Goal: Task Accomplishment & Management: Manage account settings

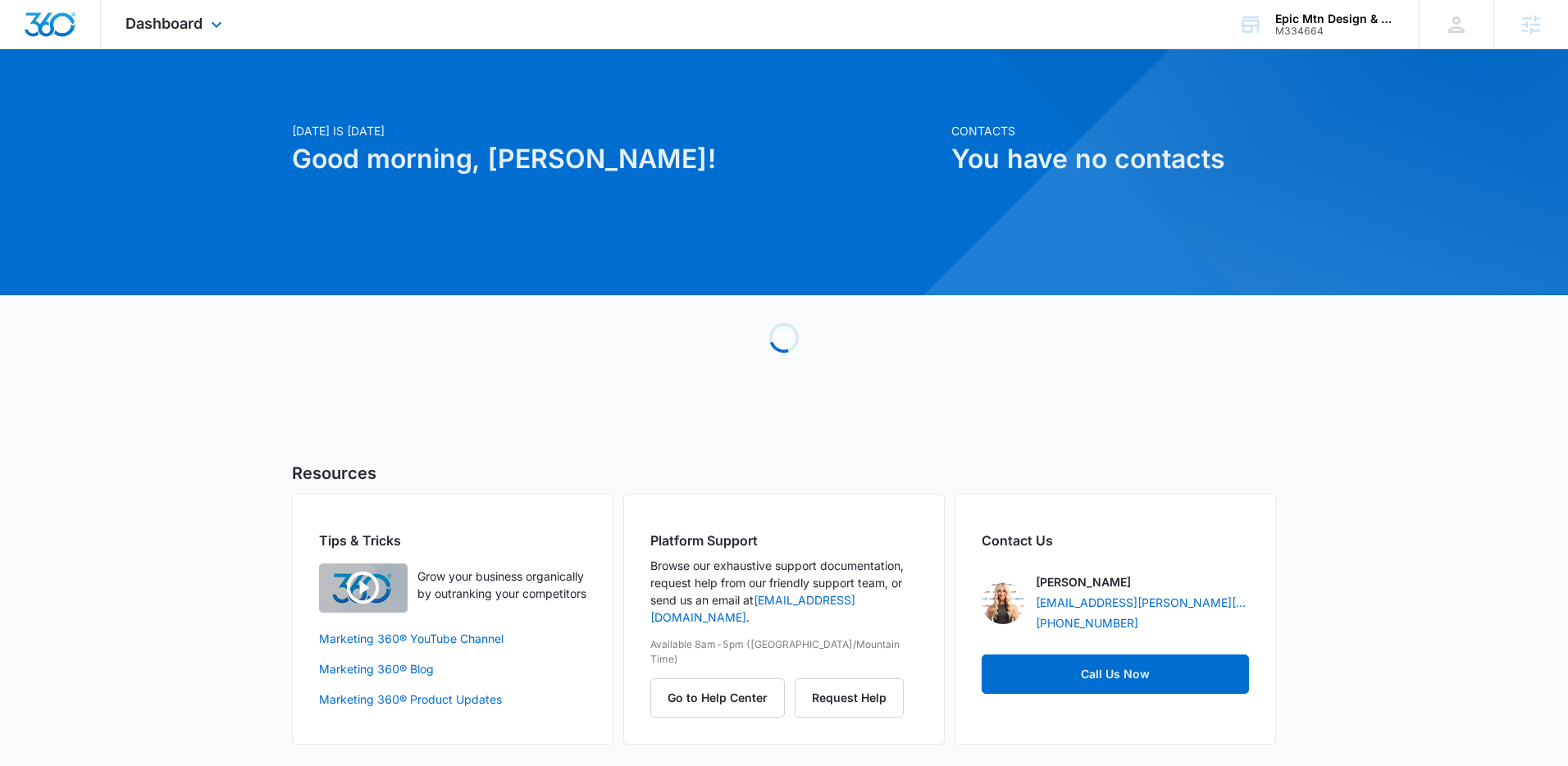
click at [215, 37] on div "Dashboard Apps Reputation Websites Forms CRM Email Social Shop Content Ads Inte…" at bounding box center [176, 24] width 150 height 48
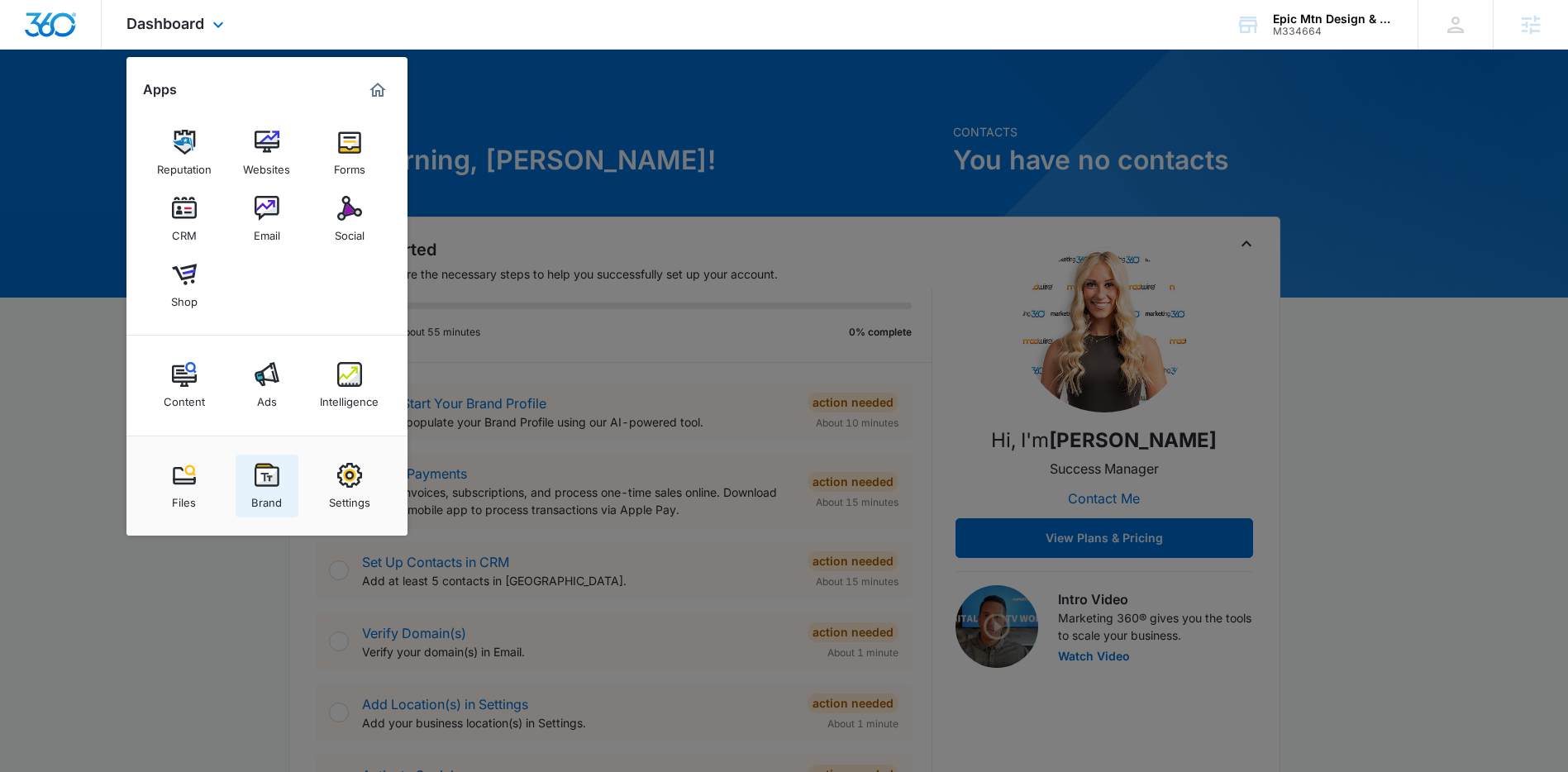
click at [265, 488] on div "Brand" at bounding box center [266, 498] width 31 height 21
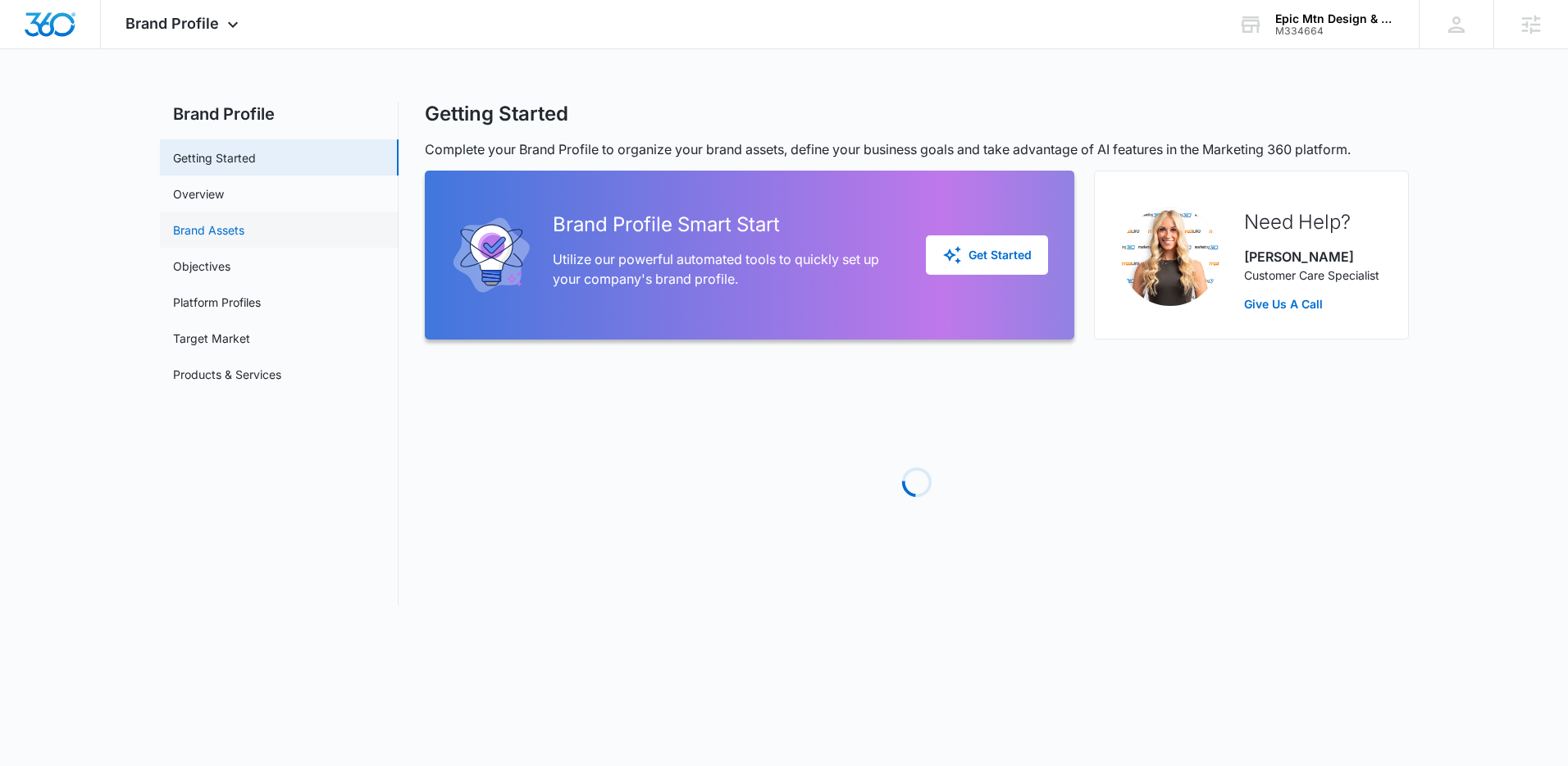
click at [173, 231] on link "Brand Assets" at bounding box center [208, 230] width 71 height 17
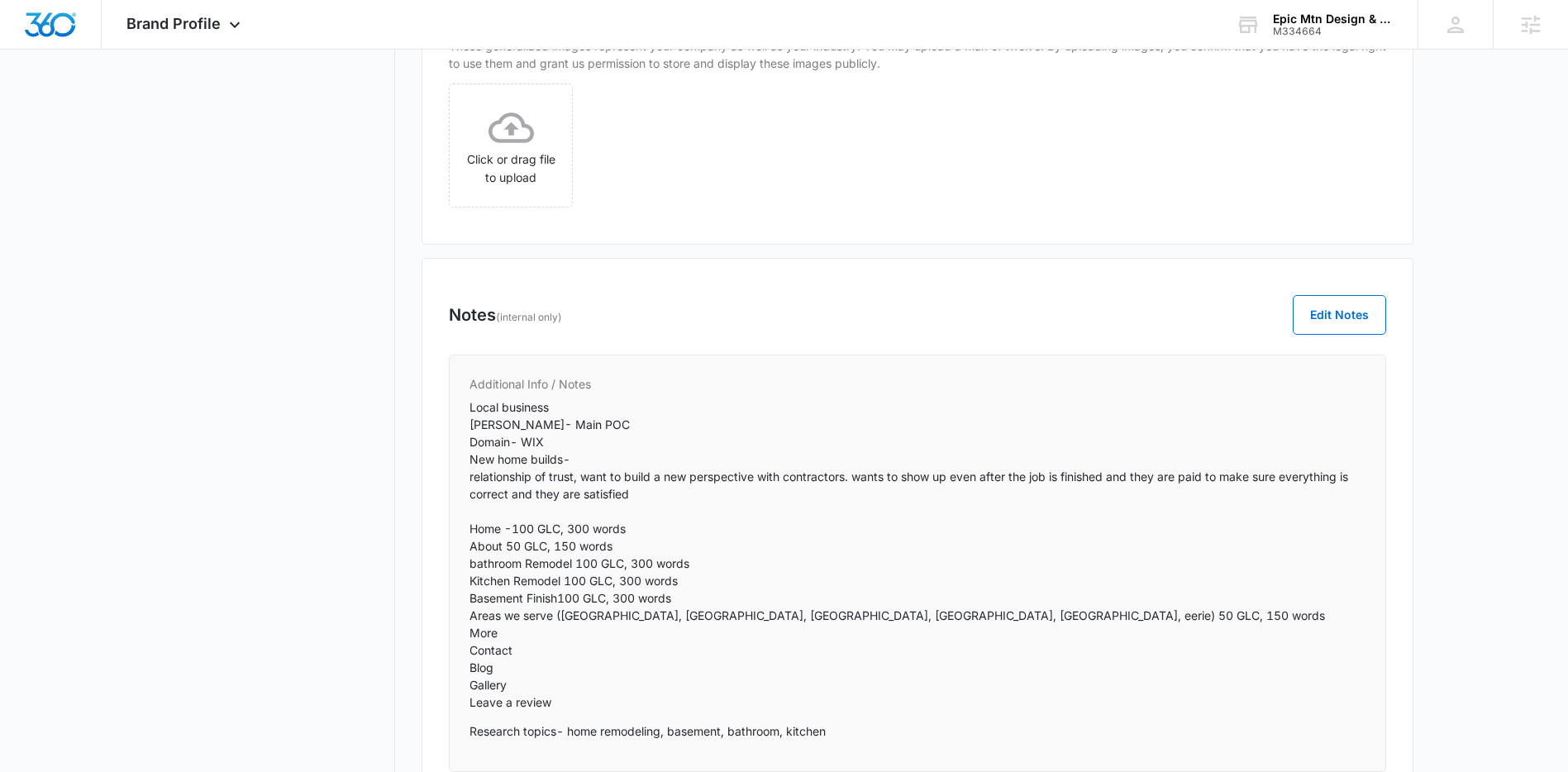
scroll to position [925, 0]
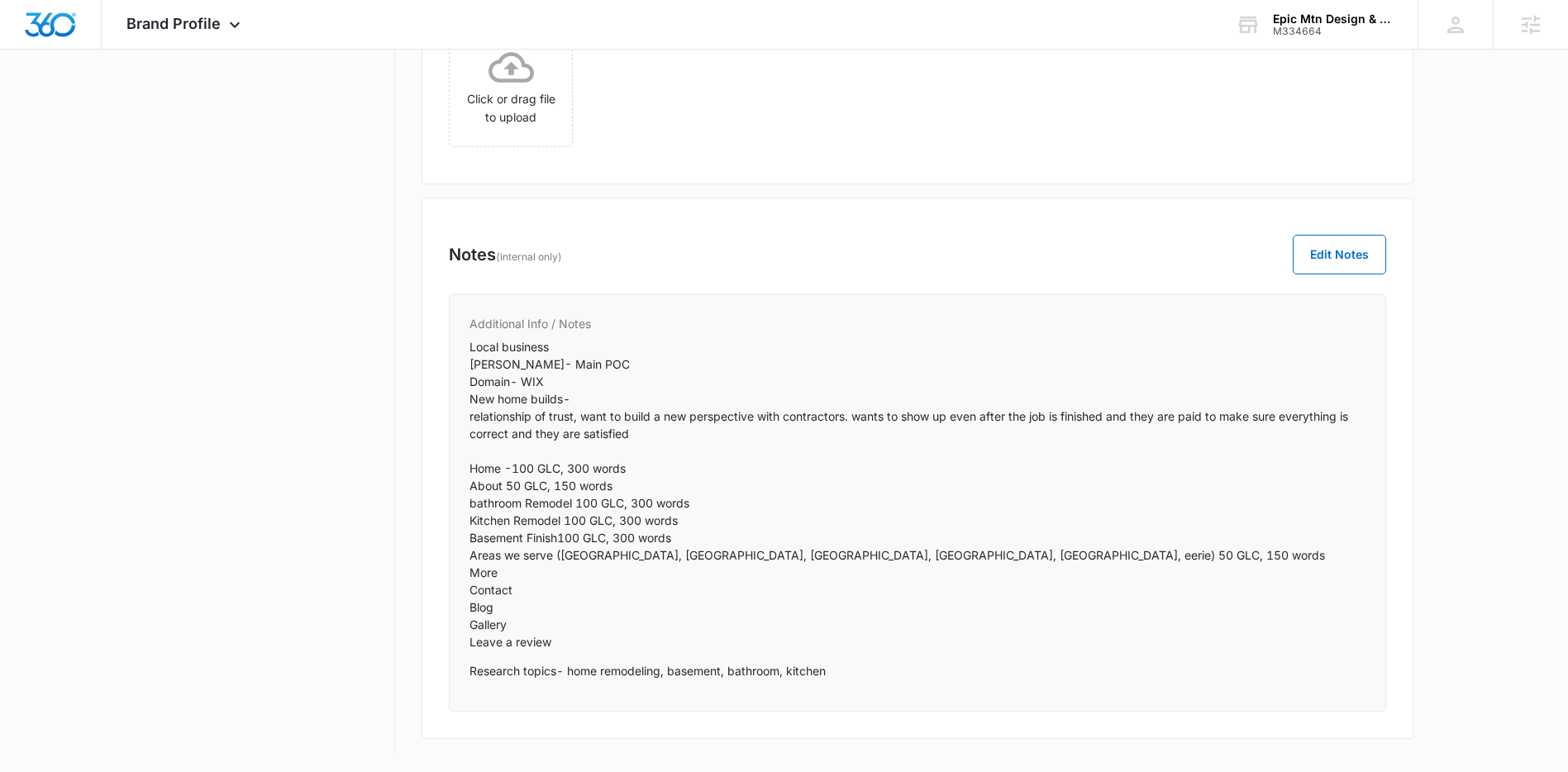
click at [845, 565] on p "Local business Brandon- Main POC Domain- WIX New home builds- relationship of t…" at bounding box center [917, 494] width 896 height 312
drag, startPoint x: 867, startPoint y: 556, endPoint x: 561, endPoint y: 557, distance: 306.0
click at [561, 557] on p "Local business Brandon- Main POC Domain- WIX New home builds- relationship of t…" at bounding box center [917, 494] width 896 height 312
copy p "north Denver, Arvada, Westminster, Throton, Broomfield"
click at [571, 422] on p "Local business Brandon- Main POC Domain- WIX New home builds- relationship of t…" at bounding box center [917, 494] width 896 height 312
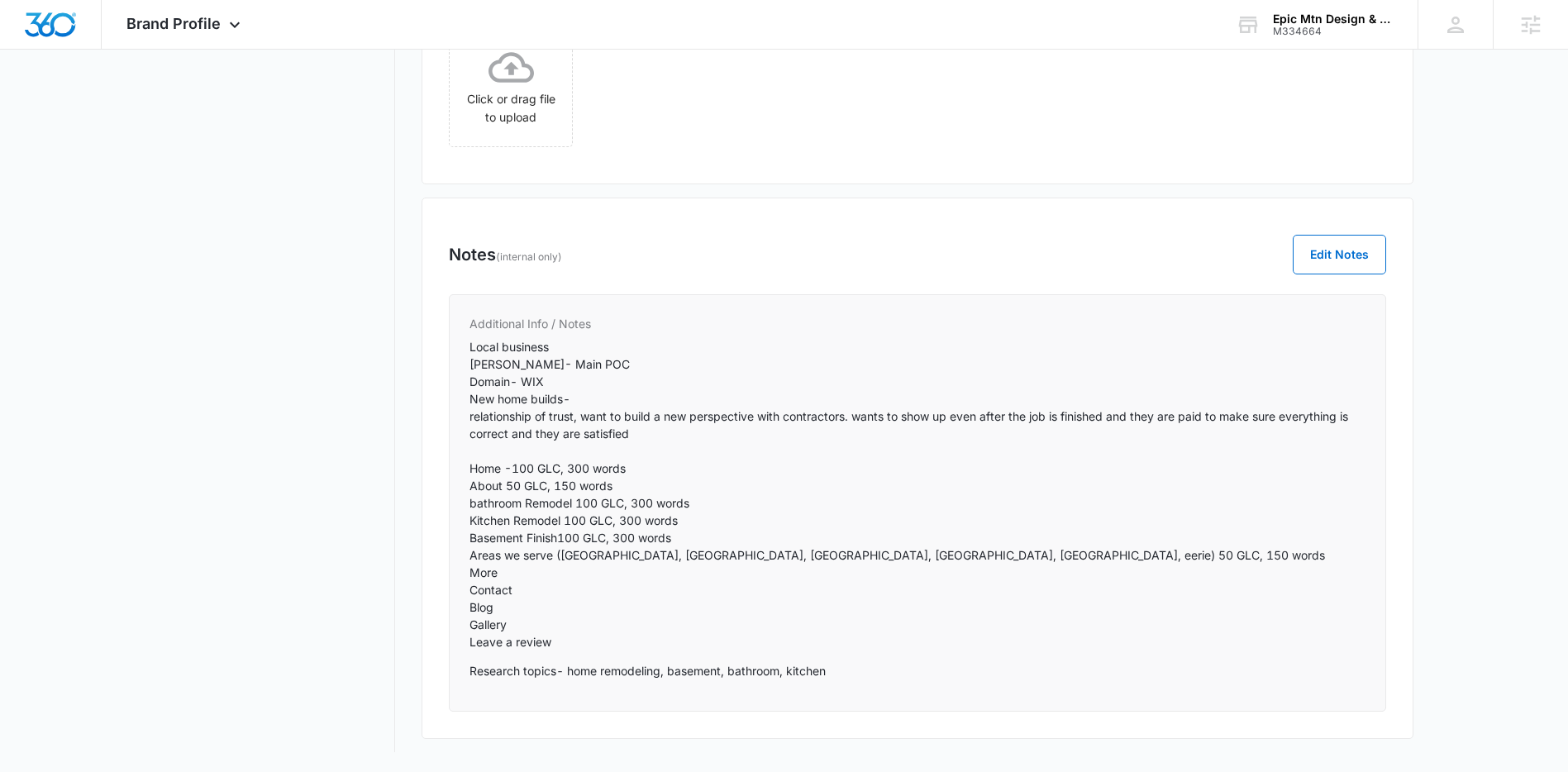
click at [645, 579] on p "Local business Brandon- Main POC Domain- WIX New home builds- relationship of t…" at bounding box center [917, 494] width 896 height 312
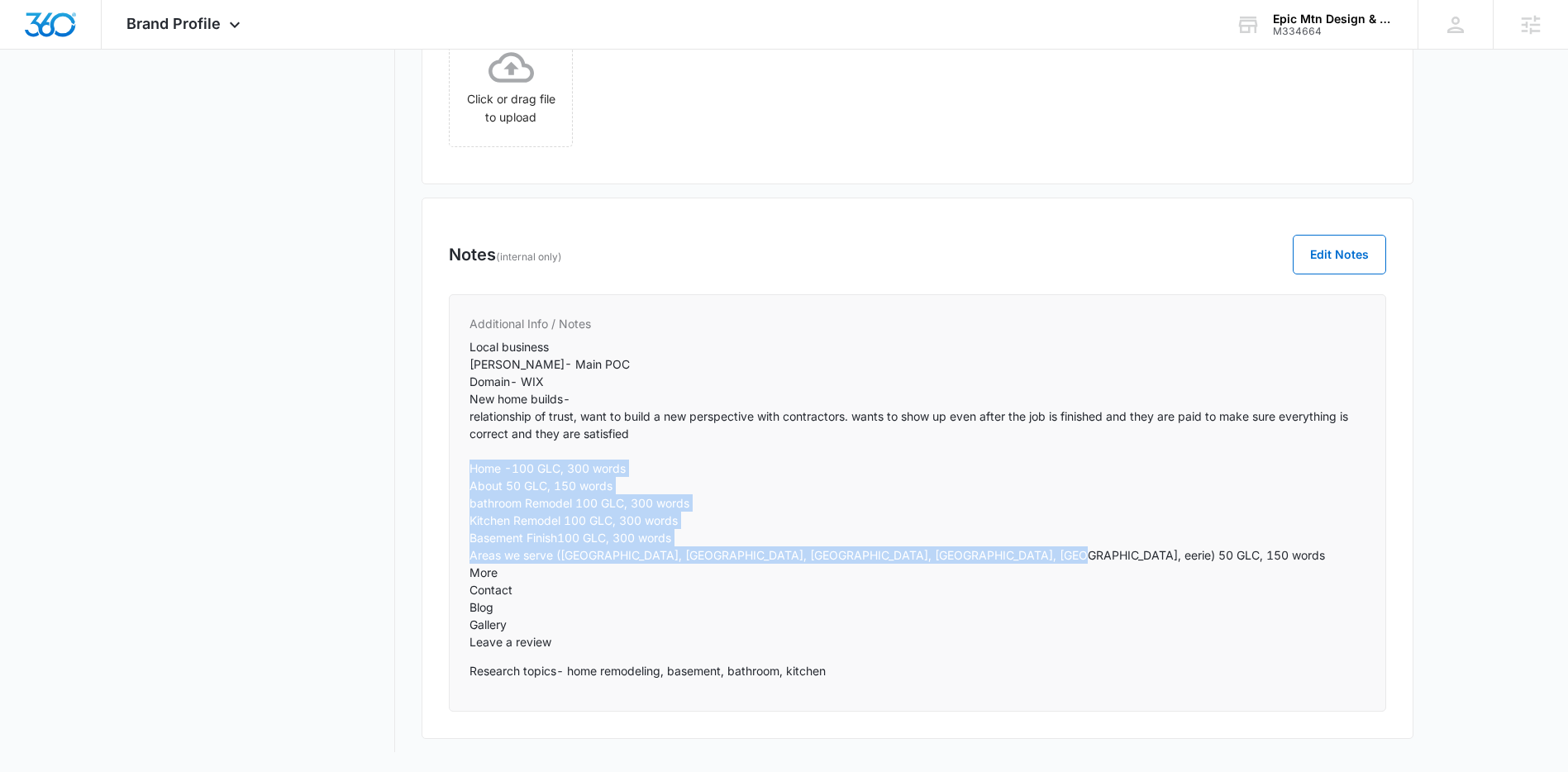
drag, startPoint x: 1020, startPoint y: 559, endPoint x: 468, endPoint y: 468, distance: 559.5
click at [469, 468] on p "Local business Brandon- Main POC Domain- WIX New home builds- relationship of t…" at bounding box center [917, 494] width 896 height 312
copy p "Home -100 GLC, 300 words About 50 GLC, 150 words bathroom Remodel 100 GLC, 300 …"
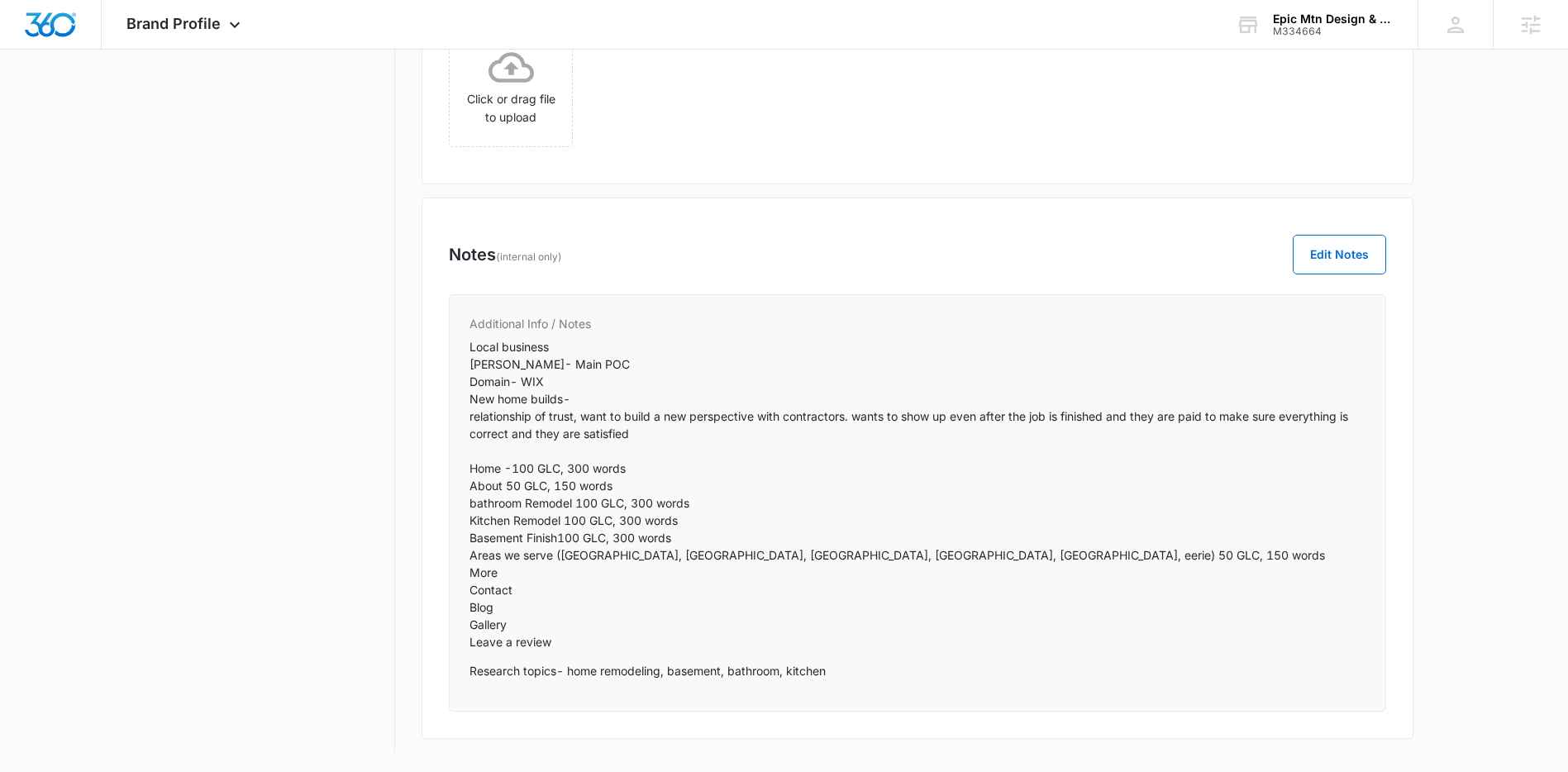
drag, startPoint x: 953, startPoint y: 649, endPoint x: 982, endPoint y: 581, distance: 73.9
click at [960, 647] on p "Local business Brandon- Main POC Domain- WIX New home builds- relationship of t…" at bounding box center [917, 494] width 896 height 312
drag, startPoint x: 899, startPoint y: 556, endPoint x: 825, endPoint y: 556, distance: 74.0
click at [825, 556] on p "Local business Brandon- Main POC Domain- WIX New home builds- relationship of t…" at bounding box center [917, 494] width 896 height 312
click at [853, 556] on p "Local business Brandon- Main POC Domain- WIX New home builds- relationship of t…" at bounding box center [917, 494] width 896 height 312
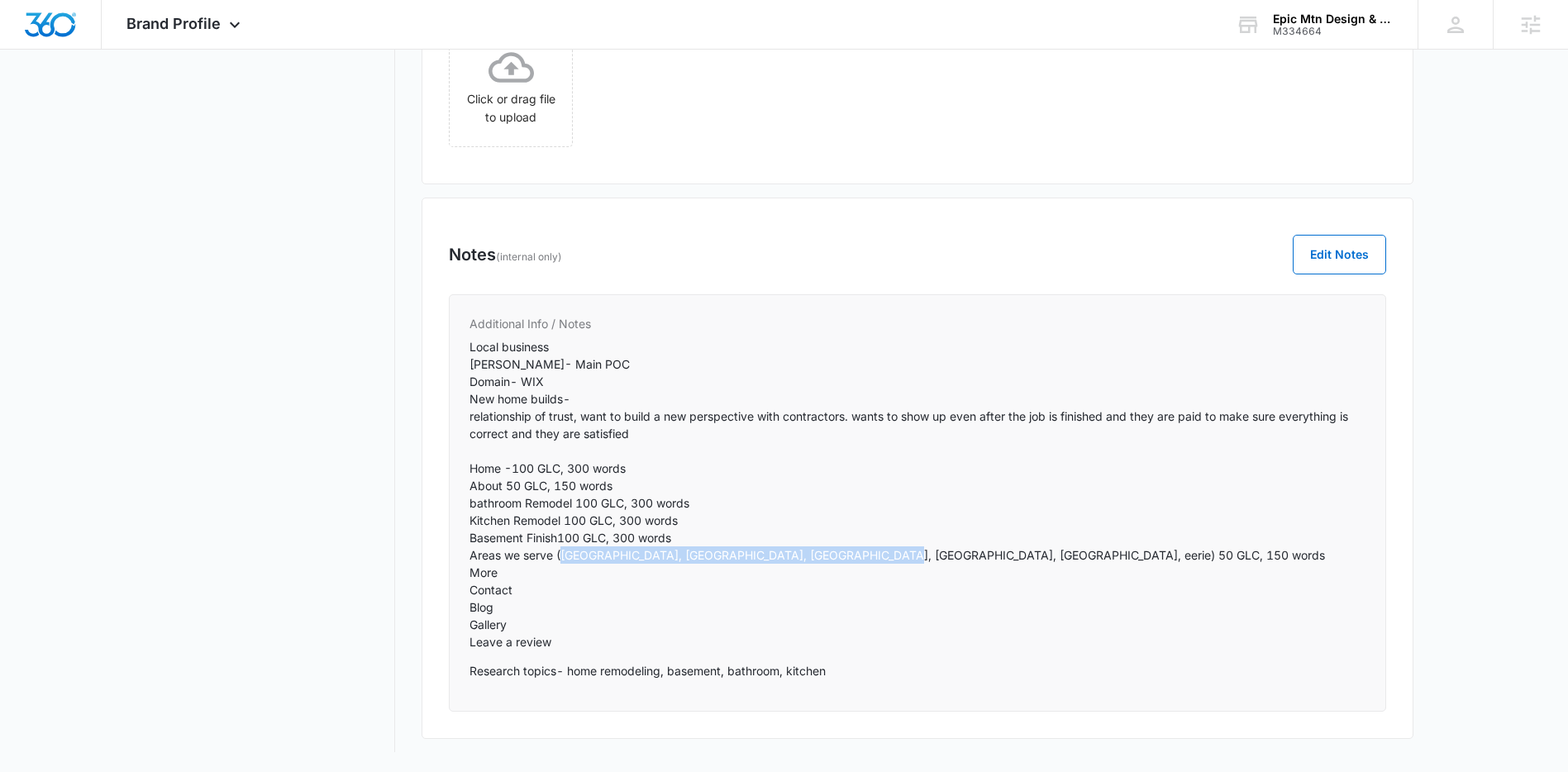
drag, startPoint x: 865, startPoint y: 556, endPoint x: 665, endPoint y: 338, distance: 295.8
click at [561, 556] on p "Local business Brandon- Main POC Domain- WIX New home builds- relationship of t…" at bounding box center [917, 494] width 896 height 312
click at [185, 31] on span "Brand Profile" at bounding box center [173, 24] width 94 height 17
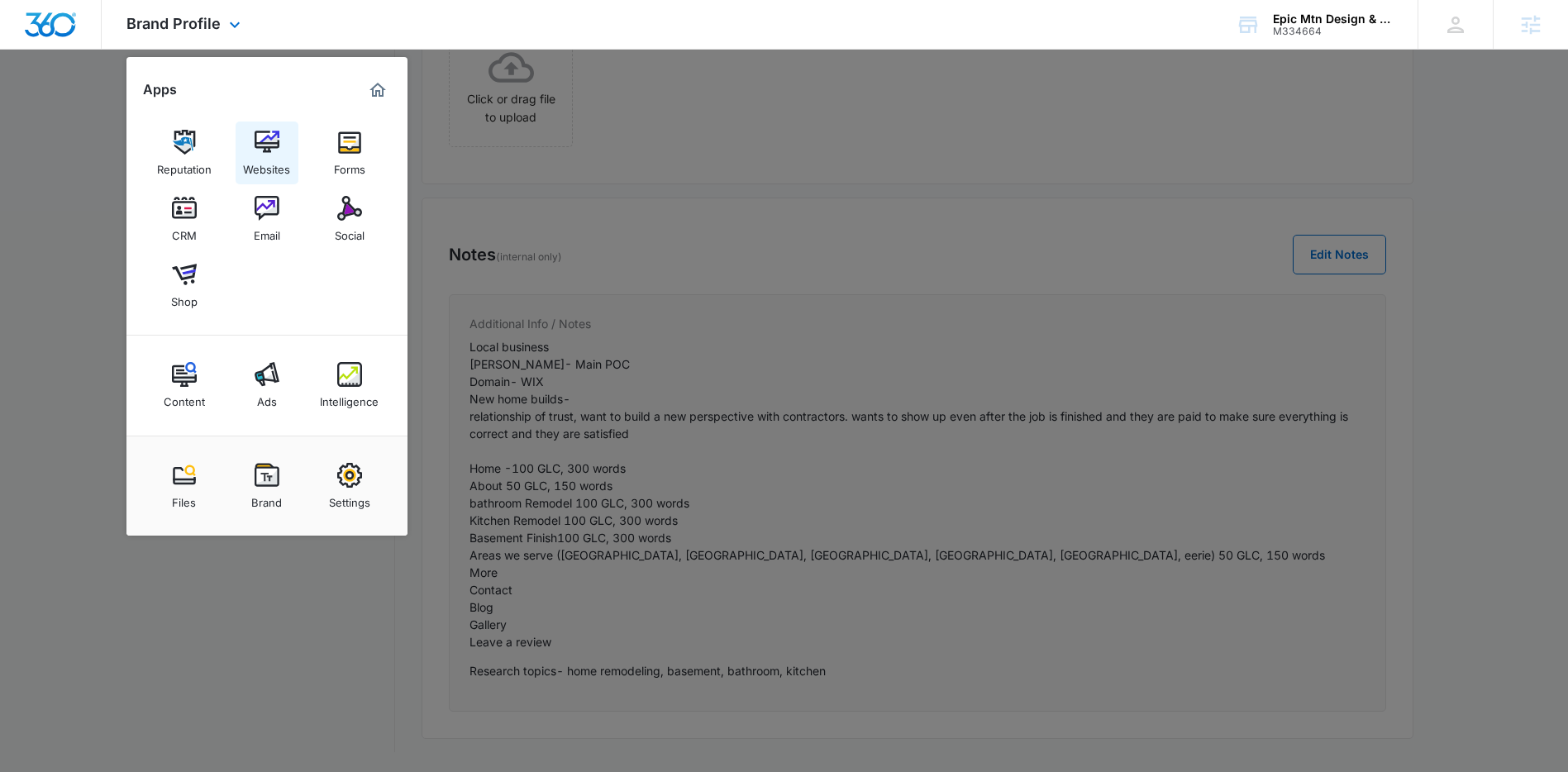
drag, startPoint x: 260, startPoint y: 138, endPoint x: 280, endPoint y: 125, distance: 23.9
click at [261, 138] on img at bounding box center [267, 143] width 25 height 25
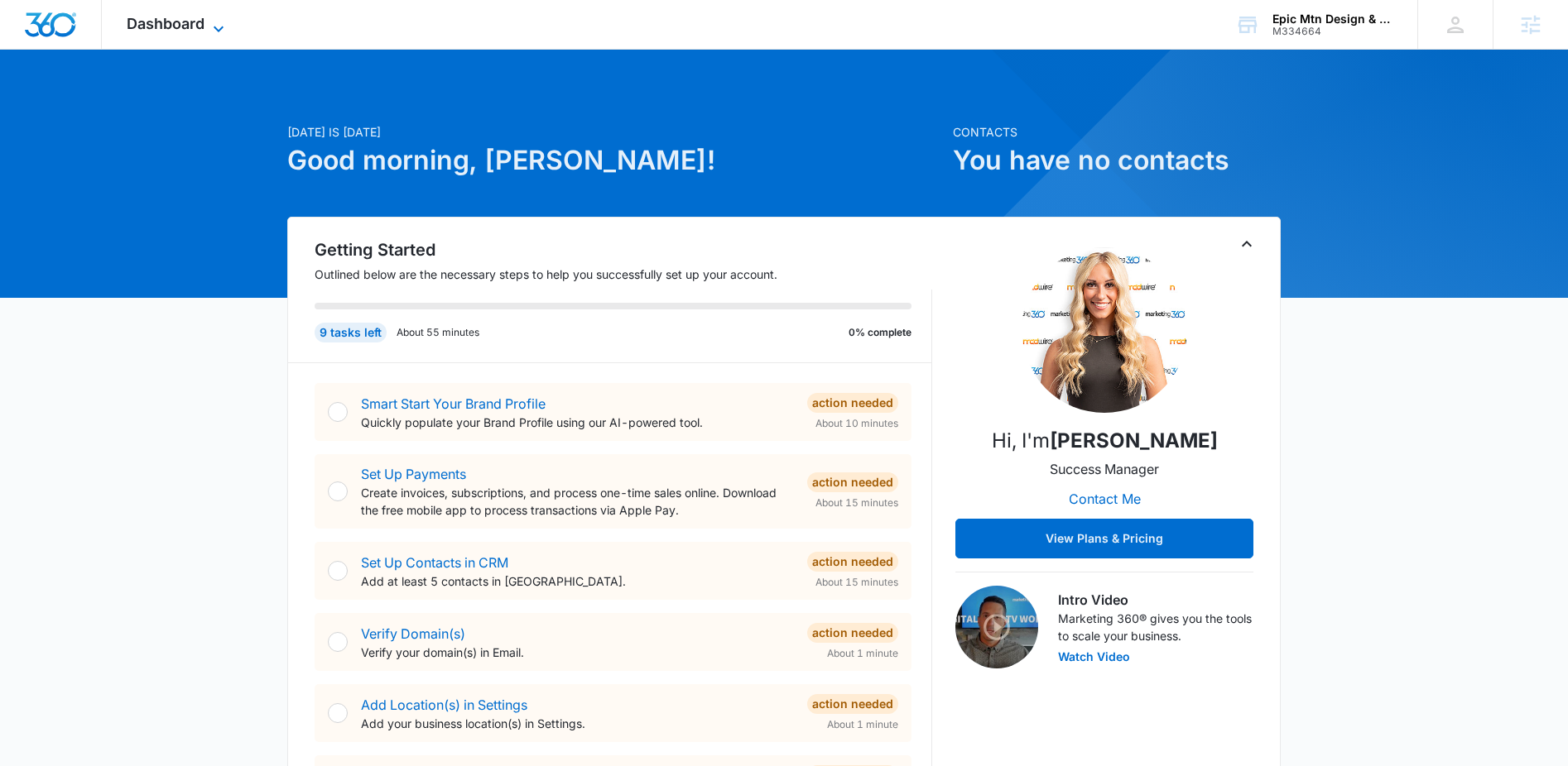
click at [196, 28] on span "Dashboard" at bounding box center [165, 24] width 78 height 17
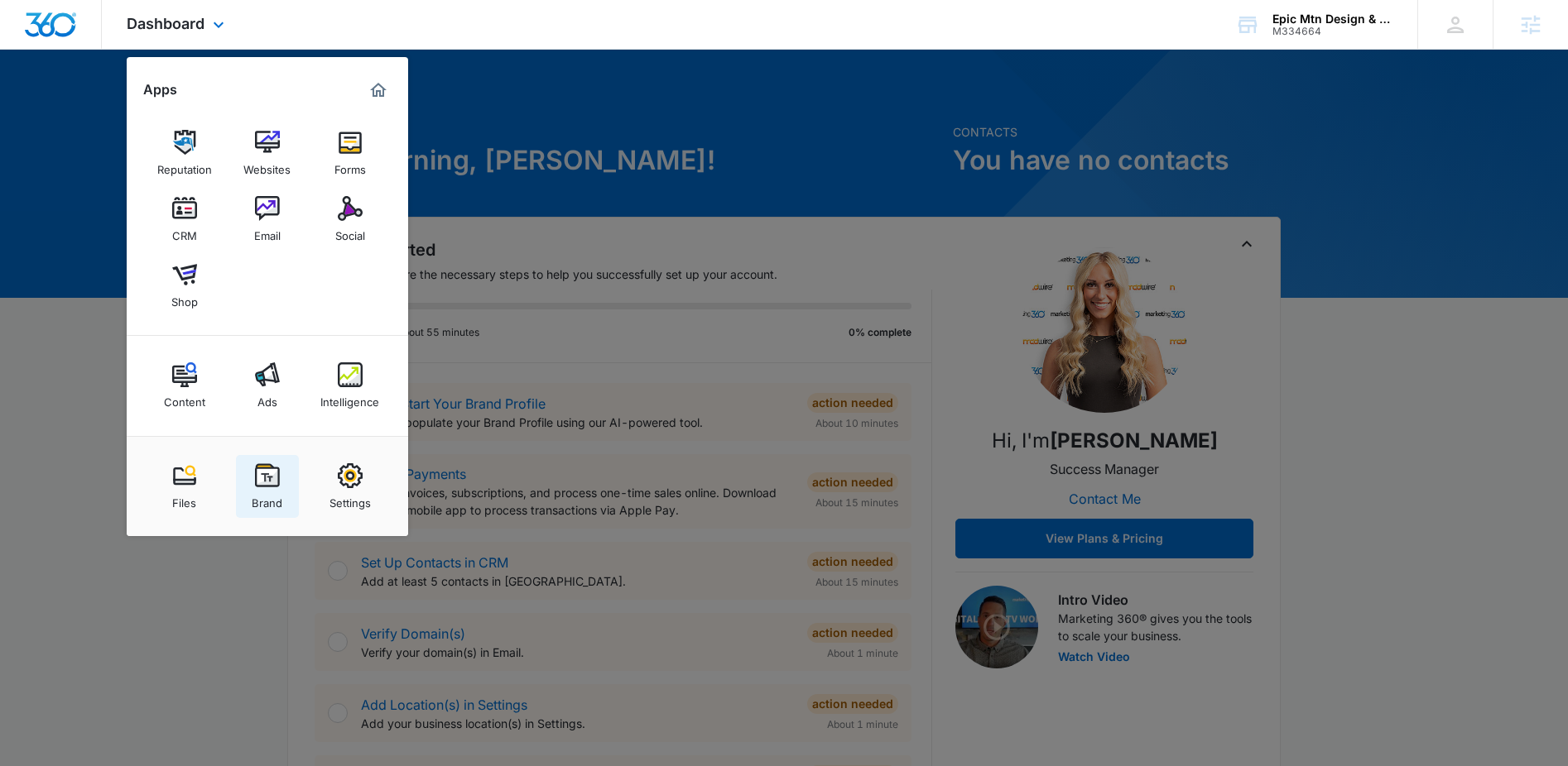
click at [259, 499] on div "Brand" at bounding box center [267, 499] width 31 height 21
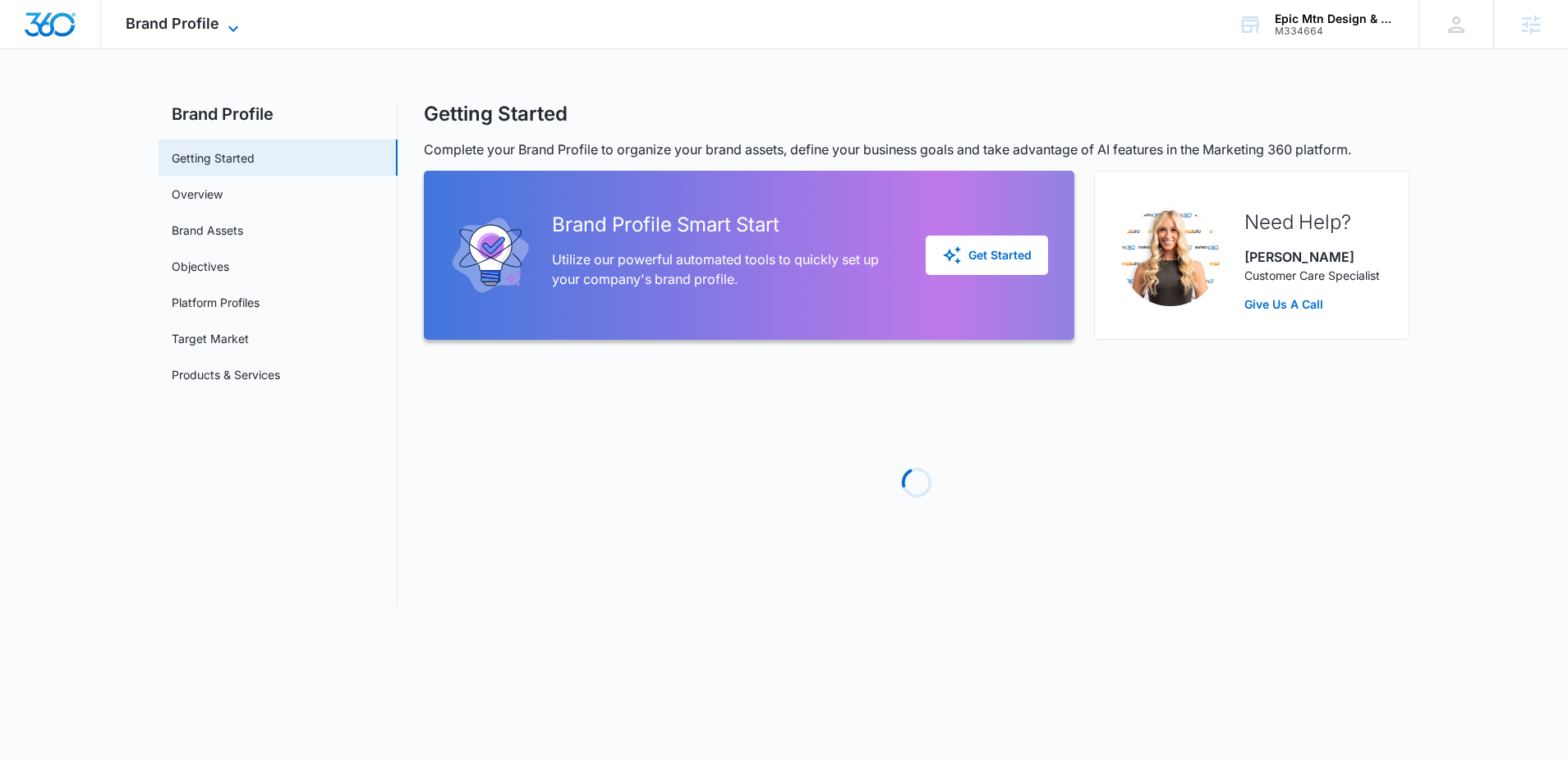
click at [183, 30] on span "Brand Profile" at bounding box center [172, 24] width 93 height 17
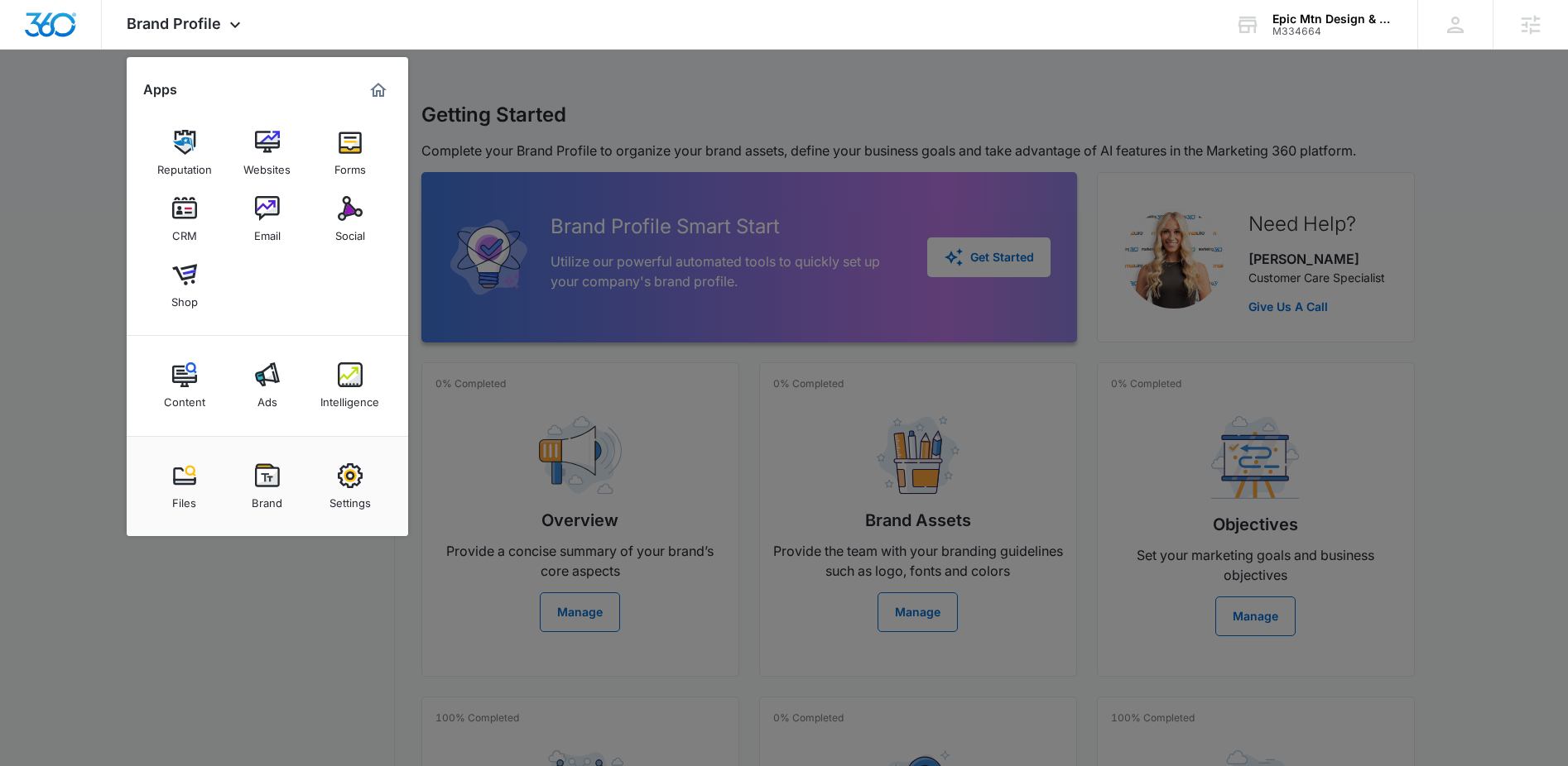
drag, startPoint x: 344, startPoint y: 480, endPoint x: 357, endPoint y: 428, distance: 53.6
click at [345, 480] on img at bounding box center [350, 476] width 25 height 25
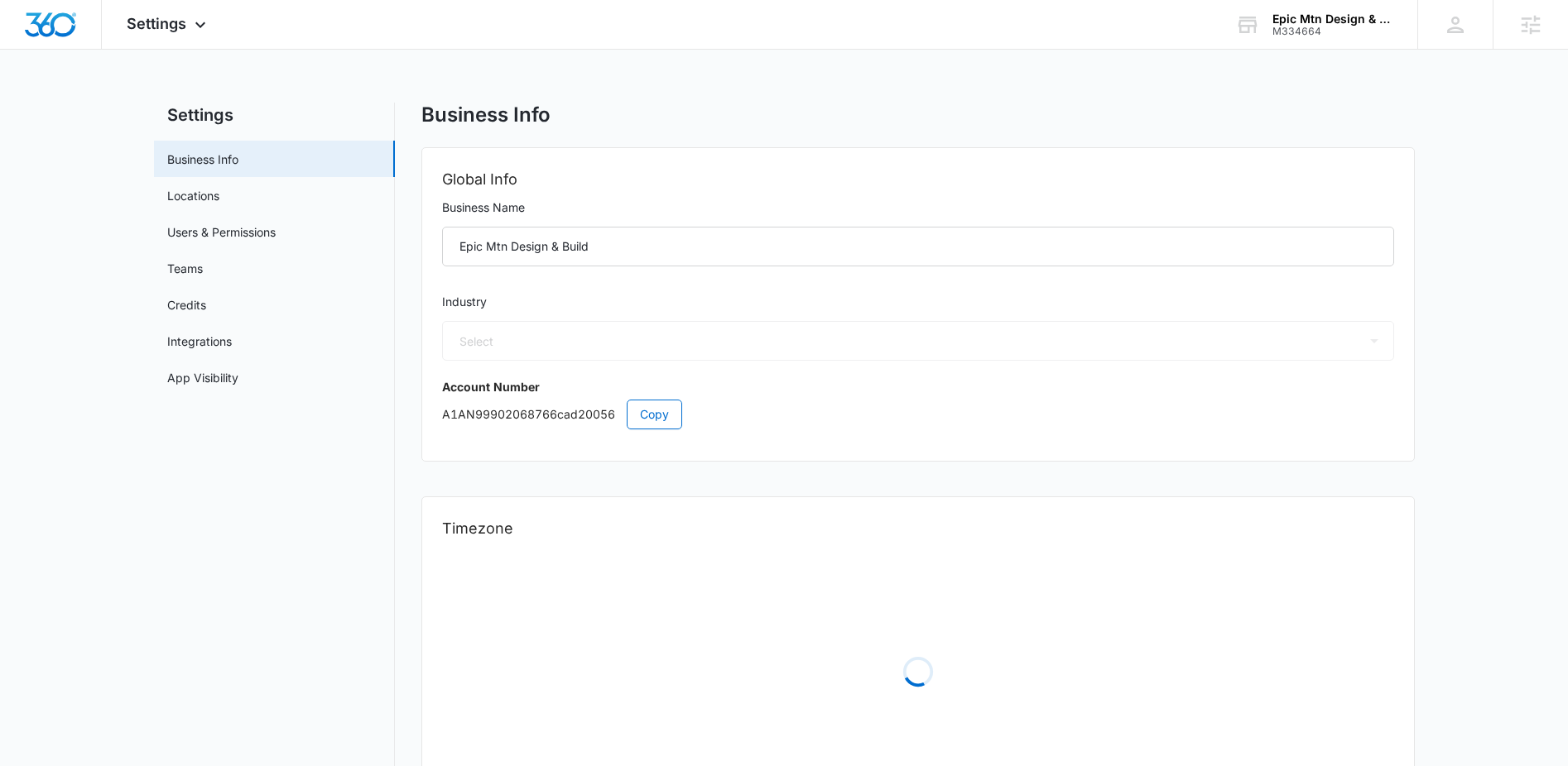
select select "4"
select select "US"
select select "America/[GEOGRAPHIC_DATA]"
click at [220, 369] on link "App Visibility" at bounding box center [202, 378] width 71 height 17
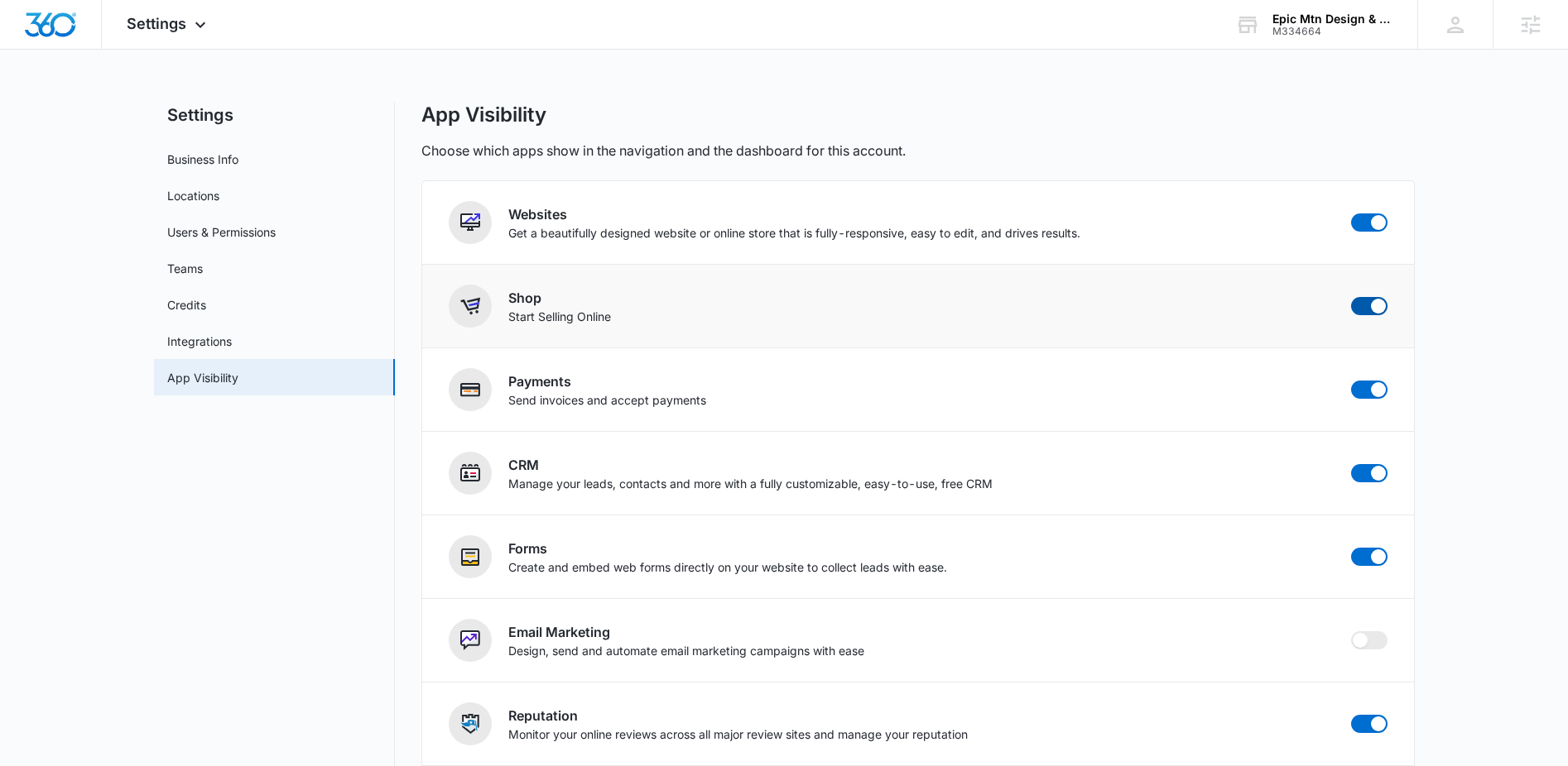
click at [1377, 307] on span at bounding box center [1379, 307] width 15 height 15
click at [1351, 297] on input "checkbox" at bounding box center [1350, 296] width 1 height 1
checkbox input "false"
click at [1374, 390] on span at bounding box center [1379, 390] width 15 height 15
click at [1351, 381] on input "checkbox" at bounding box center [1350, 380] width 1 height 1
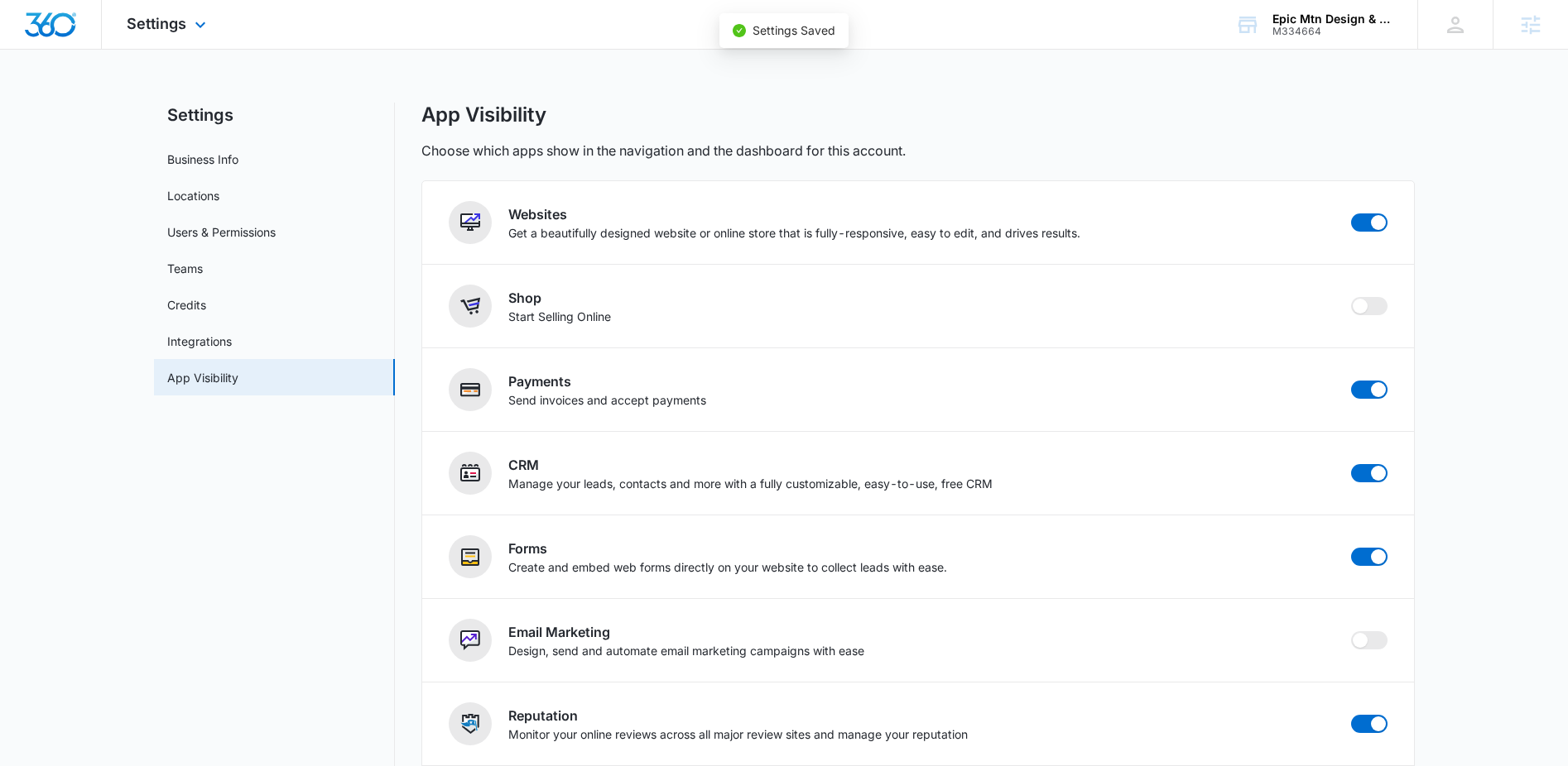
checkbox input "false"
click at [161, 15] on span "Settings" at bounding box center [156, 24] width 59 height 17
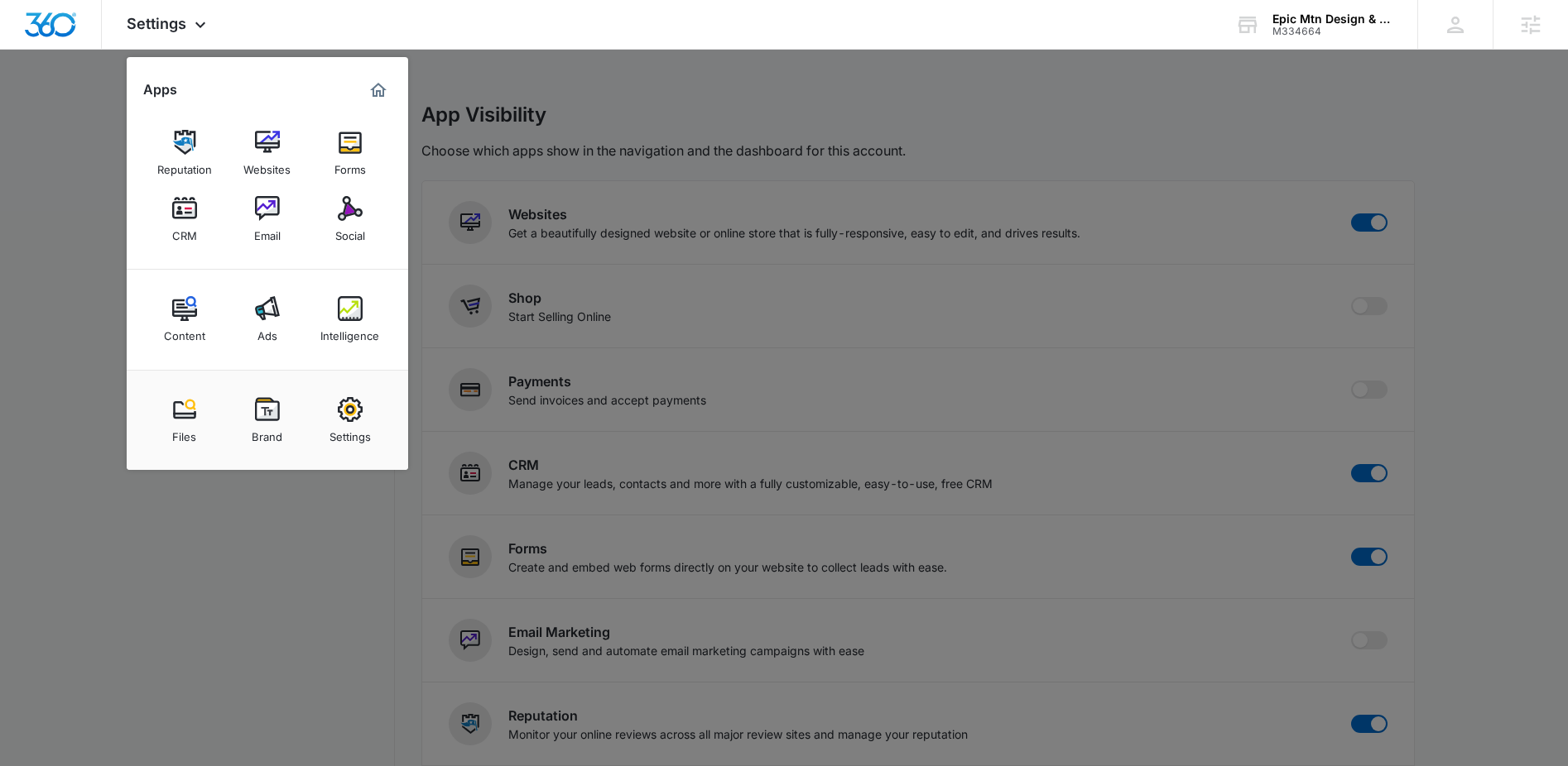
click at [344, 420] on img at bounding box center [350, 409] width 25 height 25
select select "4"
select select "US"
select select "America/[GEOGRAPHIC_DATA]"
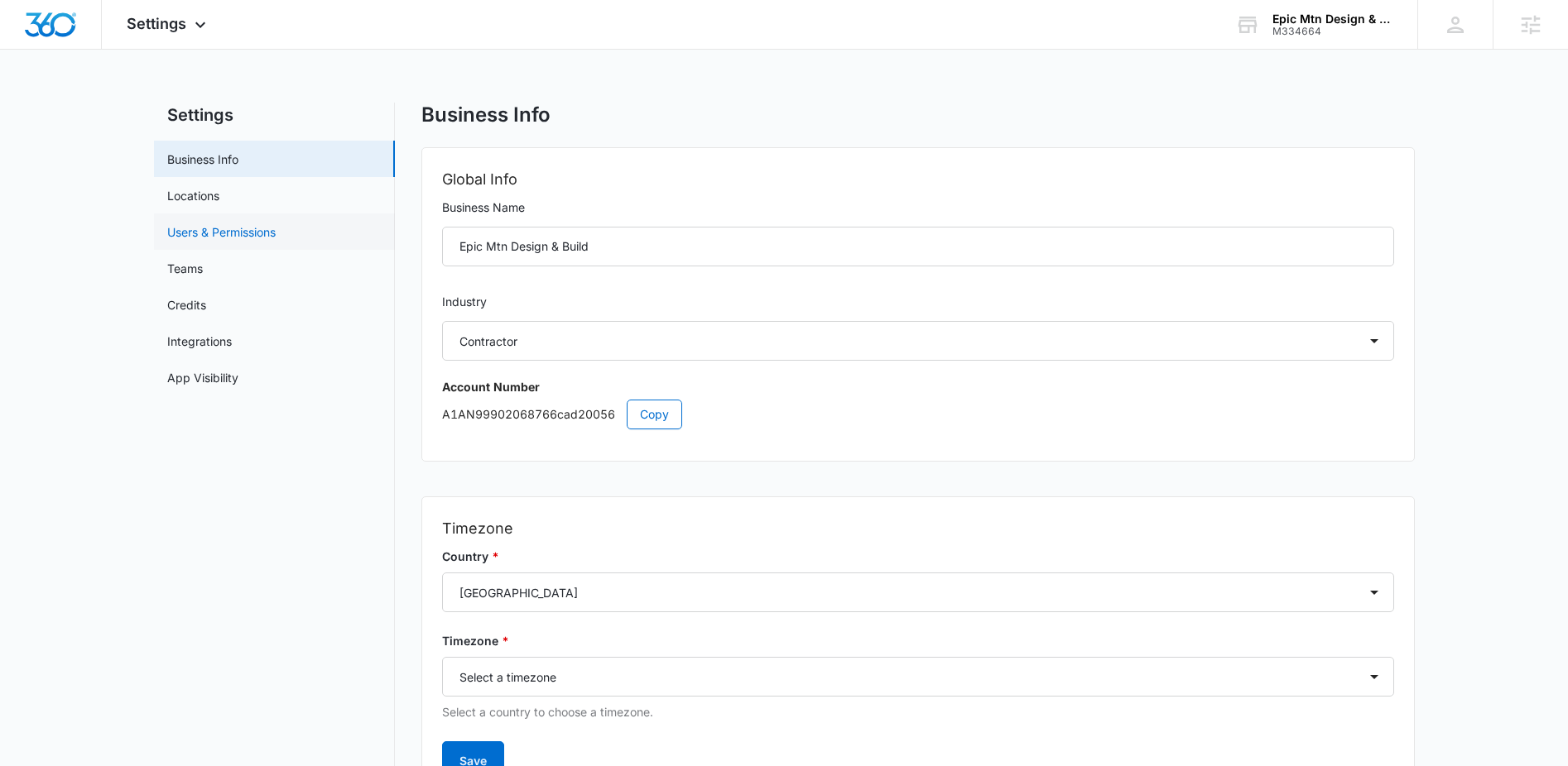
click at [243, 235] on link "Users & Permissions" at bounding box center [221, 232] width 108 height 17
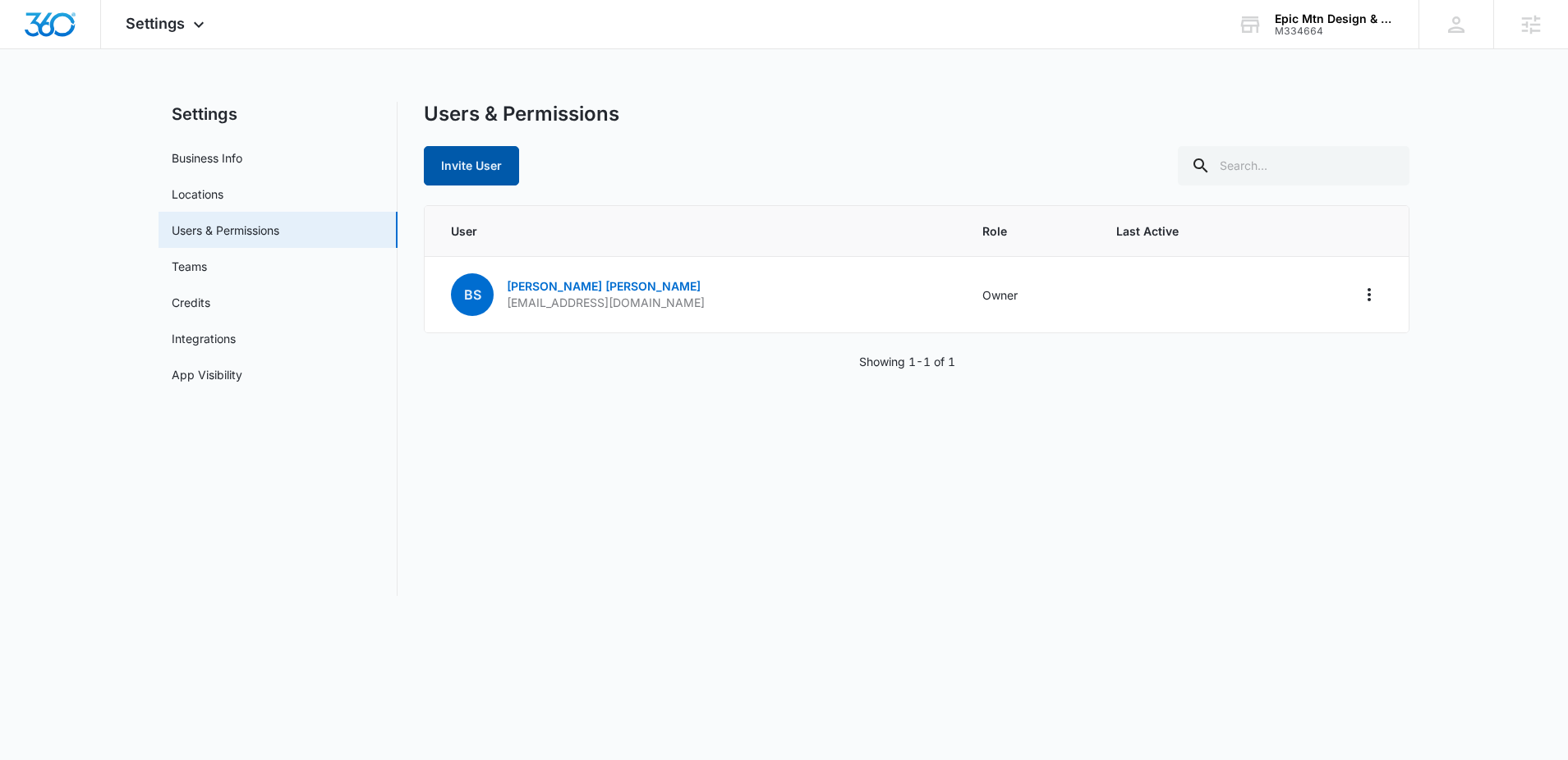
click at [472, 167] on button "Invite User" at bounding box center [471, 166] width 95 height 39
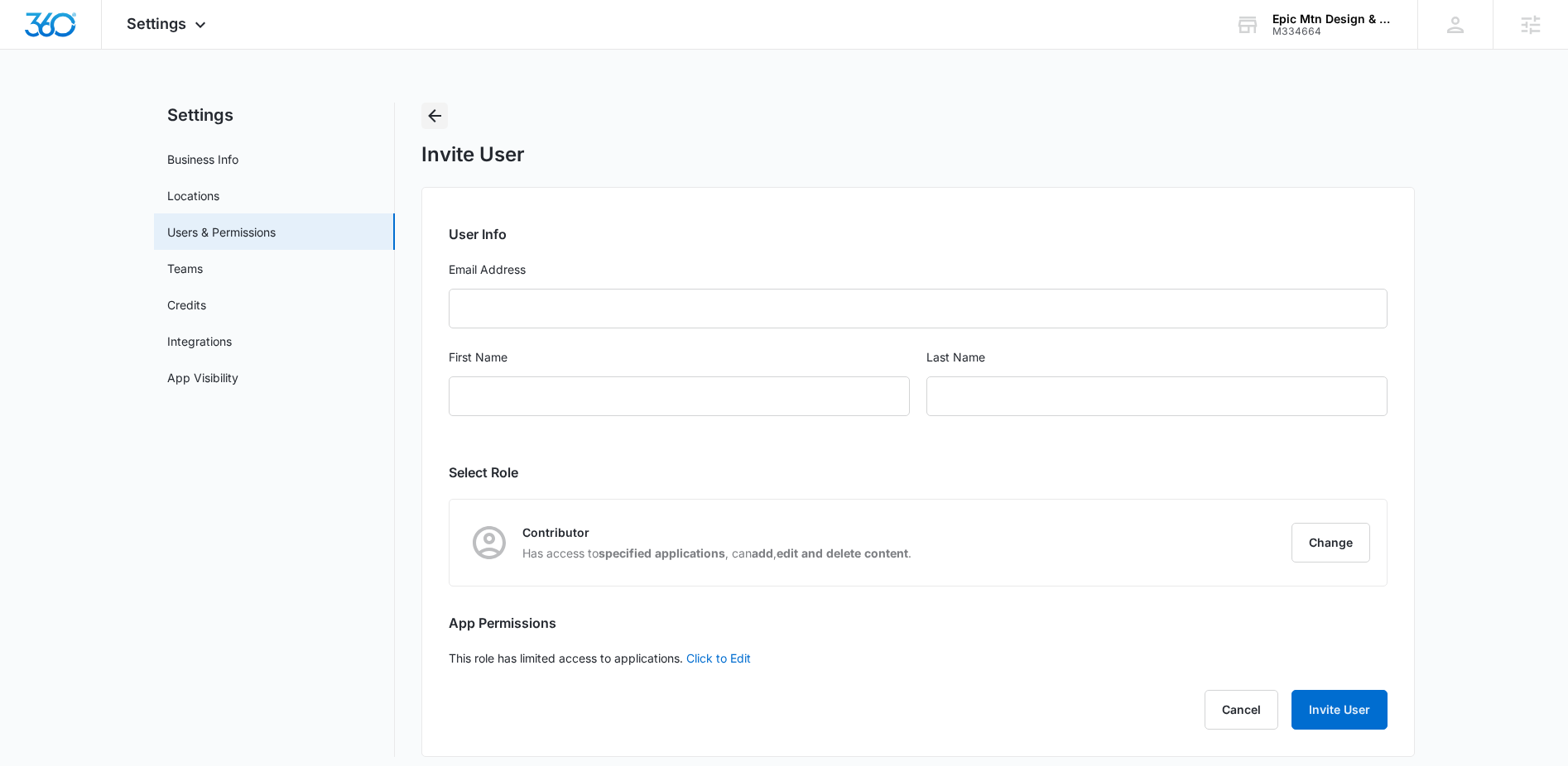
click at [434, 121] on icon "Back" at bounding box center [434, 116] width 13 height 13
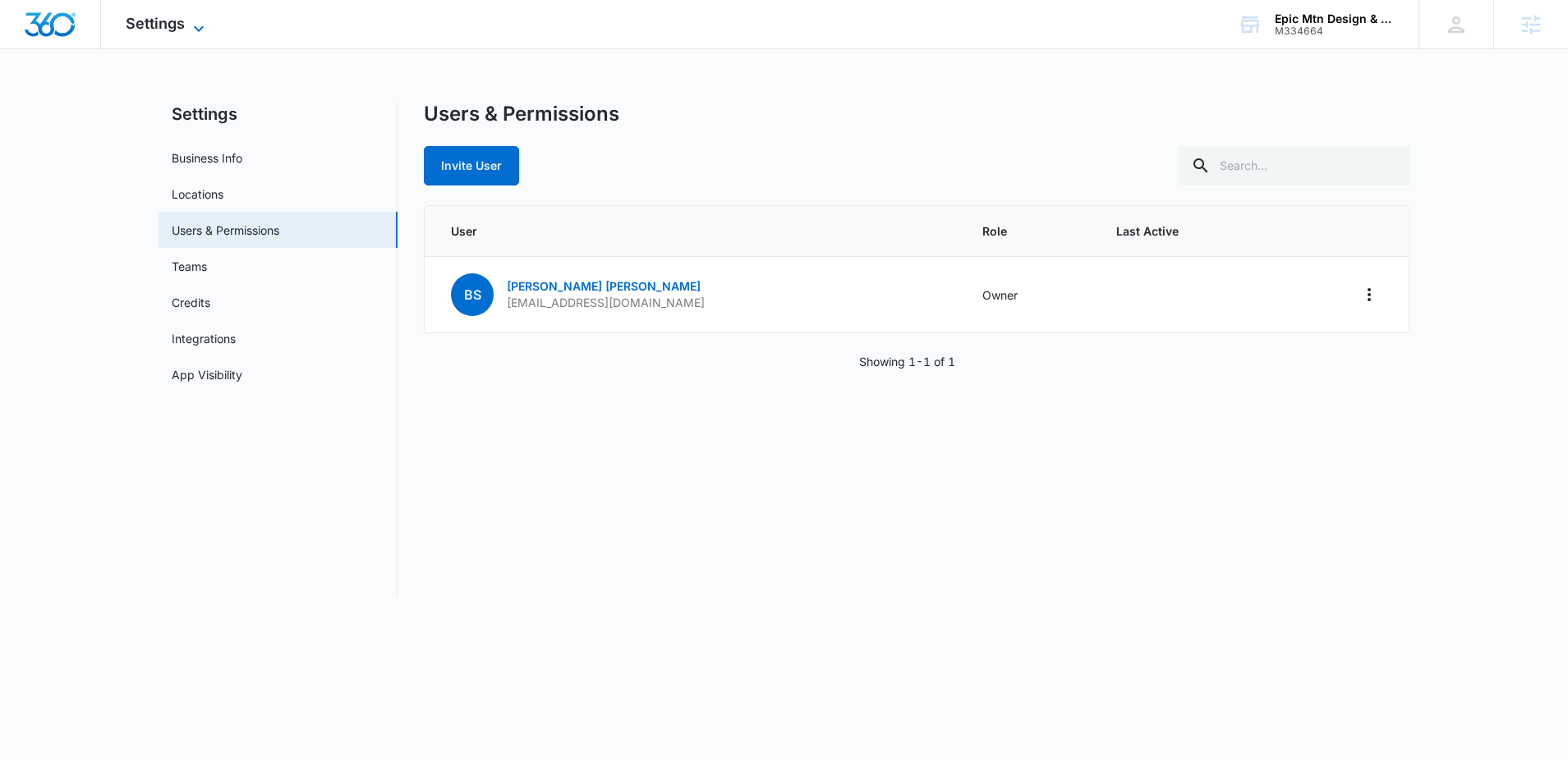
click at [171, 24] on span "Settings" at bounding box center [155, 24] width 59 height 17
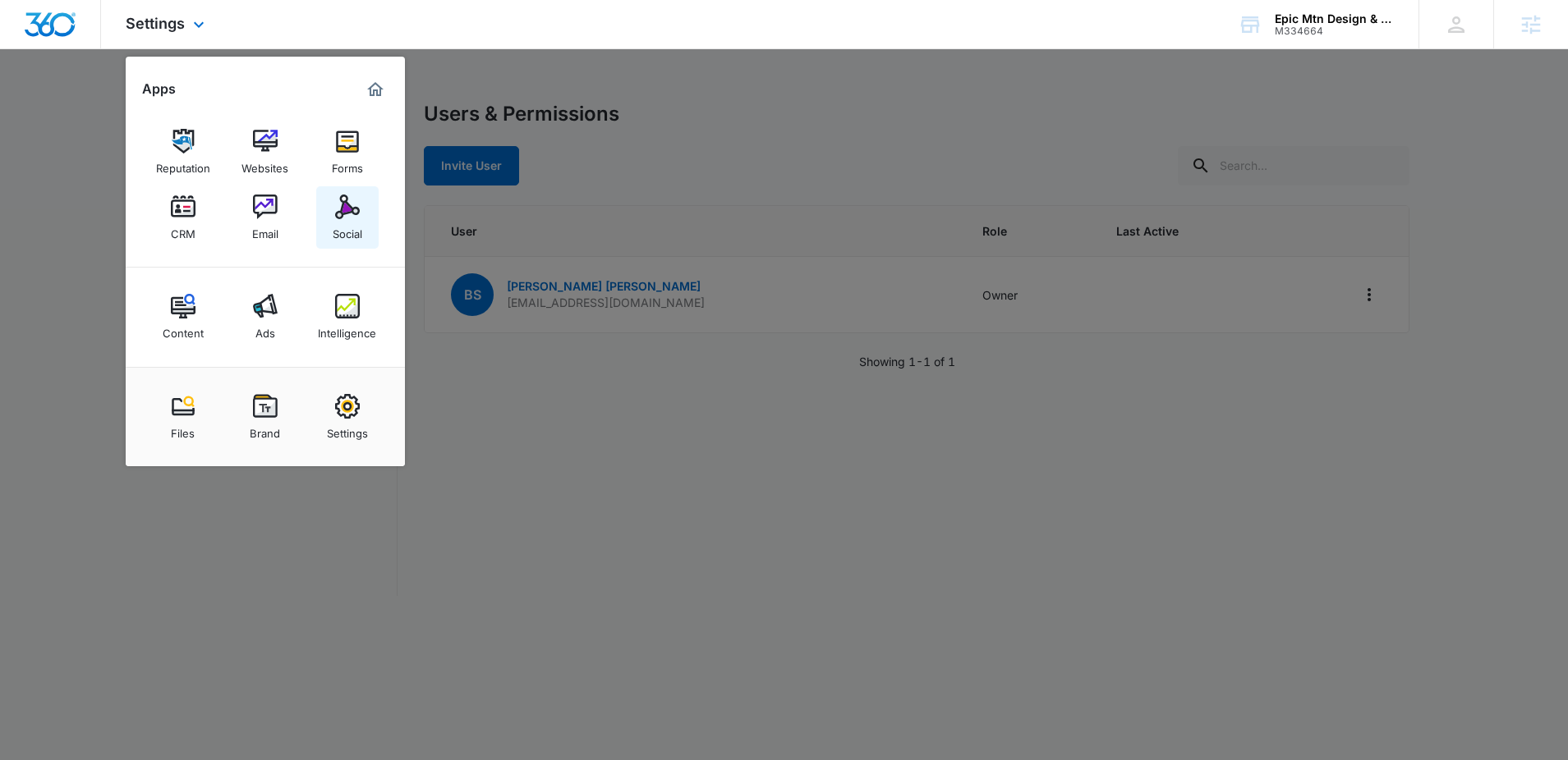
click at [353, 219] on div "Social" at bounding box center [347, 229] width 29 height 21
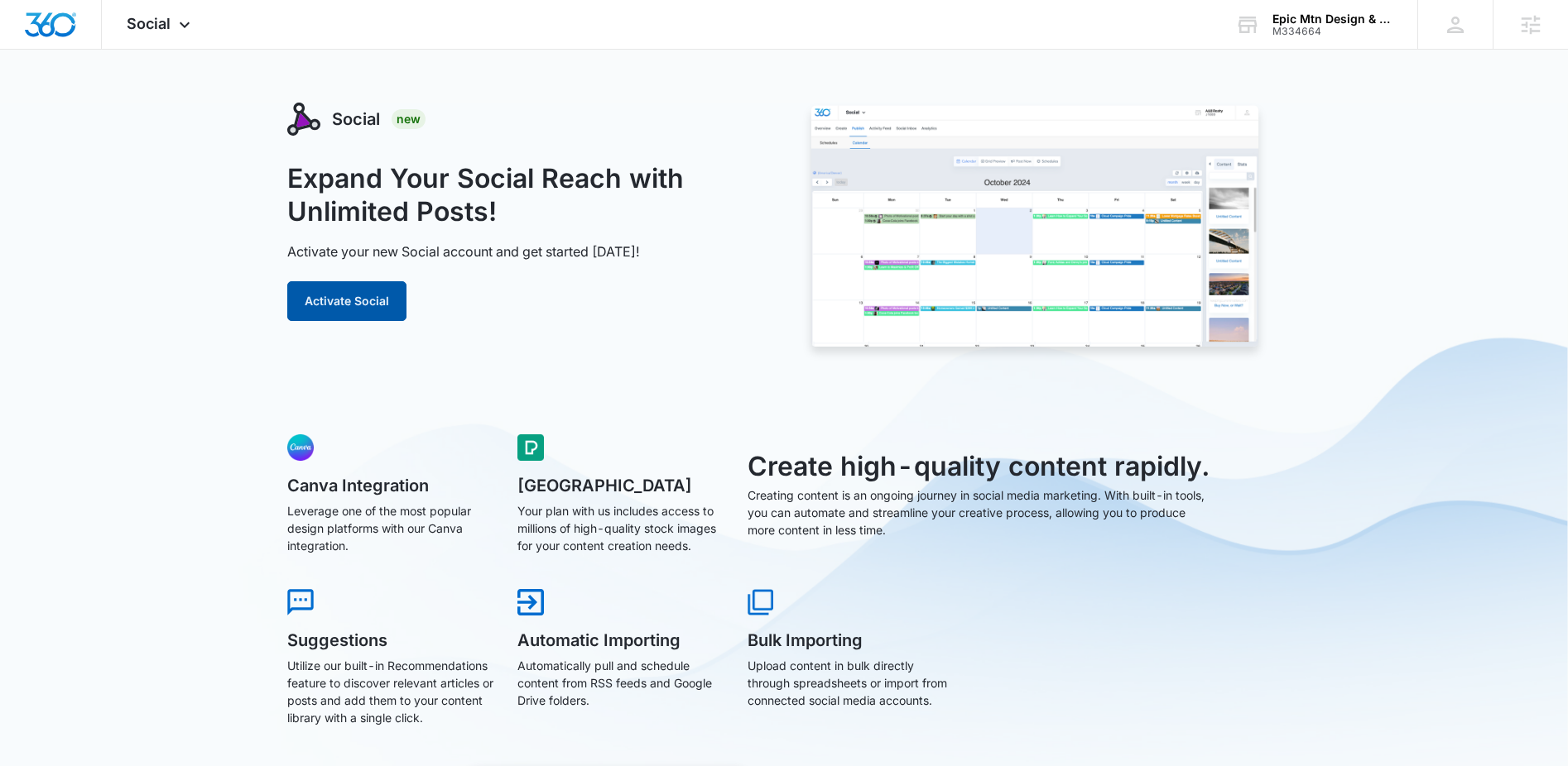
click at [360, 293] on button "Activate Social" at bounding box center [347, 300] width 119 height 39
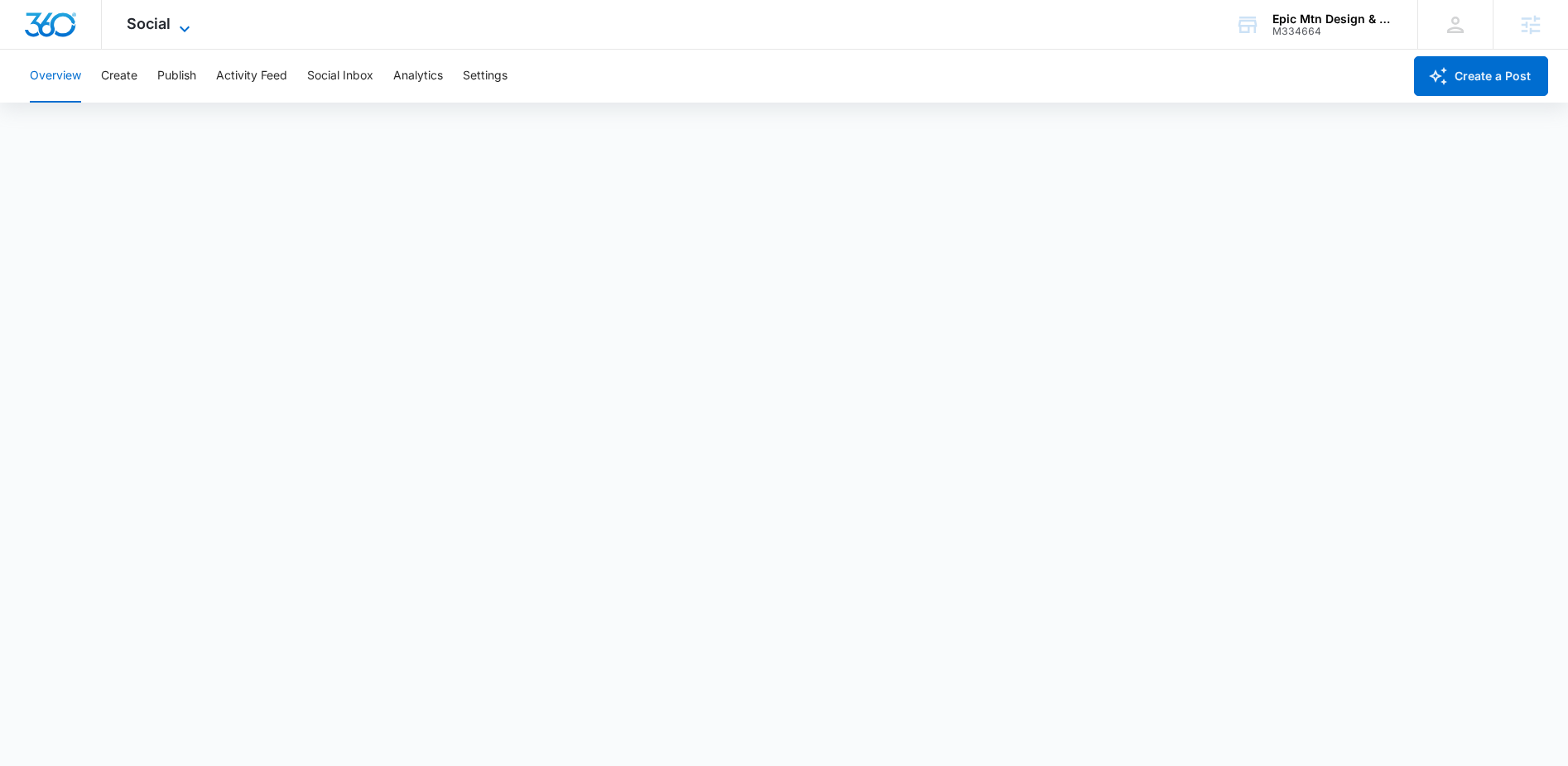
click at [173, 25] on div "Social Apps Reputation Websites Forms CRM Email Social Content Ads Intelligence…" at bounding box center [160, 24] width 118 height 49
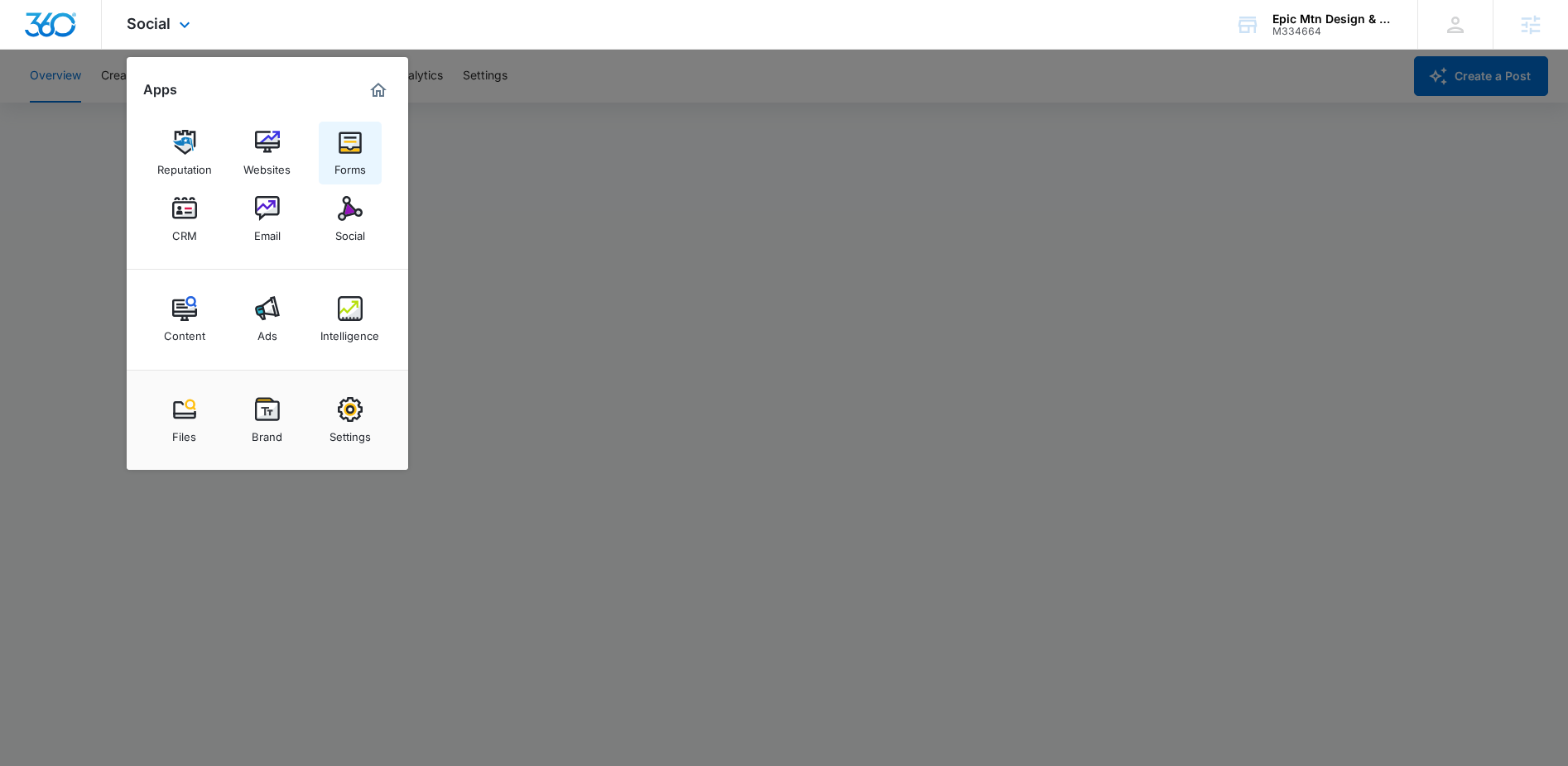
click at [349, 154] on img at bounding box center [350, 143] width 25 height 25
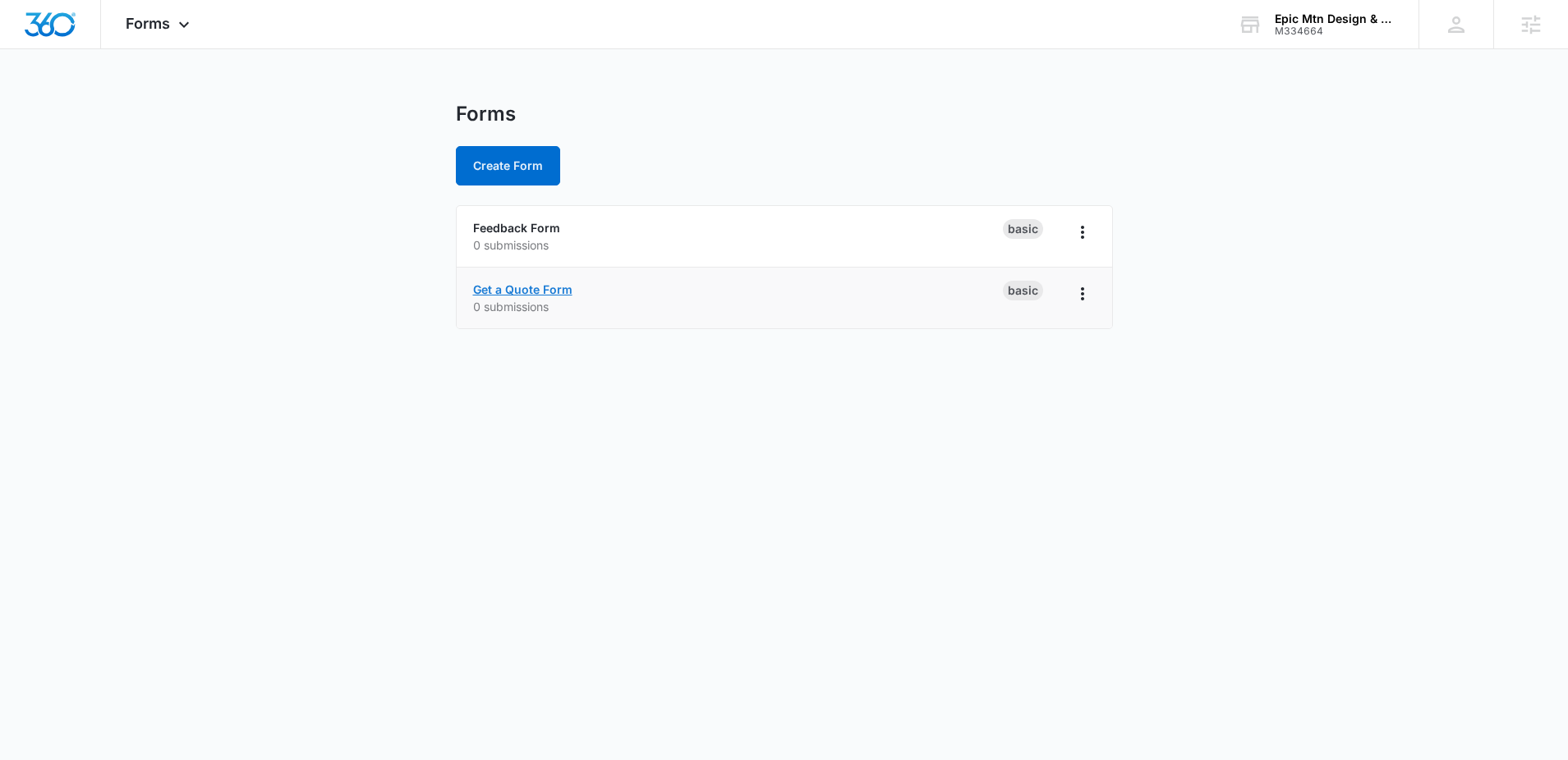
click at [543, 287] on link "Get a Quote Form" at bounding box center [522, 289] width 99 height 14
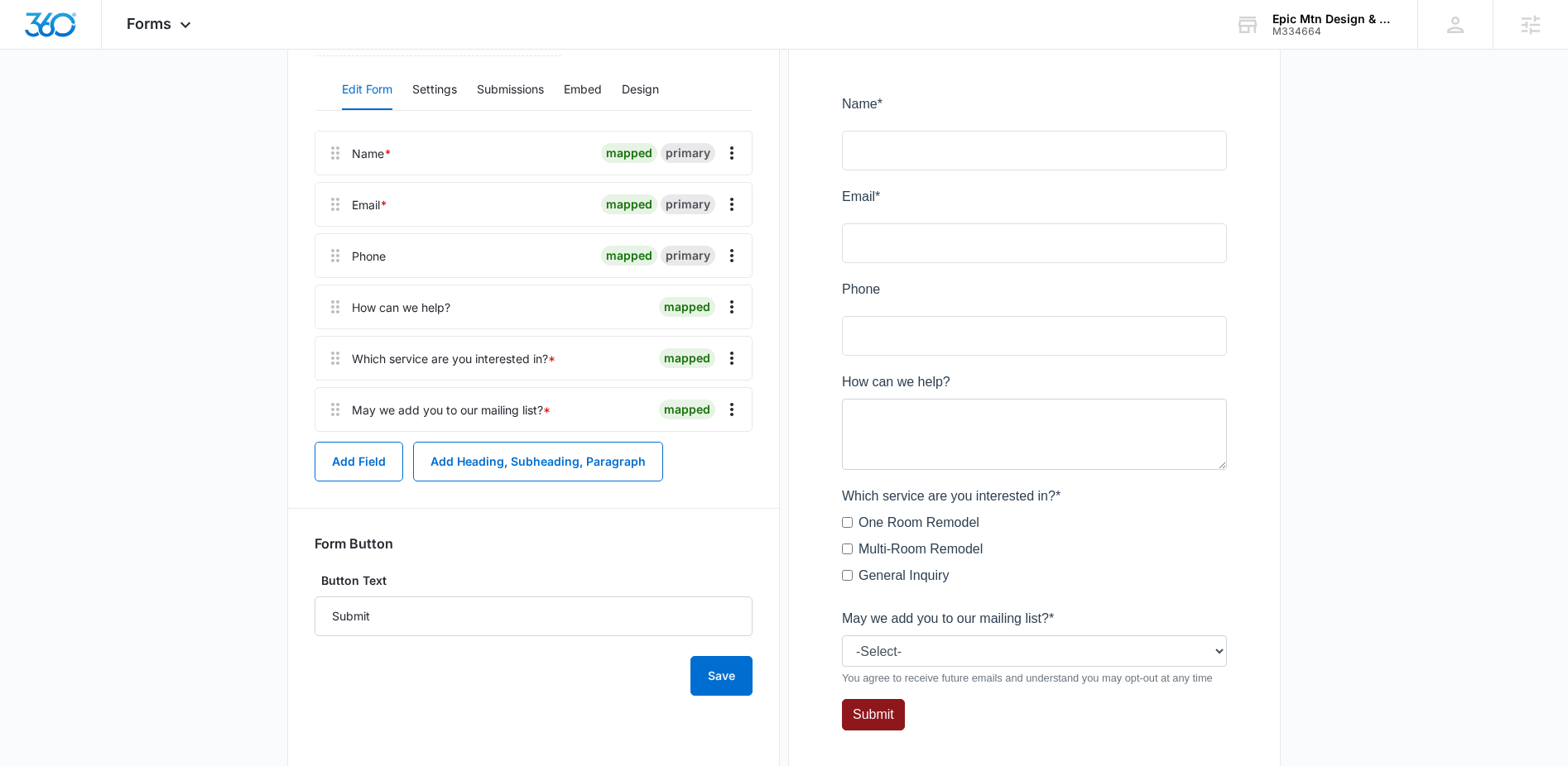
scroll to position [280, 0]
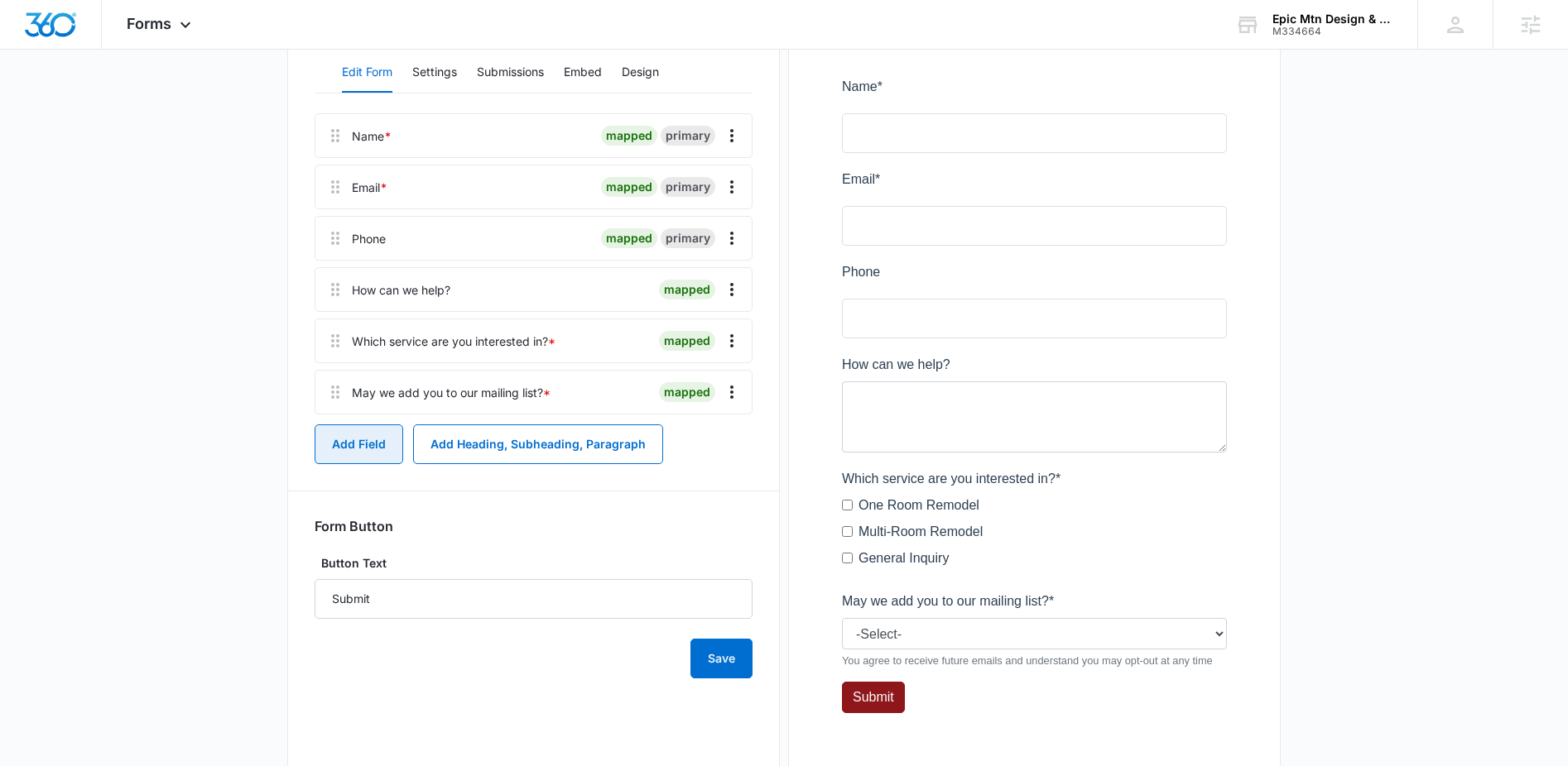
click at [333, 436] on button "Add Field" at bounding box center [359, 444] width 88 height 39
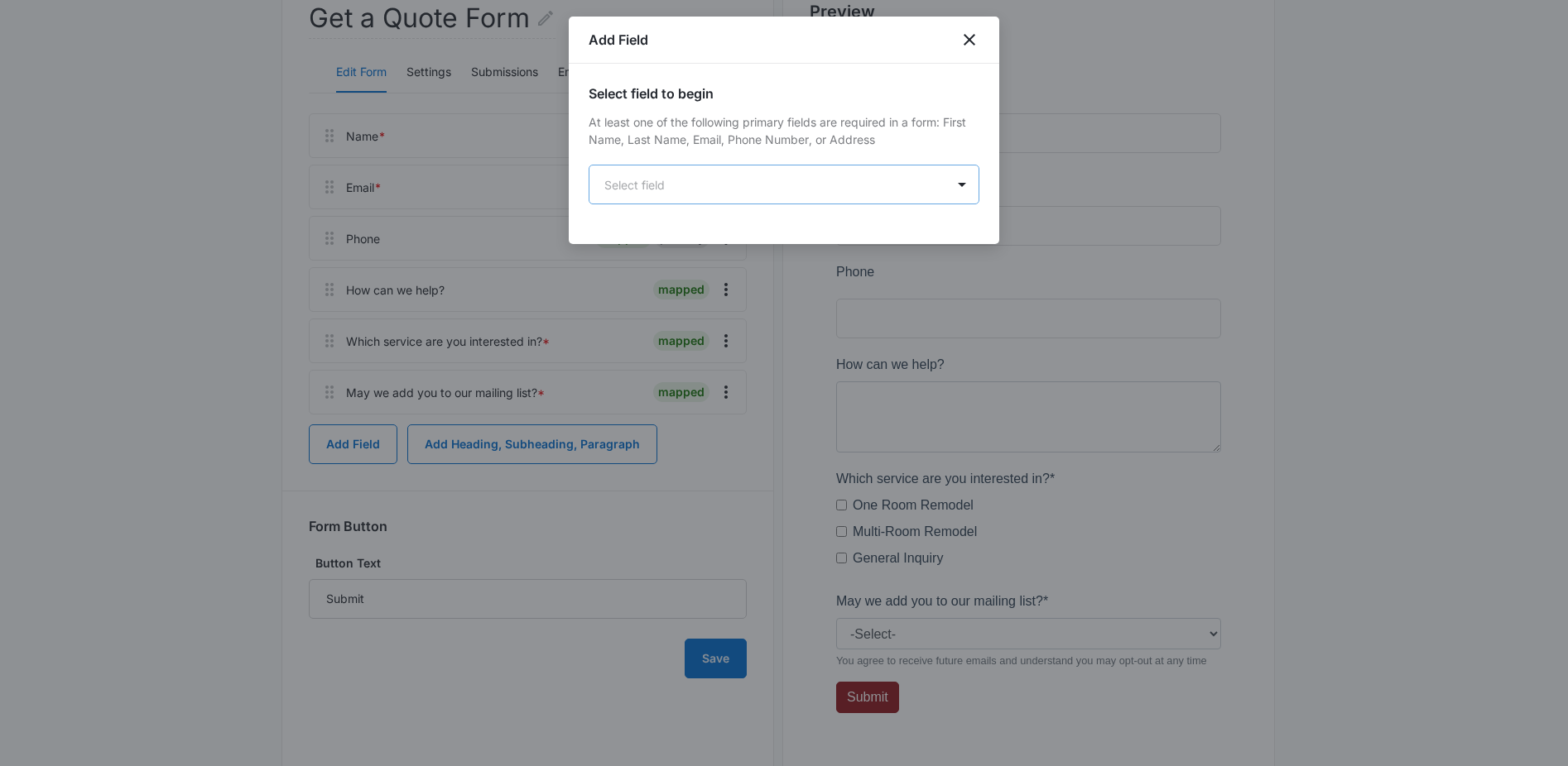
click at [827, 189] on body "Forms Apps Reputation Websites Forms CRM Email Social Content Ads Intelligence …" at bounding box center [784, 272] width 1568 height 1104
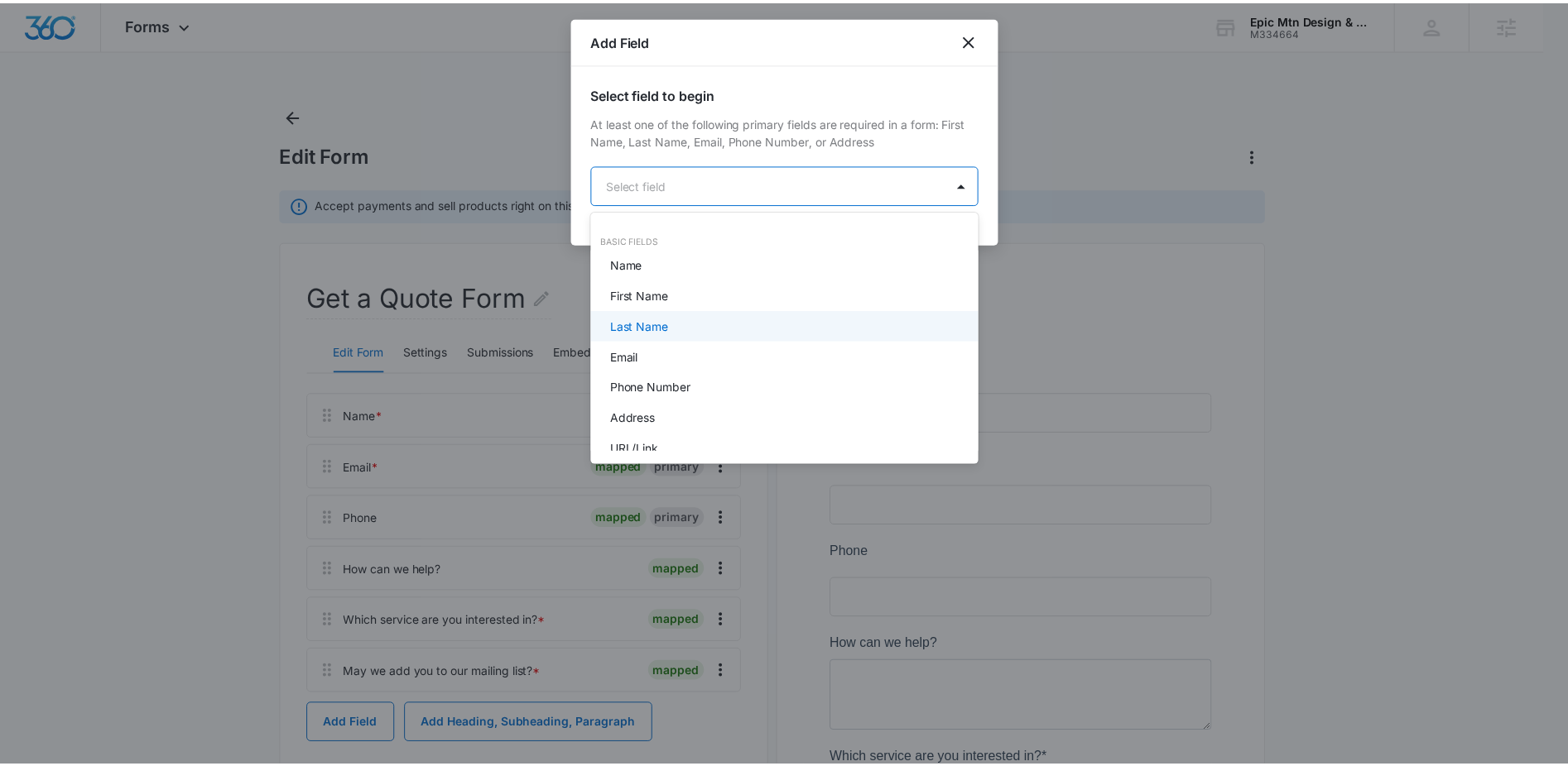
scroll to position [115, 0]
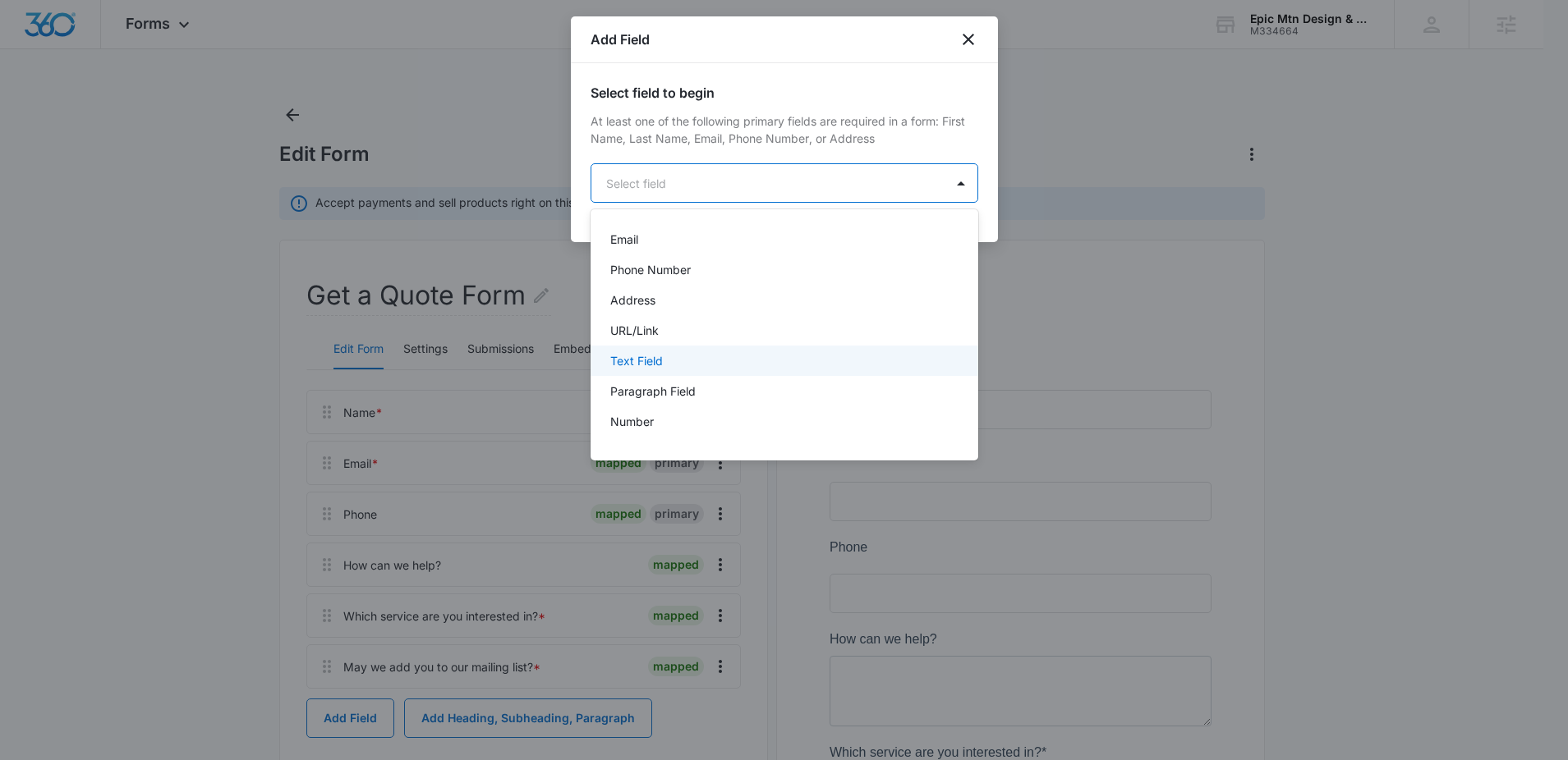
click at [685, 358] on div "Text Field" at bounding box center [782, 361] width 345 height 17
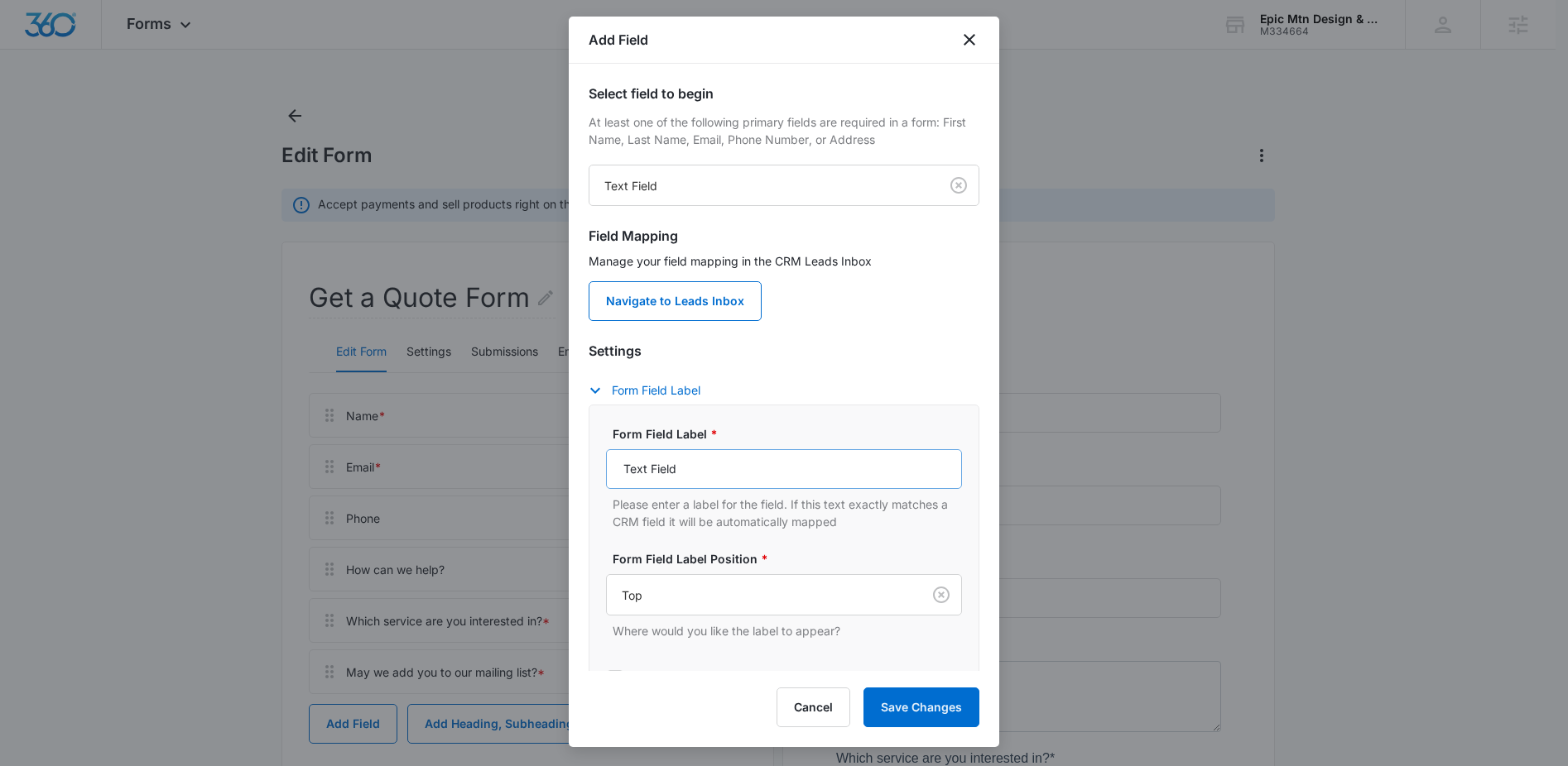
click at [722, 647] on div "Form Field Label * Text Field Please enter a label for the field. If this text …" at bounding box center [784, 569] width 356 height 289
click at [713, 479] on input "Text Field" at bounding box center [784, 469] width 356 height 39
click at [713, 477] on input "Text Field" at bounding box center [784, 469] width 356 height 39
click at [941, 723] on button "Save Changes" at bounding box center [921, 707] width 116 height 39
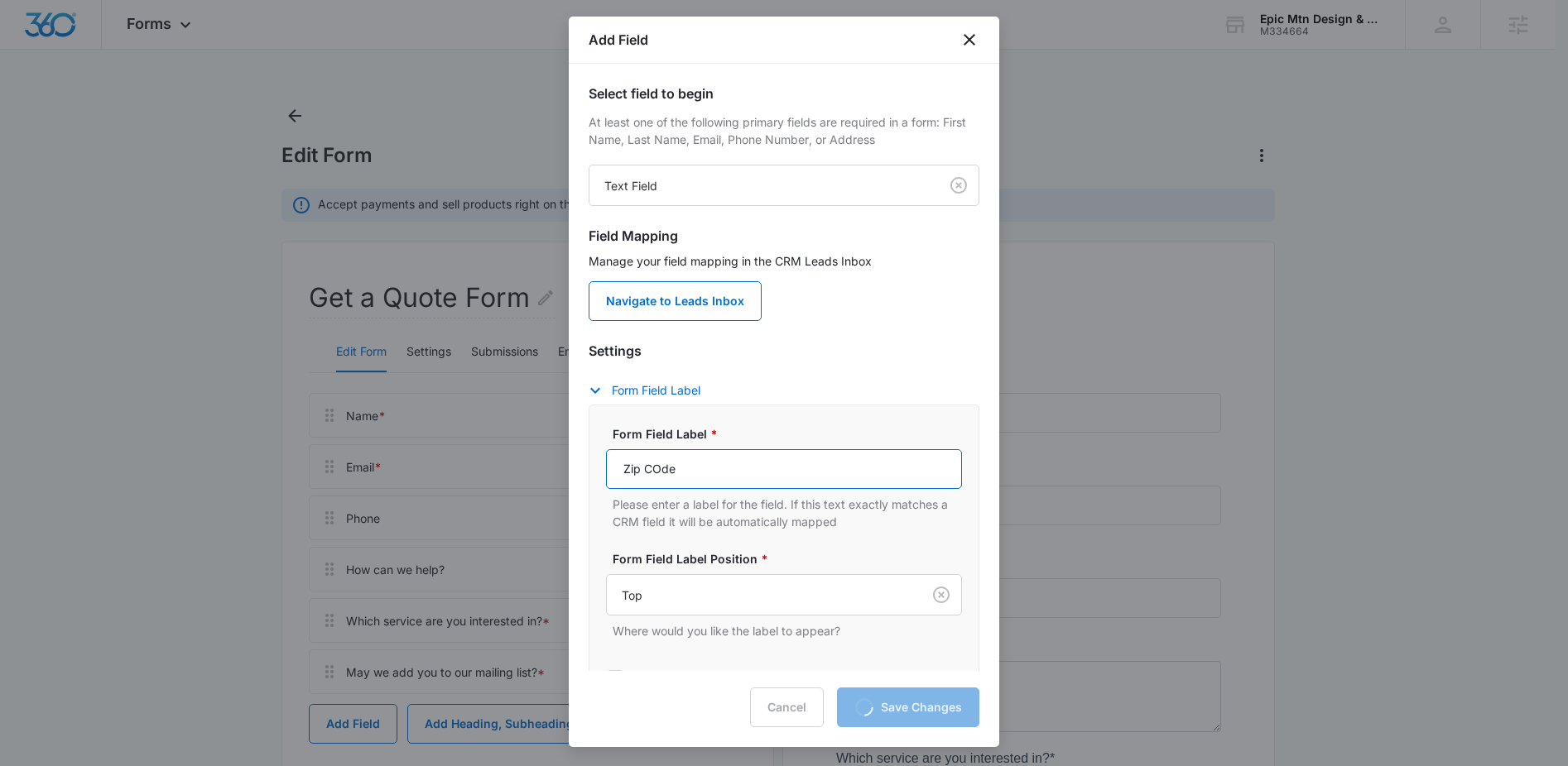
click at [663, 466] on input "Zip COde" at bounding box center [784, 469] width 356 height 39
type input "Zip Code"
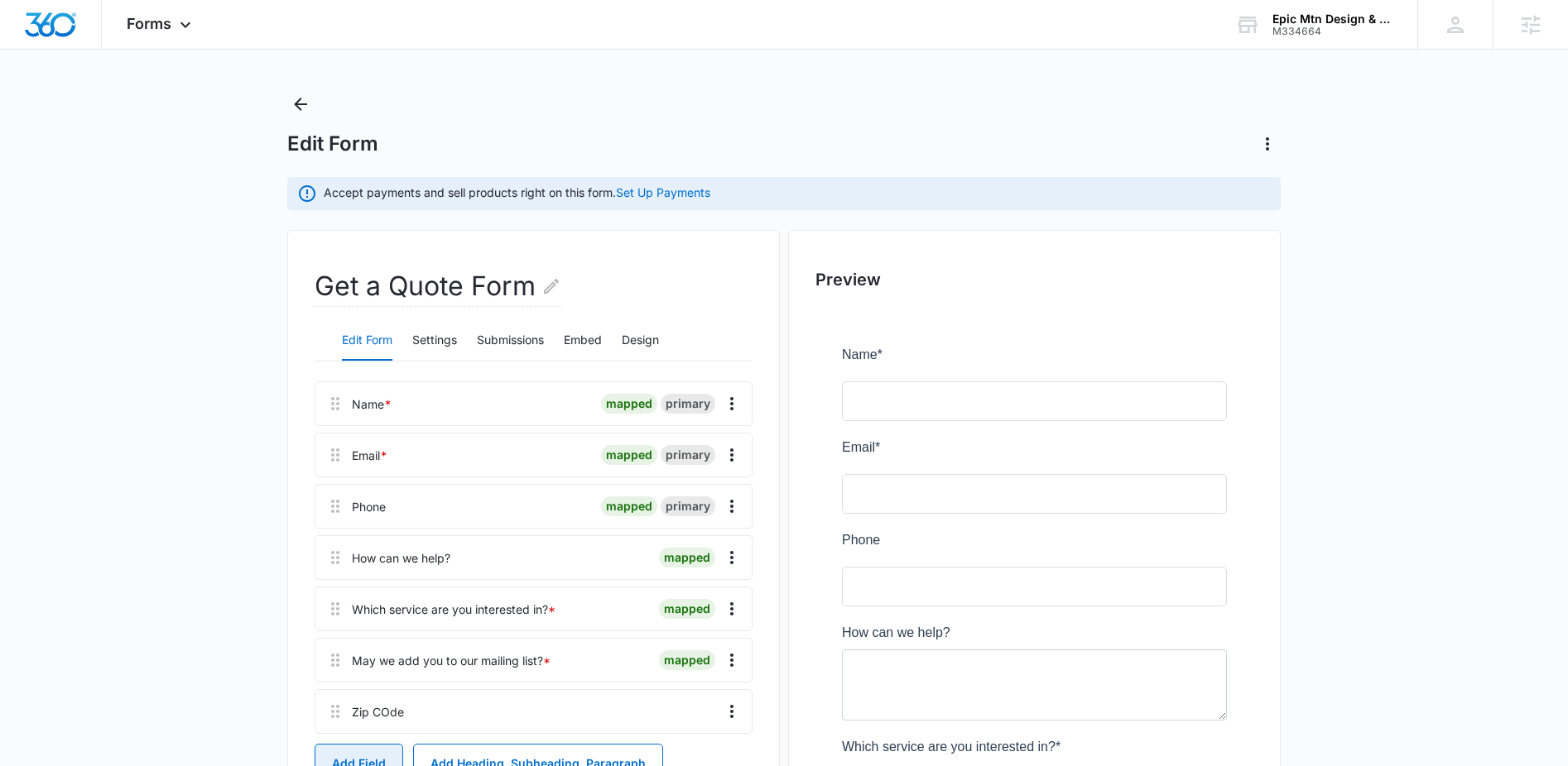
scroll to position [27, 0]
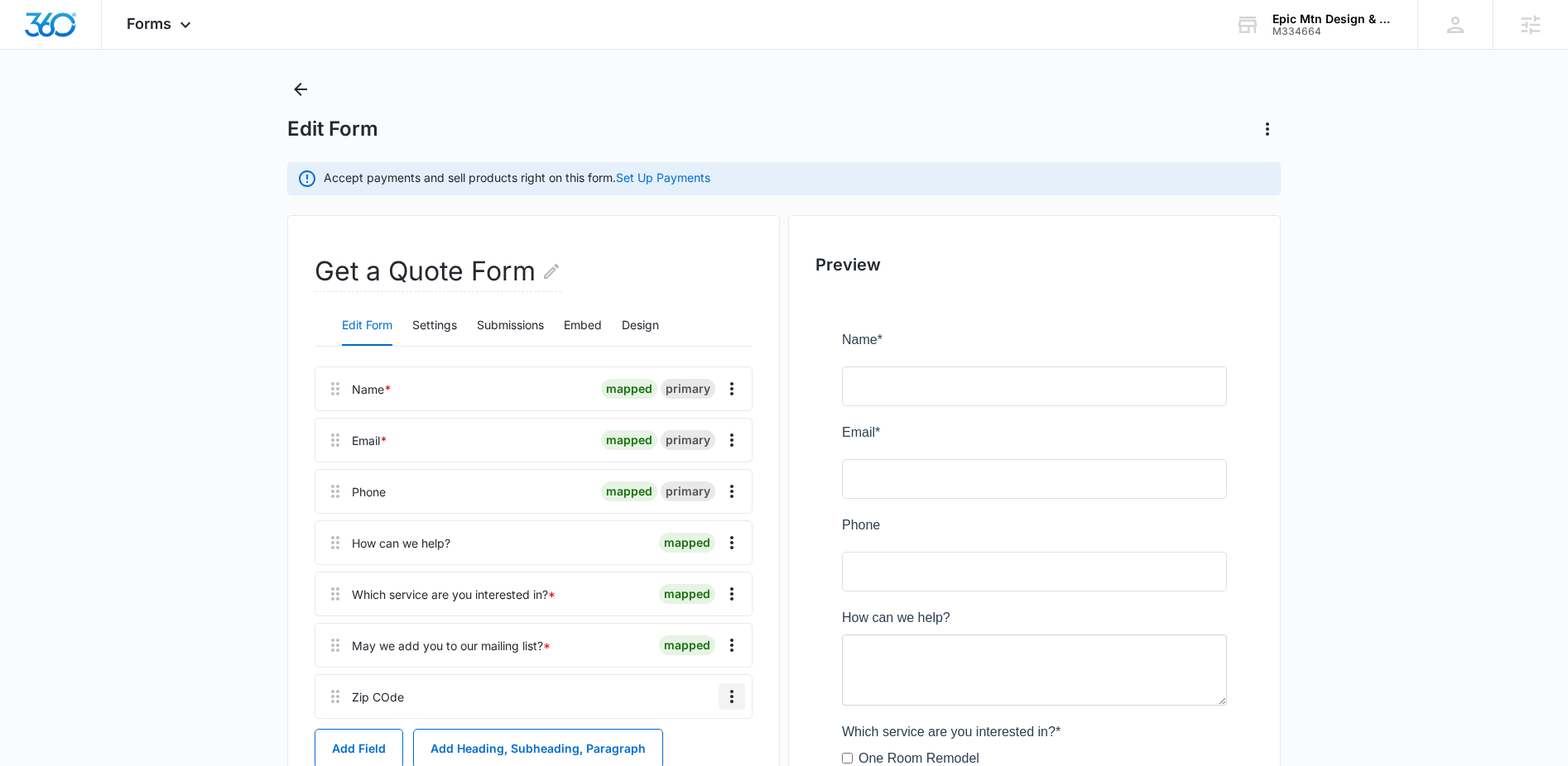
click at [737, 700] on icon "Overflow Menu" at bounding box center [732, 696] width 20 height 20
click at [707, 631] on button "Edit" at bounding box center [697, 626] width 94 height 25
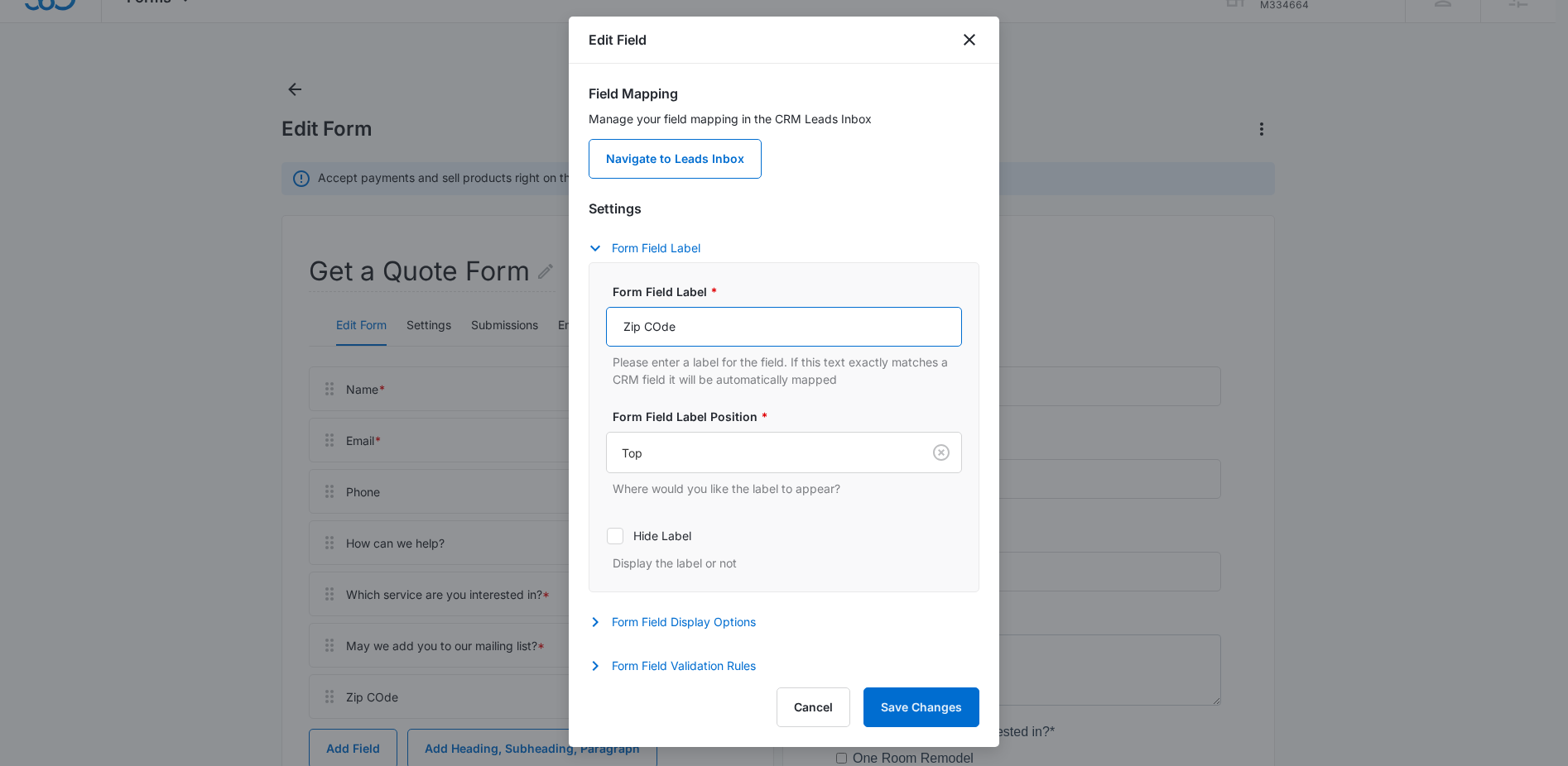
click at [662, 329] on input "Zip COde" at bounding box center [784, 326] width 356 height 39
type input "Zip Code"
drag, startPoint x: 896, startPoint y: 685, endPoint x: 914, endPoint y: 697, distance: 21.6
click at [898, 685] on div "Edit Field Field Mapping Manage your field mapping in the CRM Leads Inbox Navig…" at bounding box center [784, 382] width 431 height 731
drag, startPoint x: 915, startPoint y: 698, endPoint x: 927, endPoint y: 693, distance: 13.0
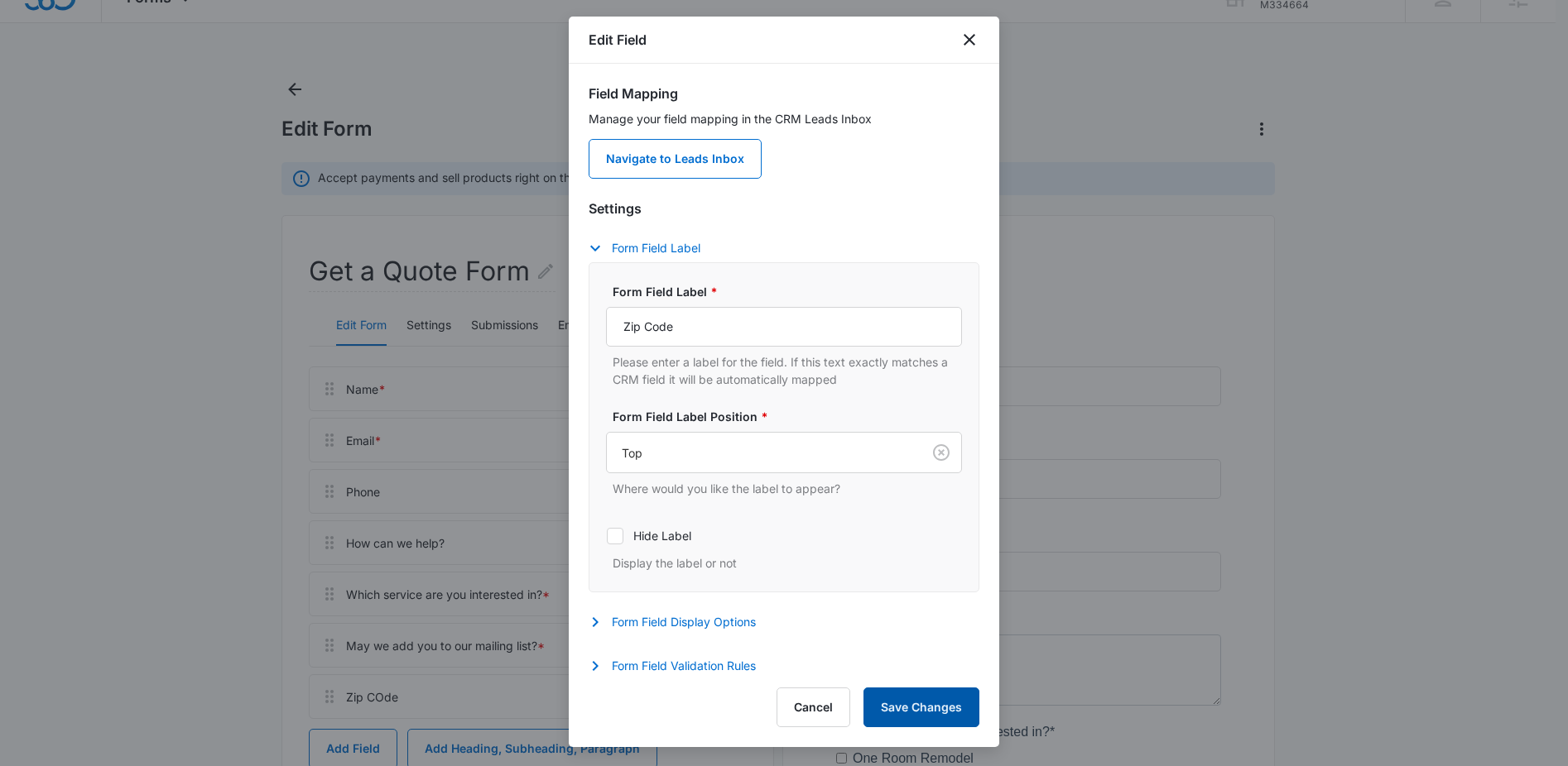
click at [915, 699] on button "Save Changes" at bounding box center [921, 707] width 116 height 39
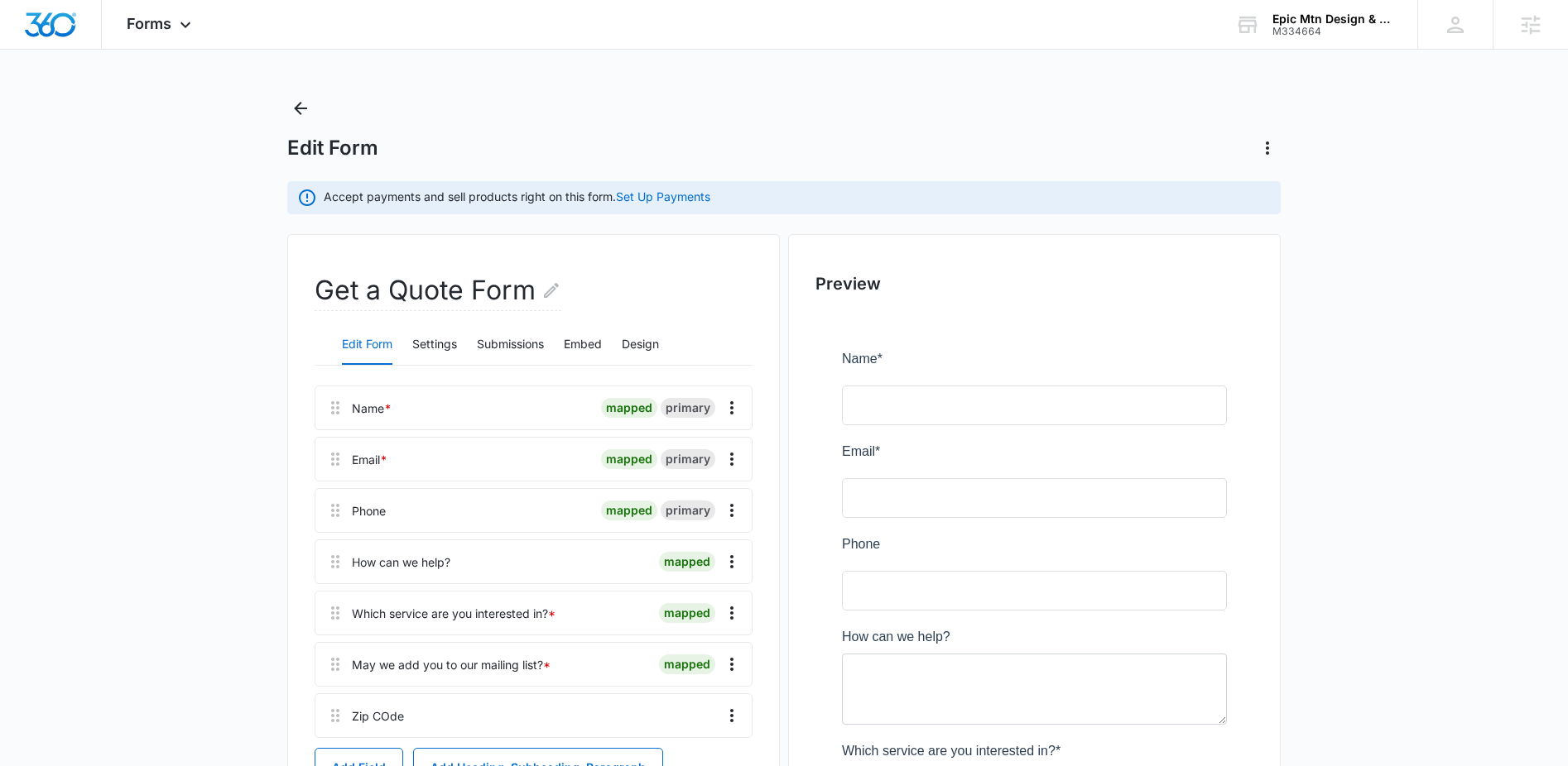
scroll to position [0, 0]
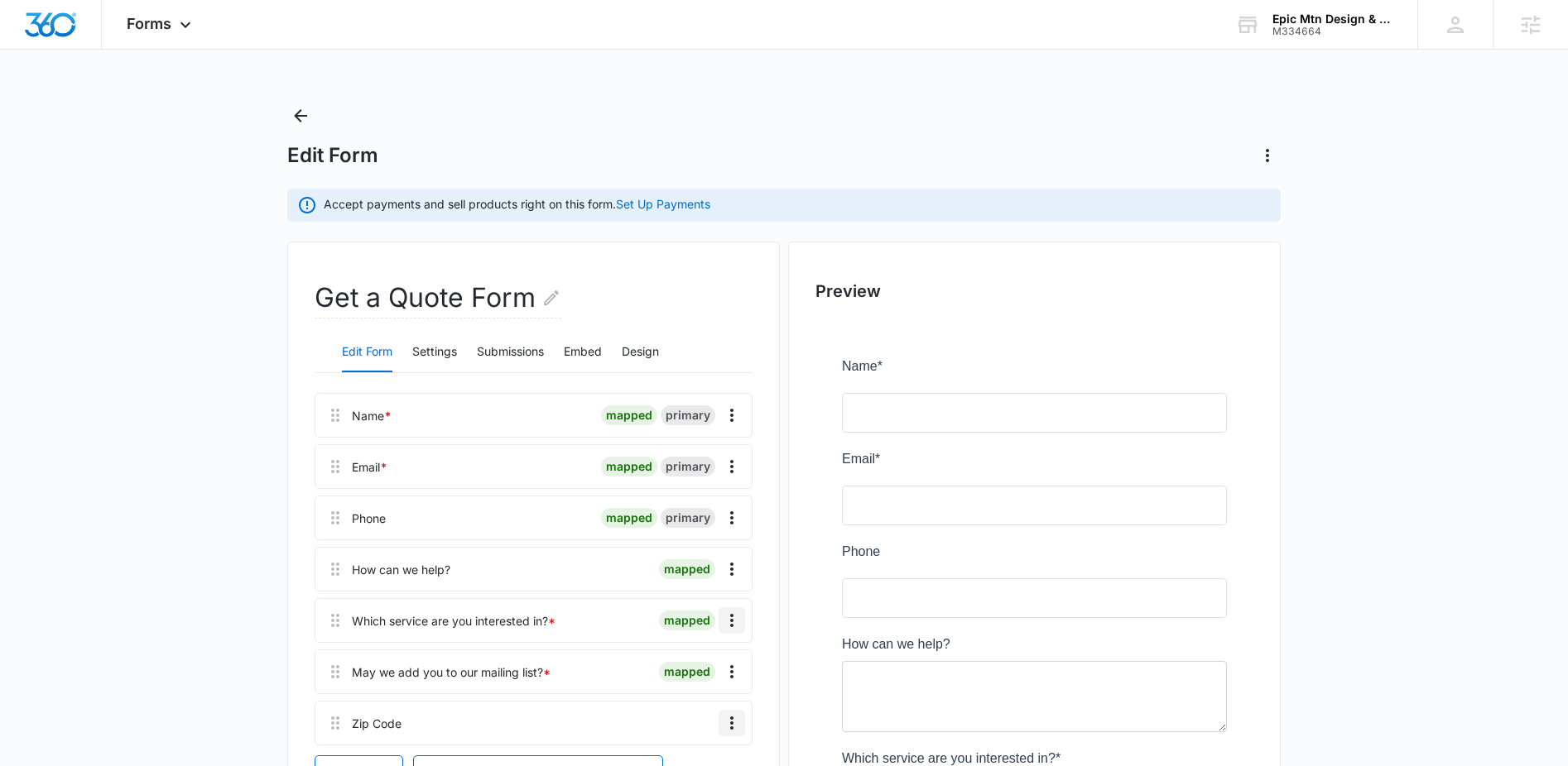
drag, startPoint x: 738, startPoint y: 727, endPoint x: 741, endPoint y: 625, distance: 102.0
click at [741, 625] on div "Name * mapped primary Email * mapped primary Phone mapped primary How can we he…" at bounding box center [533, 569] width 438 height 353
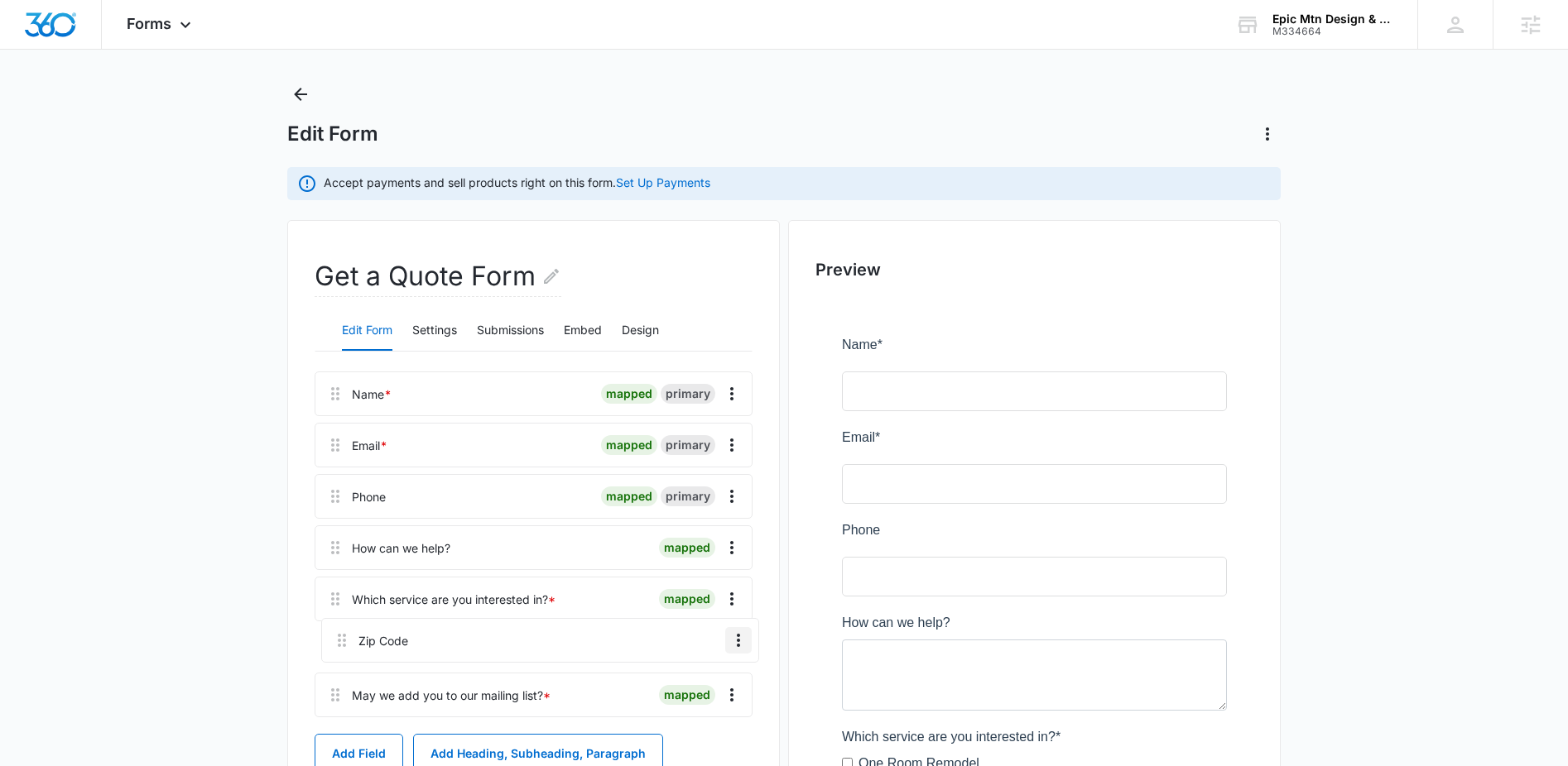
drag, startPoint x: 342, startPoint y: 705, endPoint x: 342, endPoint y: 629, distance: 76.0
click at [342, 629] on div "Name * mapped primary Email * mapped primary Phone mapped primary How can we he…" at bounding box center [533, 548] width 438 height 353
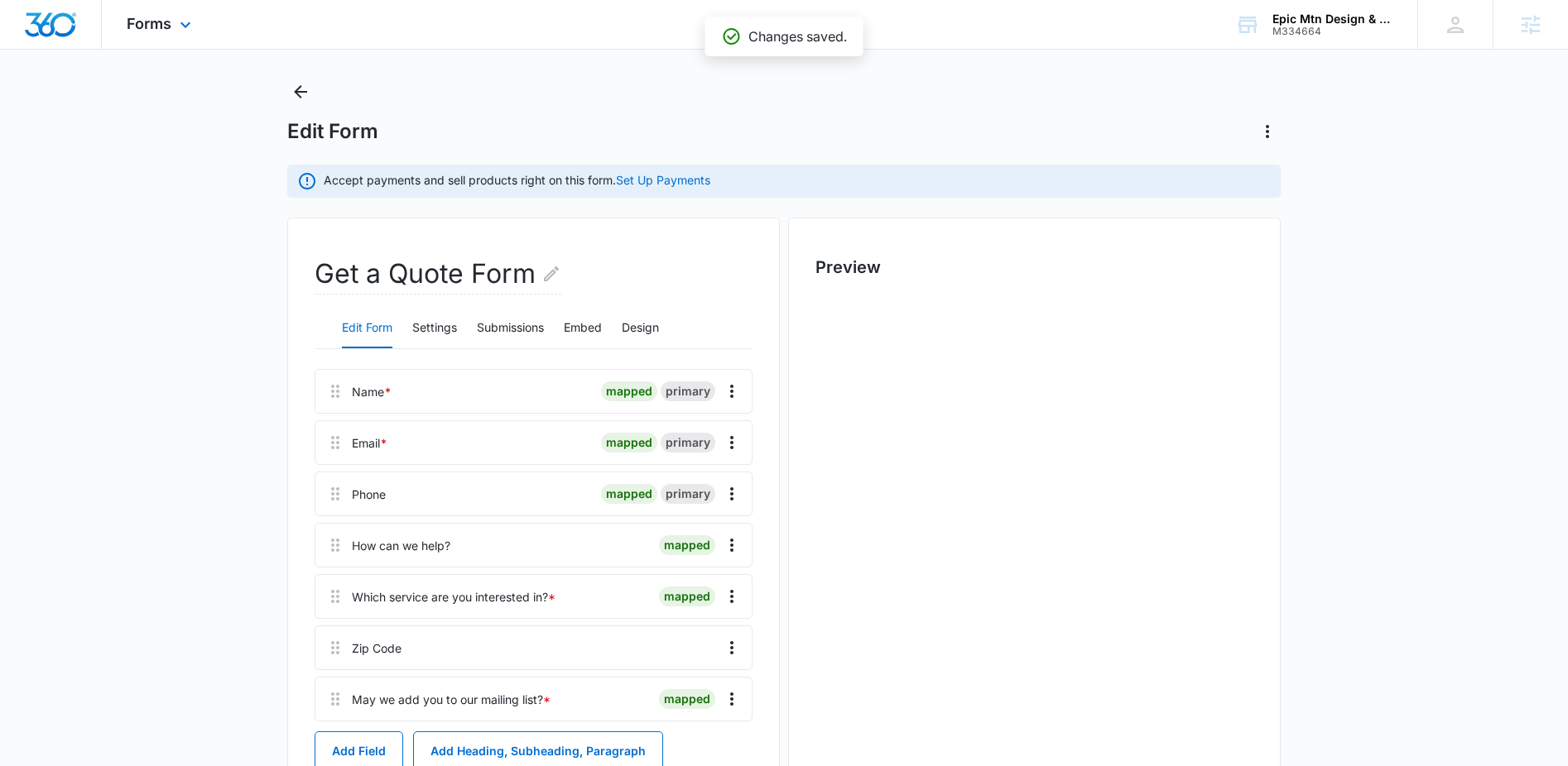
click at [158, 33] on div "Forms Apps Reputation Websites Forms CRM Email Social Content Ads Intelligence …" at bounding box center [160, 24] width 118 height 49
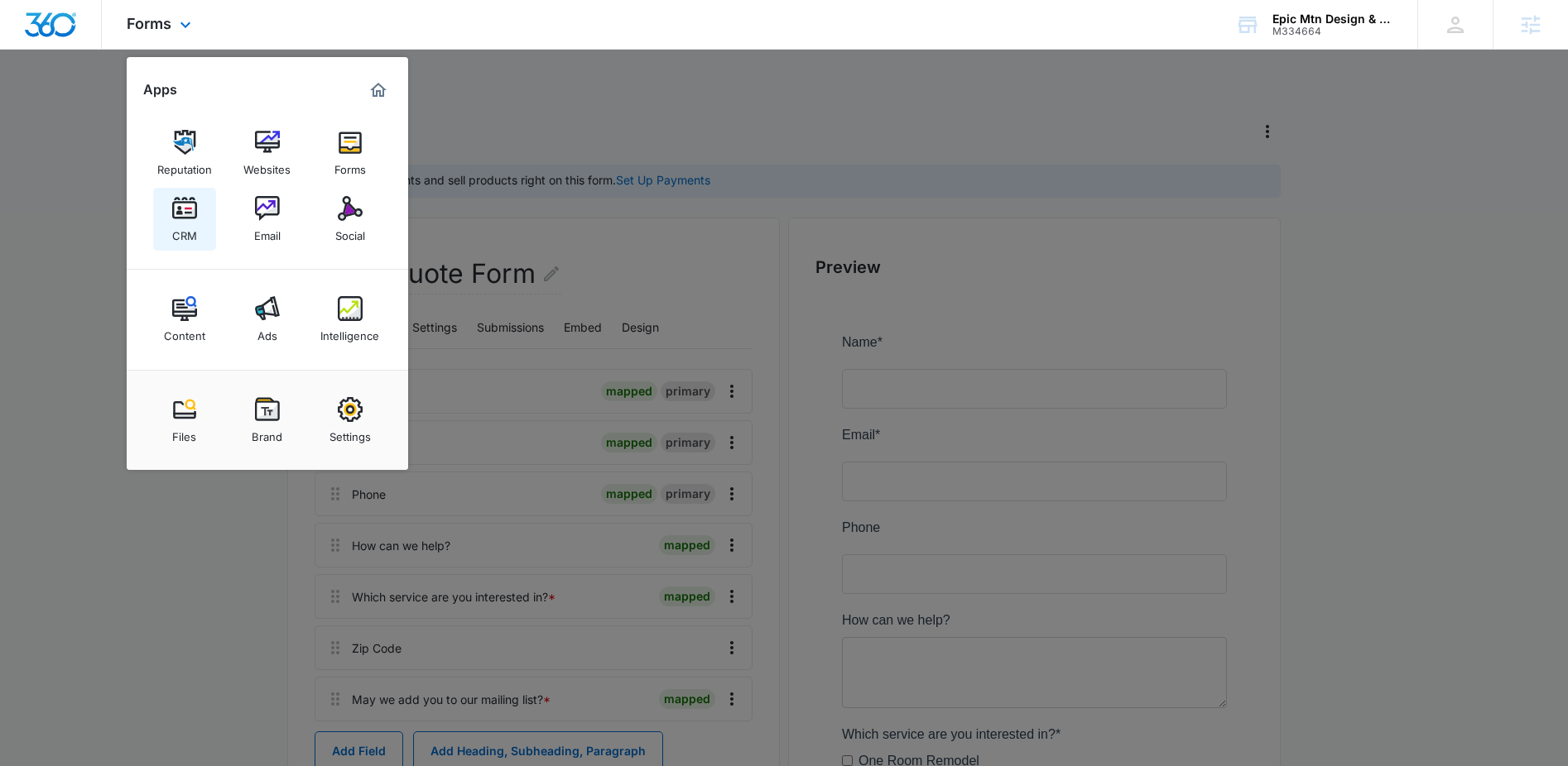
click at [184, 224] on div "CRM" at bounding box center [185, 231] width 25 height 21
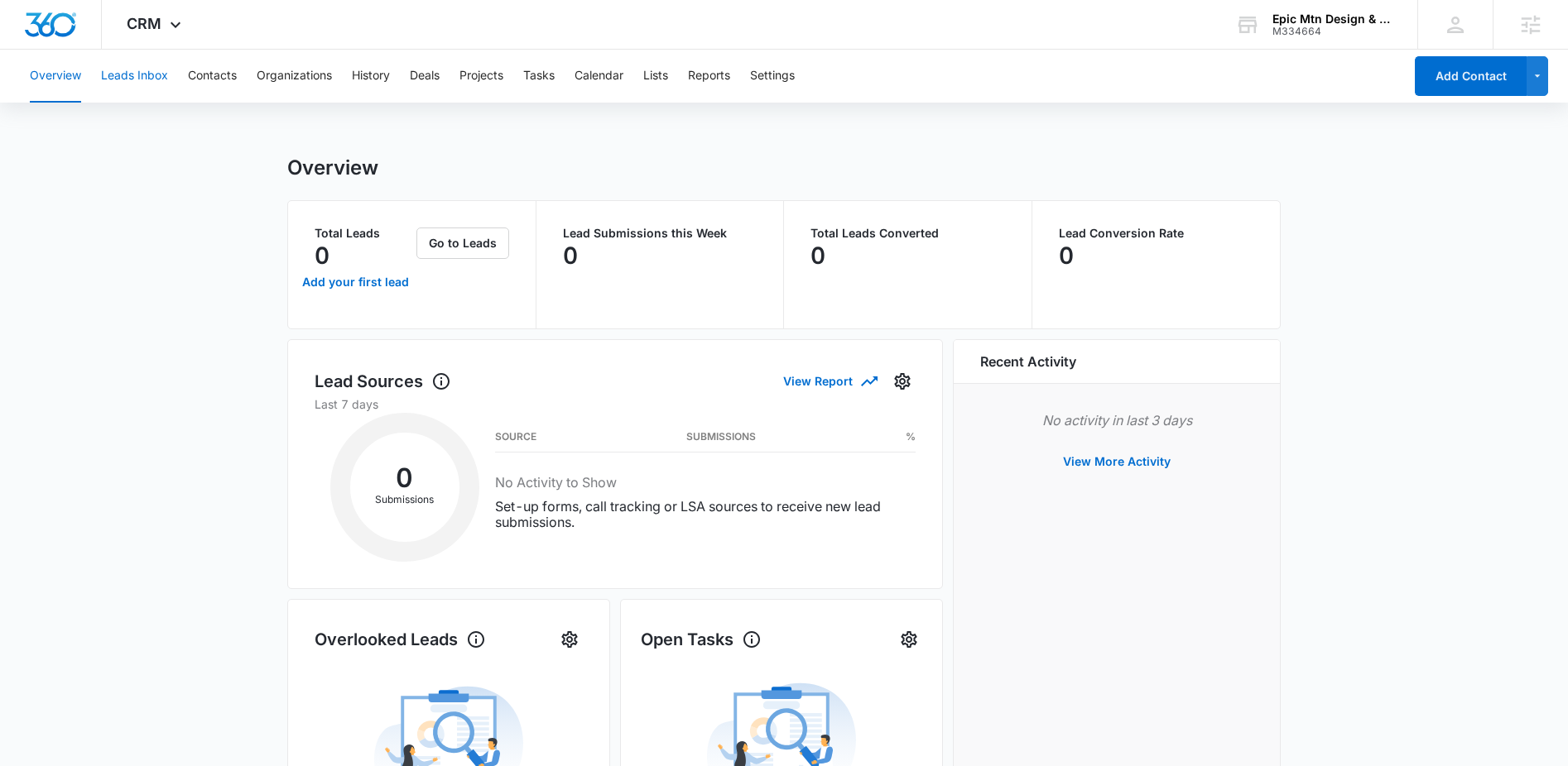
click at [138, 79] on button "Leads Inbox" at bounding box center [134, 76] width 67 height 53
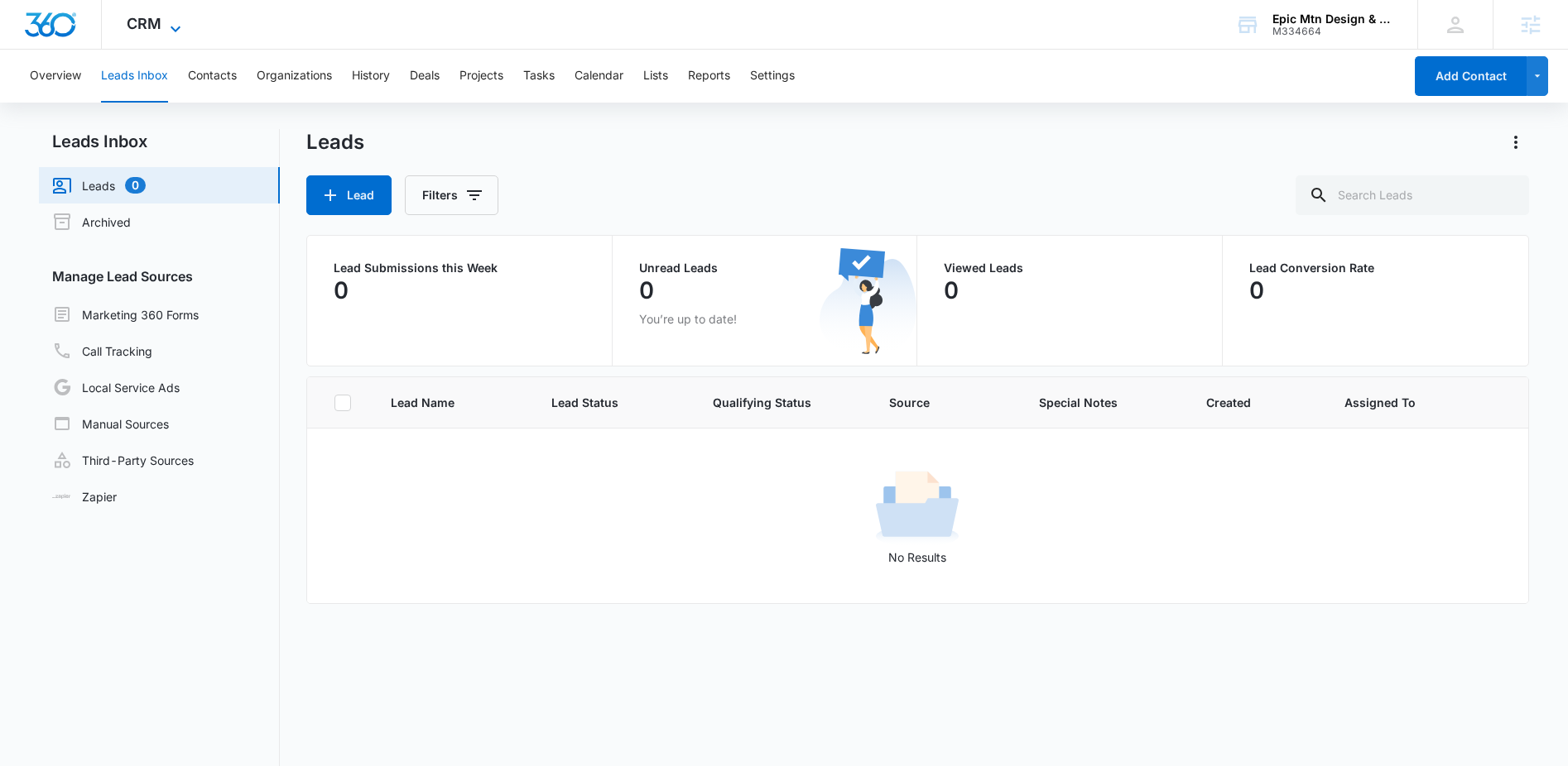
click at [160, 27] on span "CRM" at bounding box center [144, 24] width 35 height 17
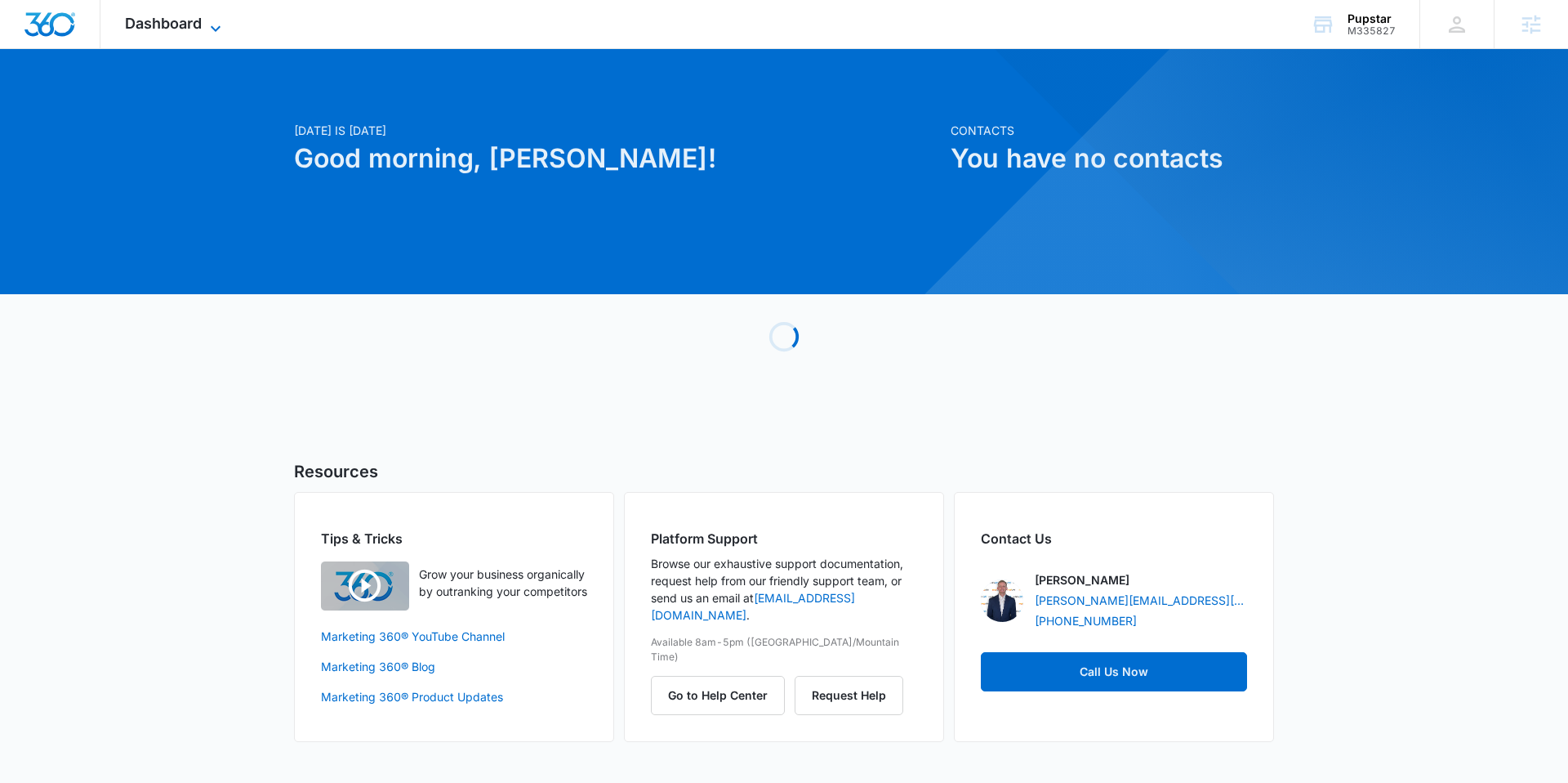
click at [192, 31] on span "Dashboard" at bounding box center [163, 24] width 77 height 17
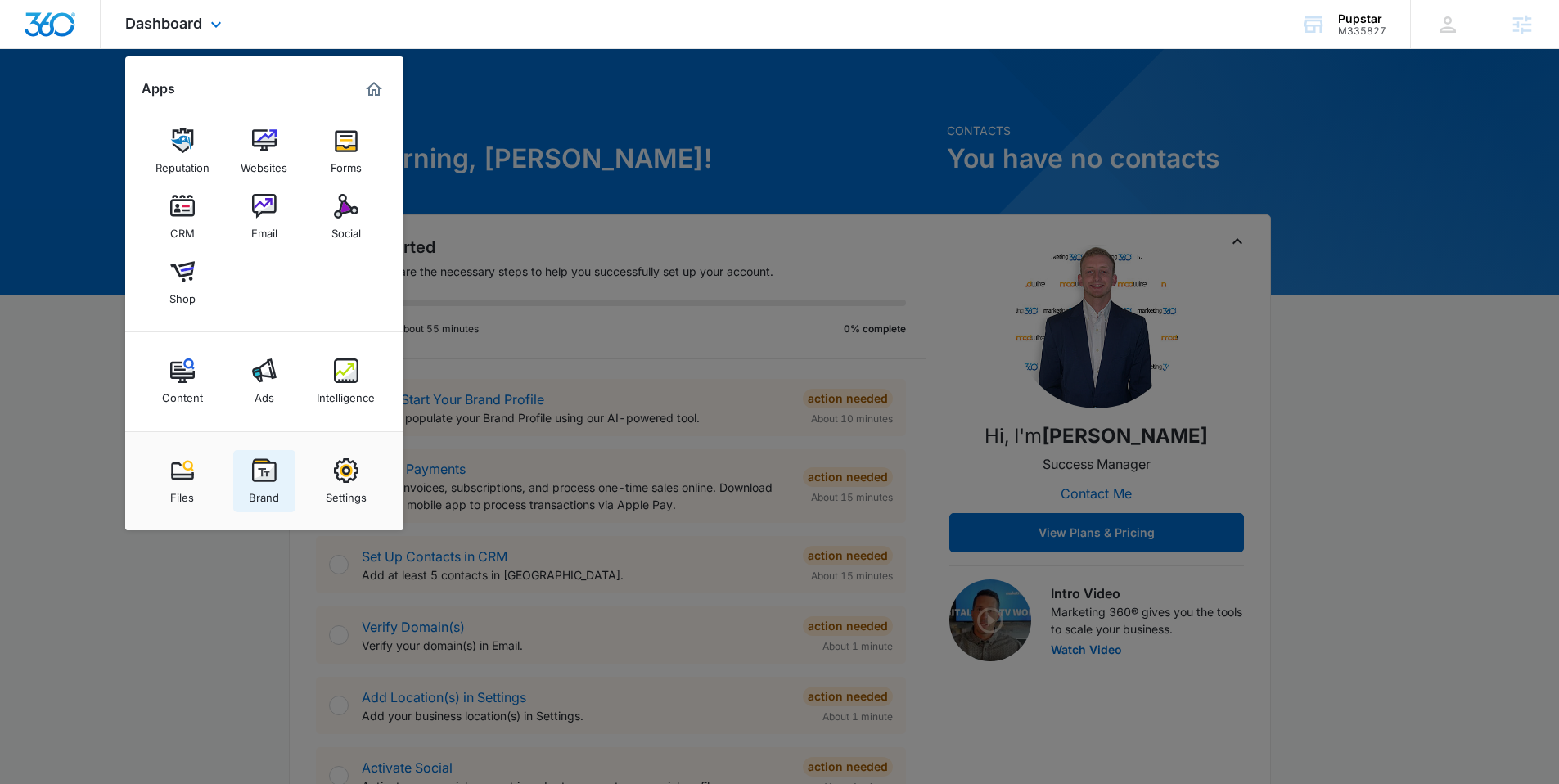
click at [259, 472] on img at bounding box center [265, 470] width 25 height 25
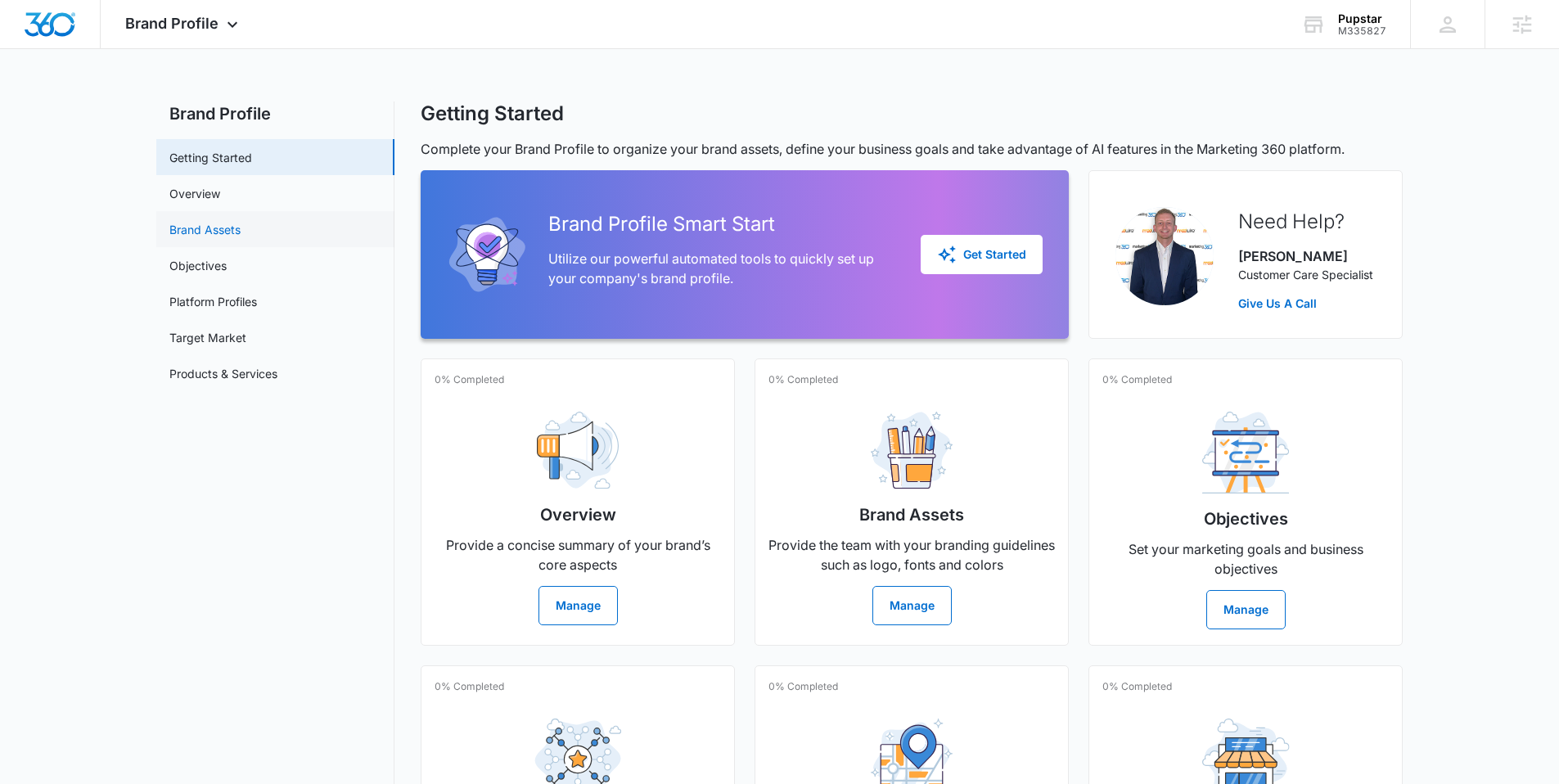
click at [241, 238] on link "Brand Assets" at bounding box center [205, 229] width 71 height 17
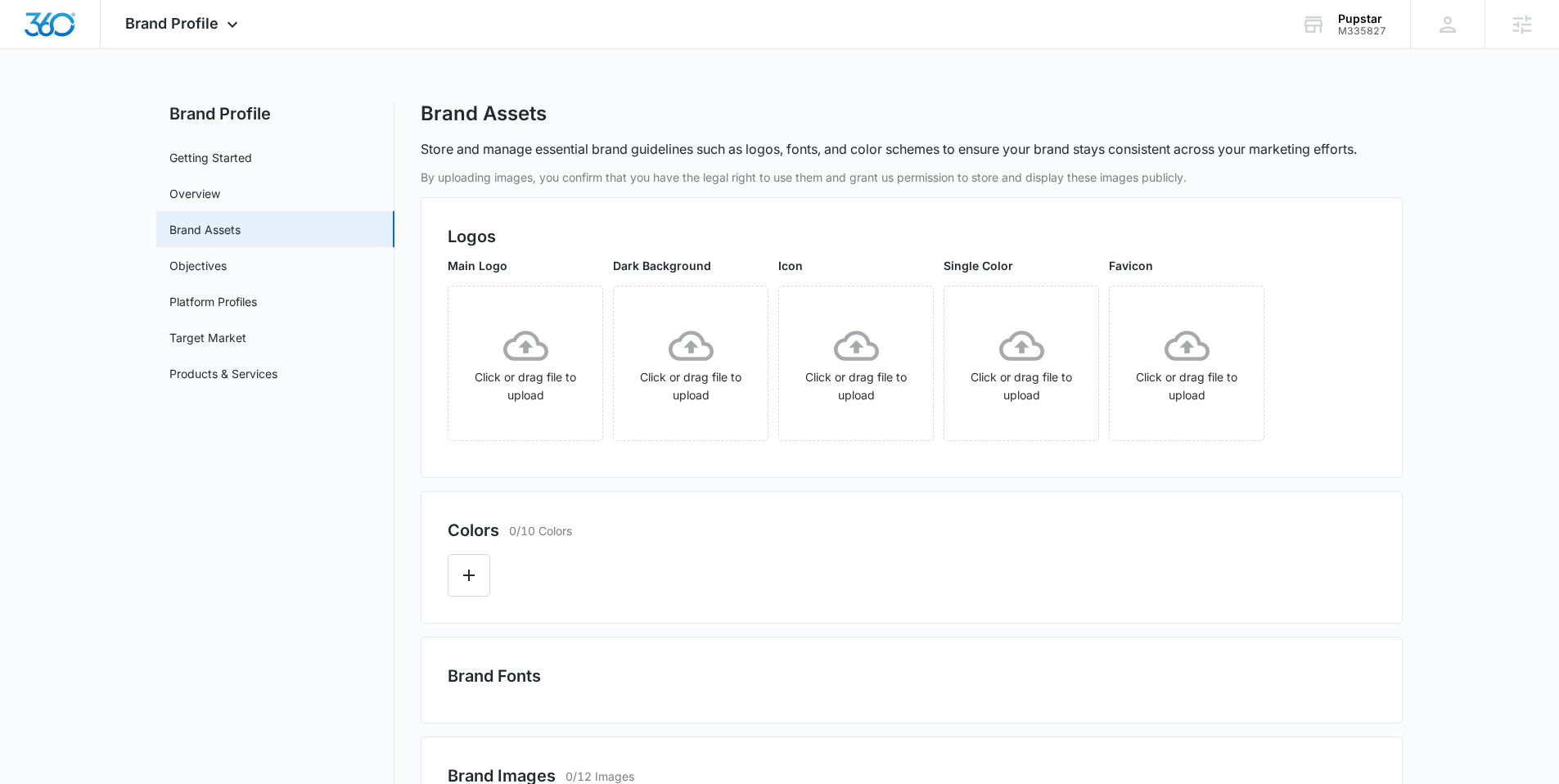
scroll to position [381, 0]
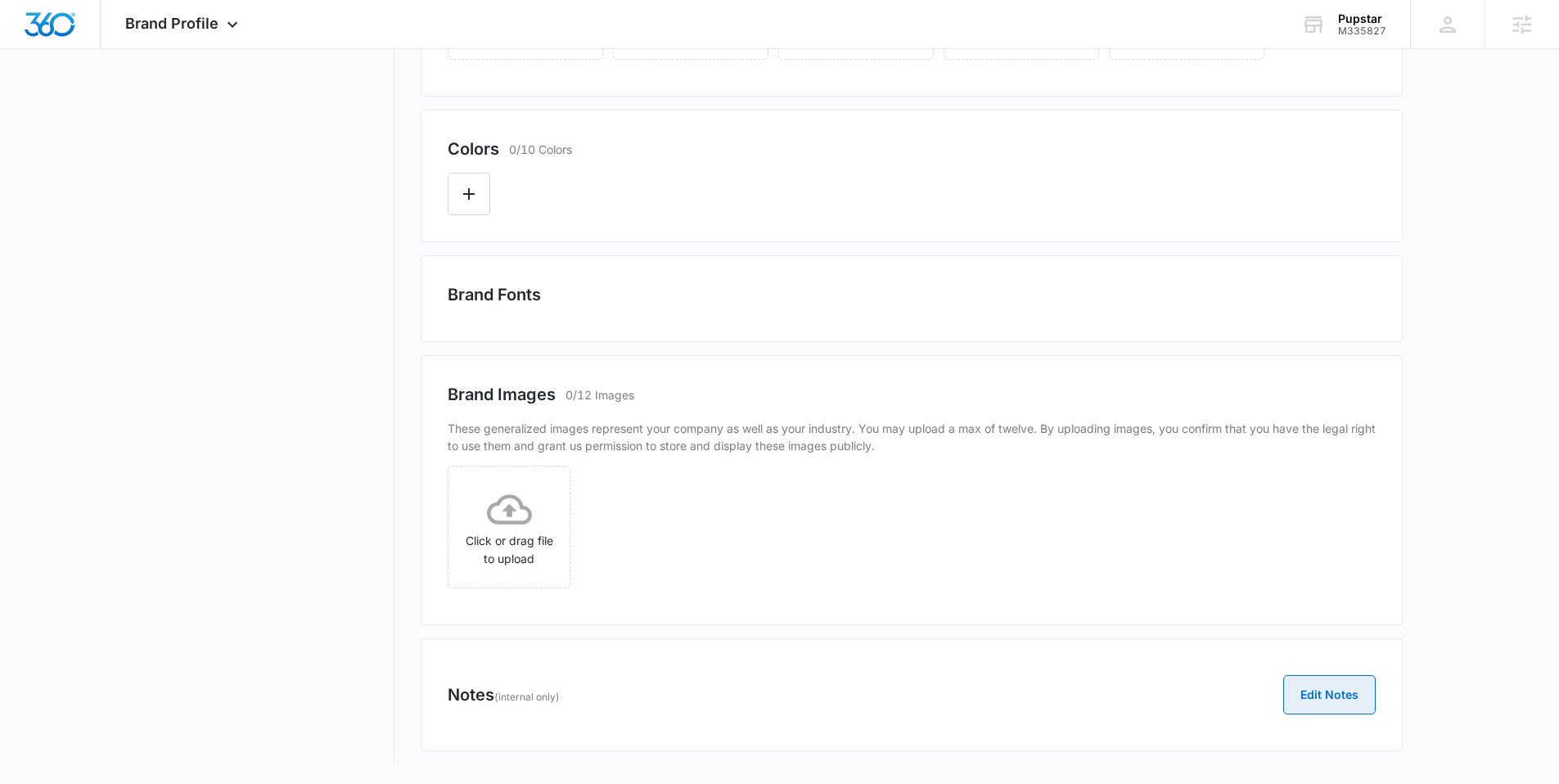
click at [1318, 697] on button "Edit Notes" at bounding box center [1330, 694] width 93 height 39
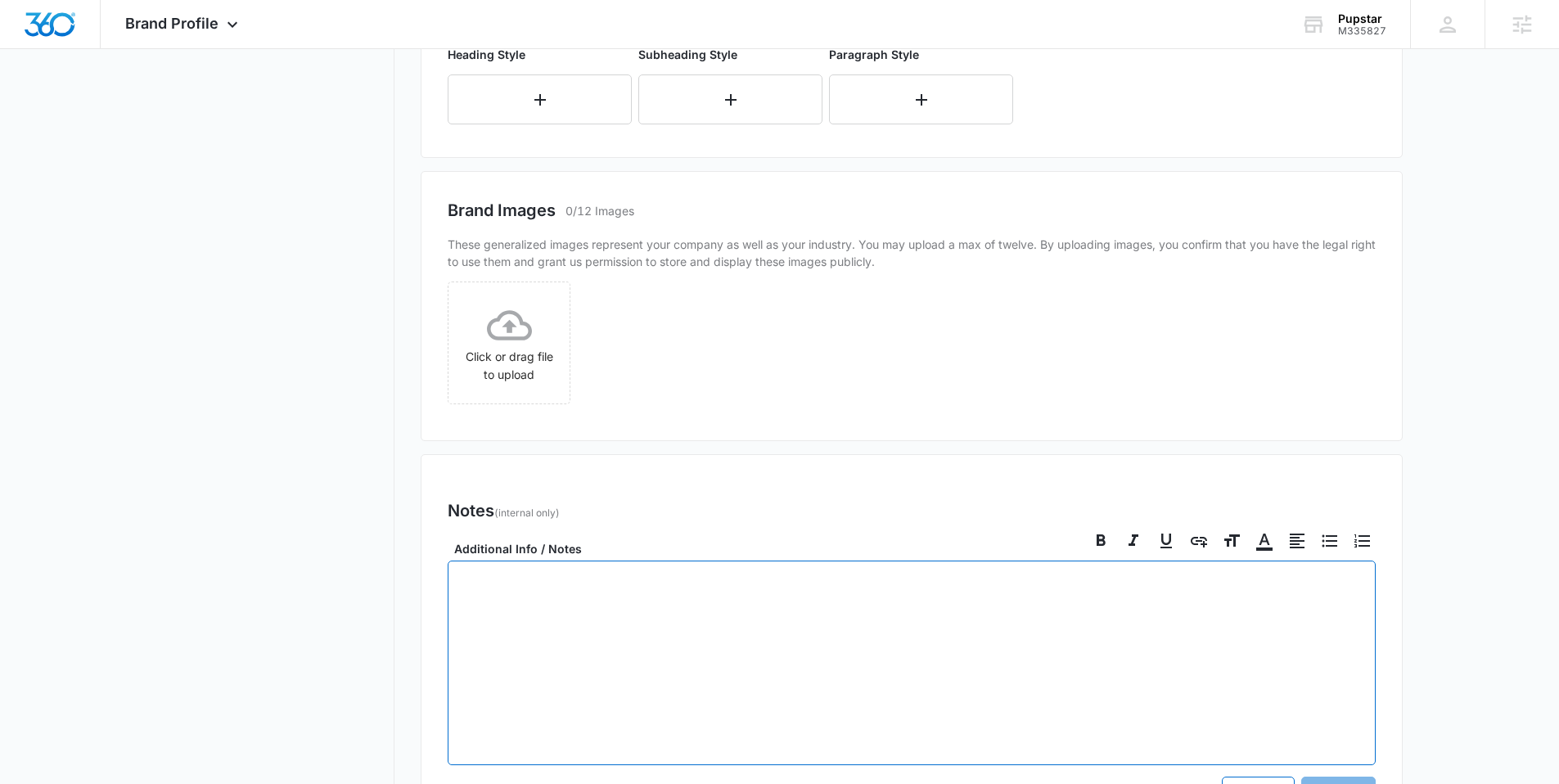
scroll to position [749, 0]
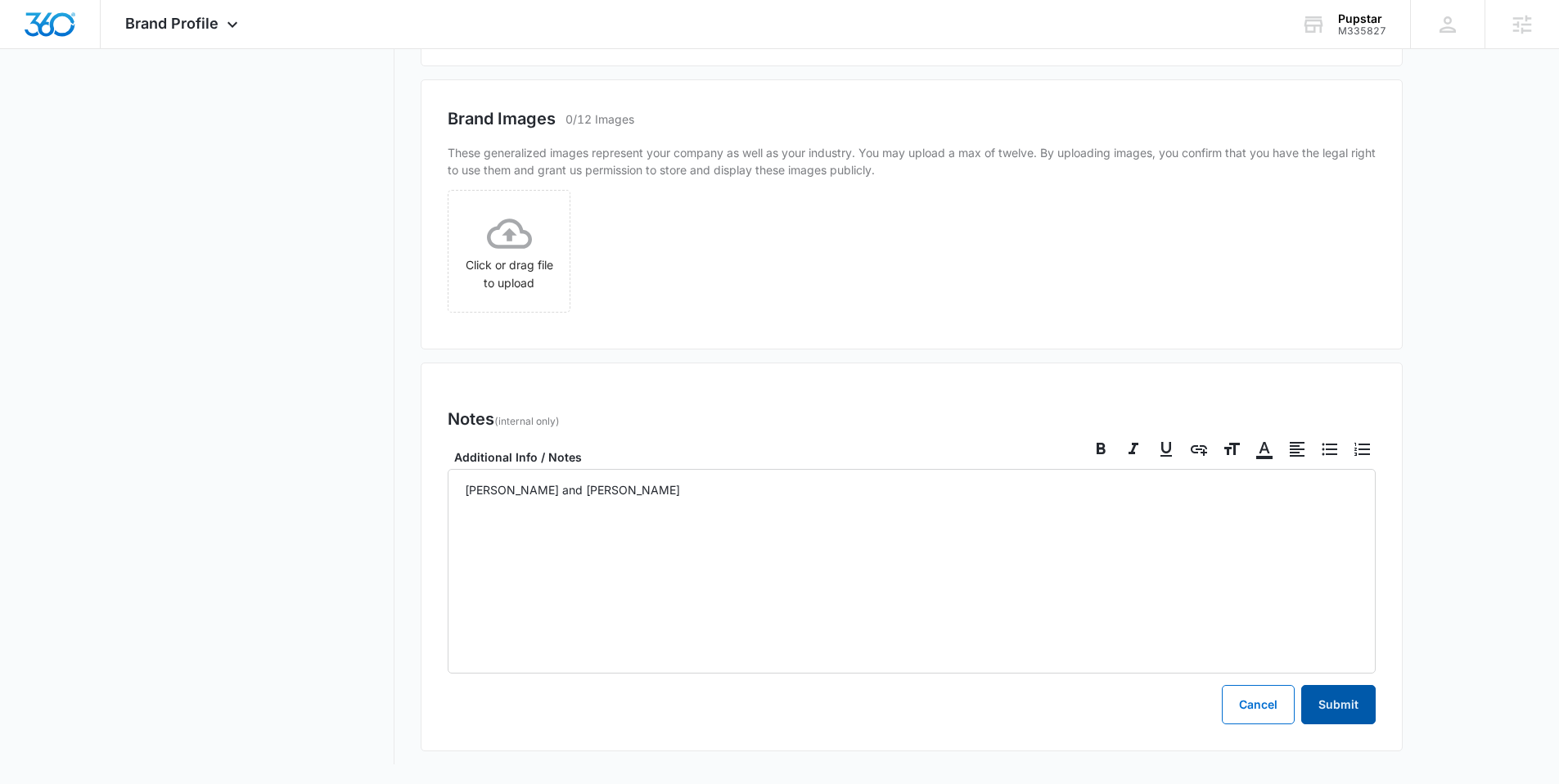
click at [1348, 707] on button "Submit" at bounding box center [1339, 704] width 75 height 39
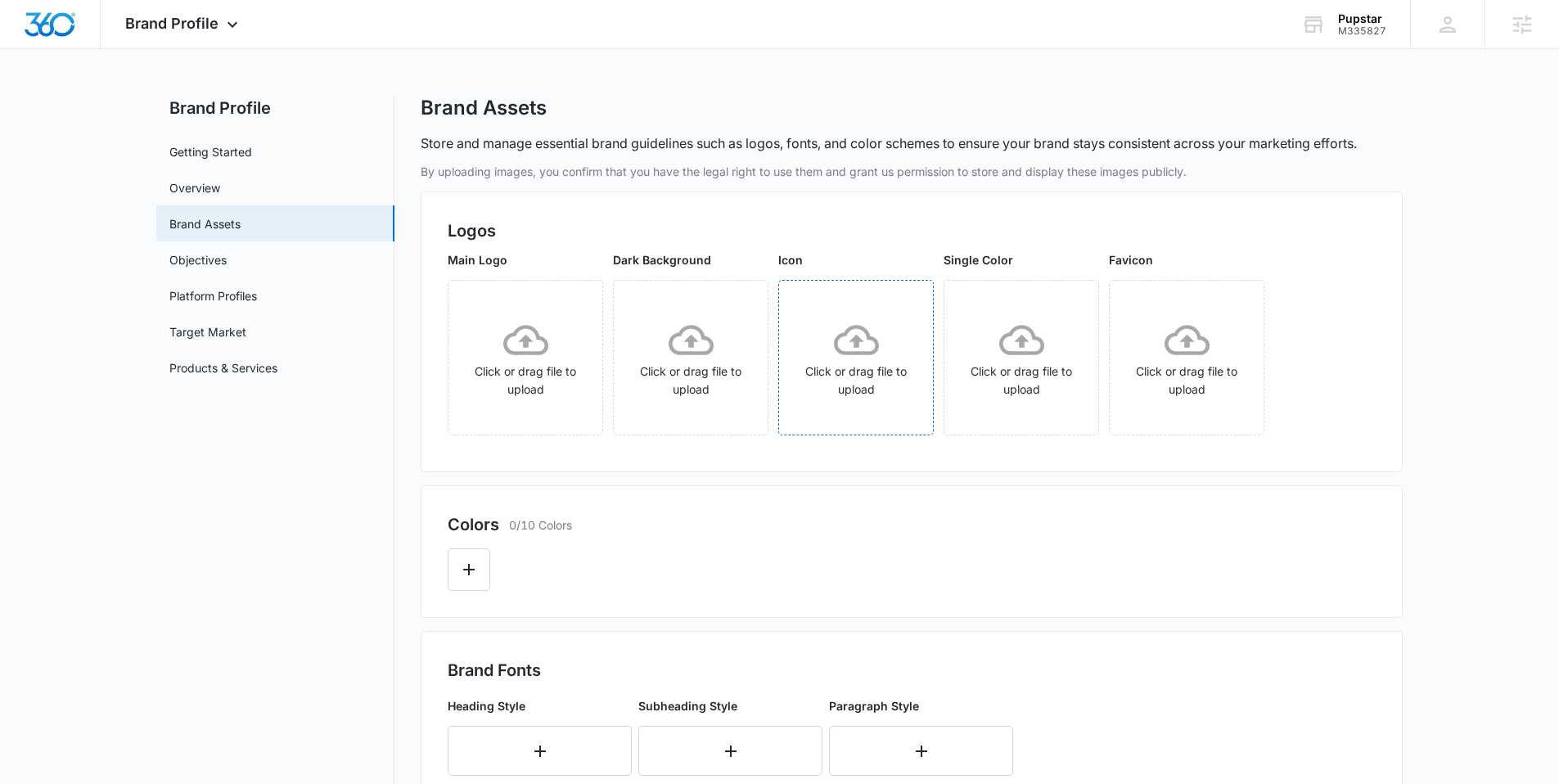
scroll to position [0, 0]
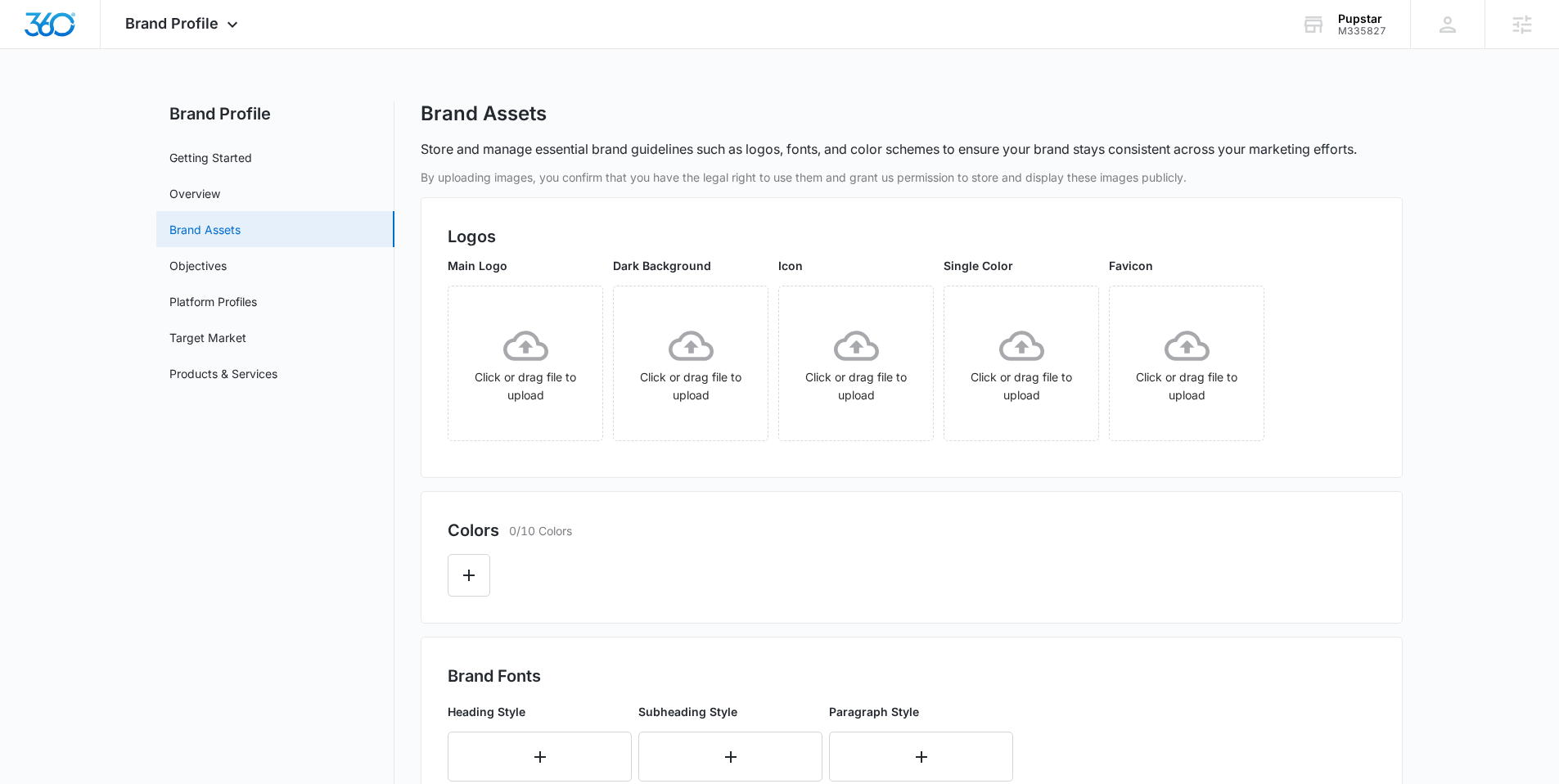
click at [212, 224] on link "Brand Assets" at bounding box center [205, 229] width 71 height 17
click at [220, 202] on link "Overview" at bounding box center [195, 193] width 51 height 17
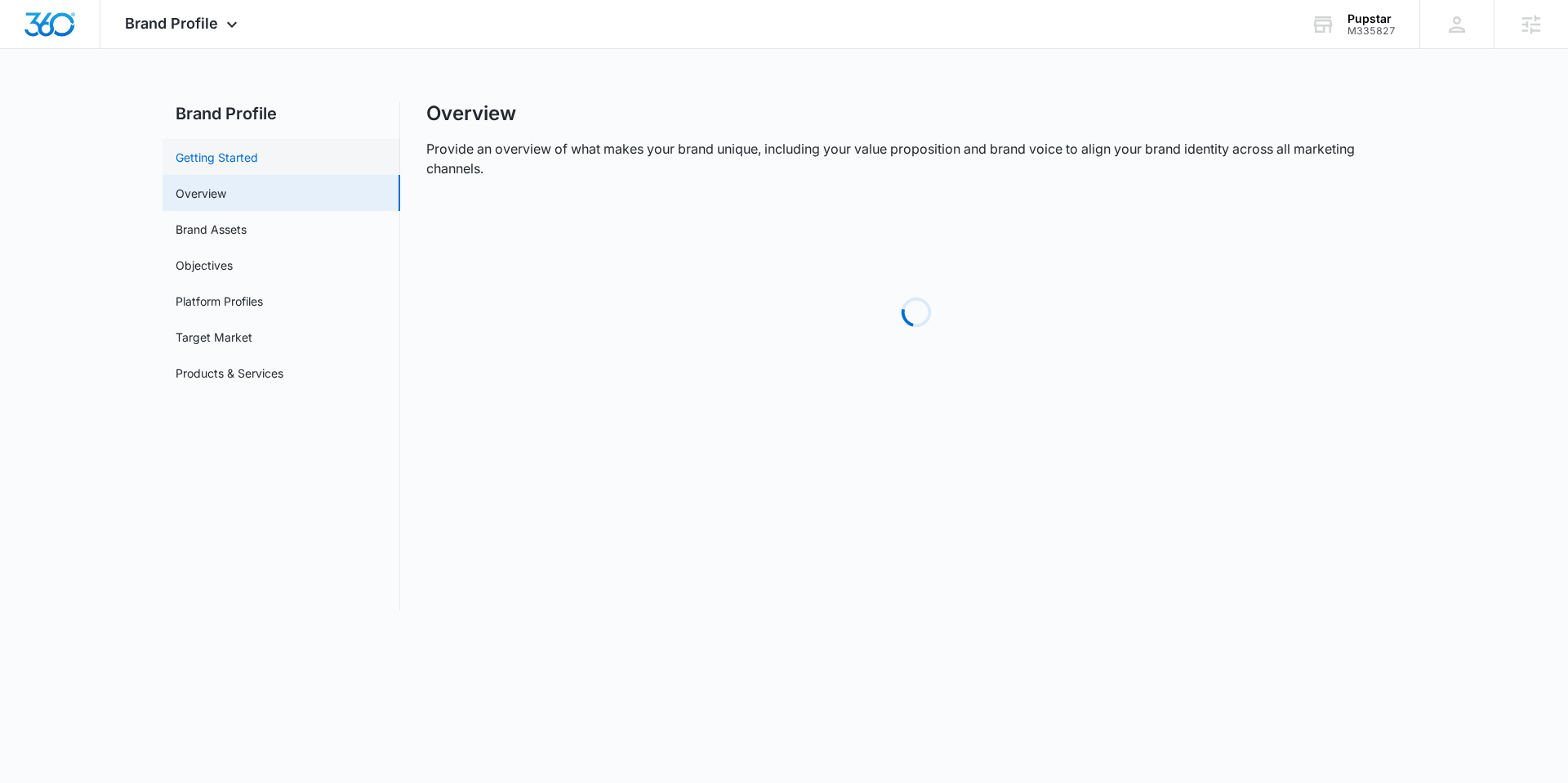
click at [238, 166] on link "Getting Started" at bounding box center [217, 157] width 82 height 17
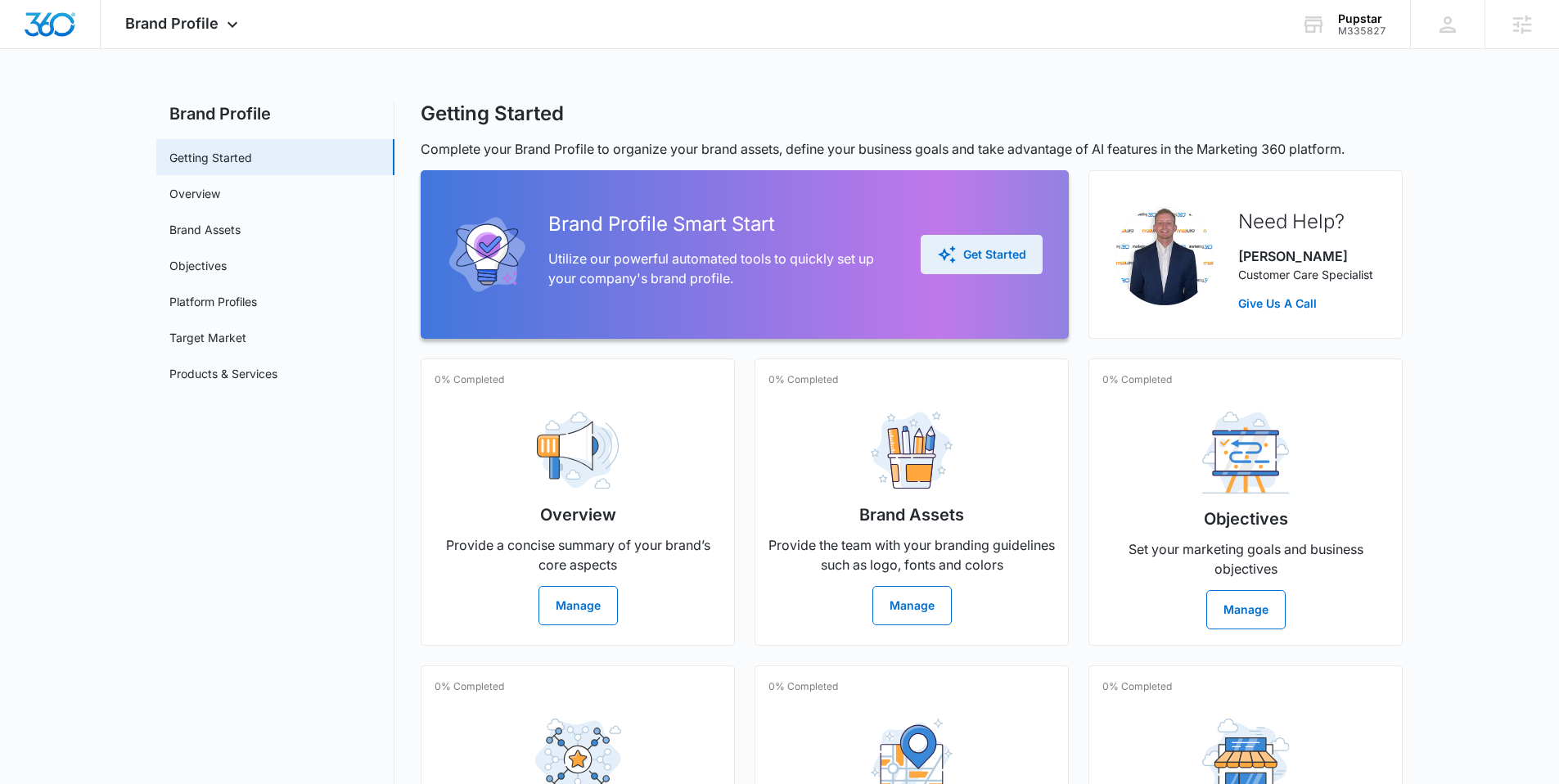
click at [1000, 259] on div "Get Started" at bounding box center [981, 254] width 89 height 20
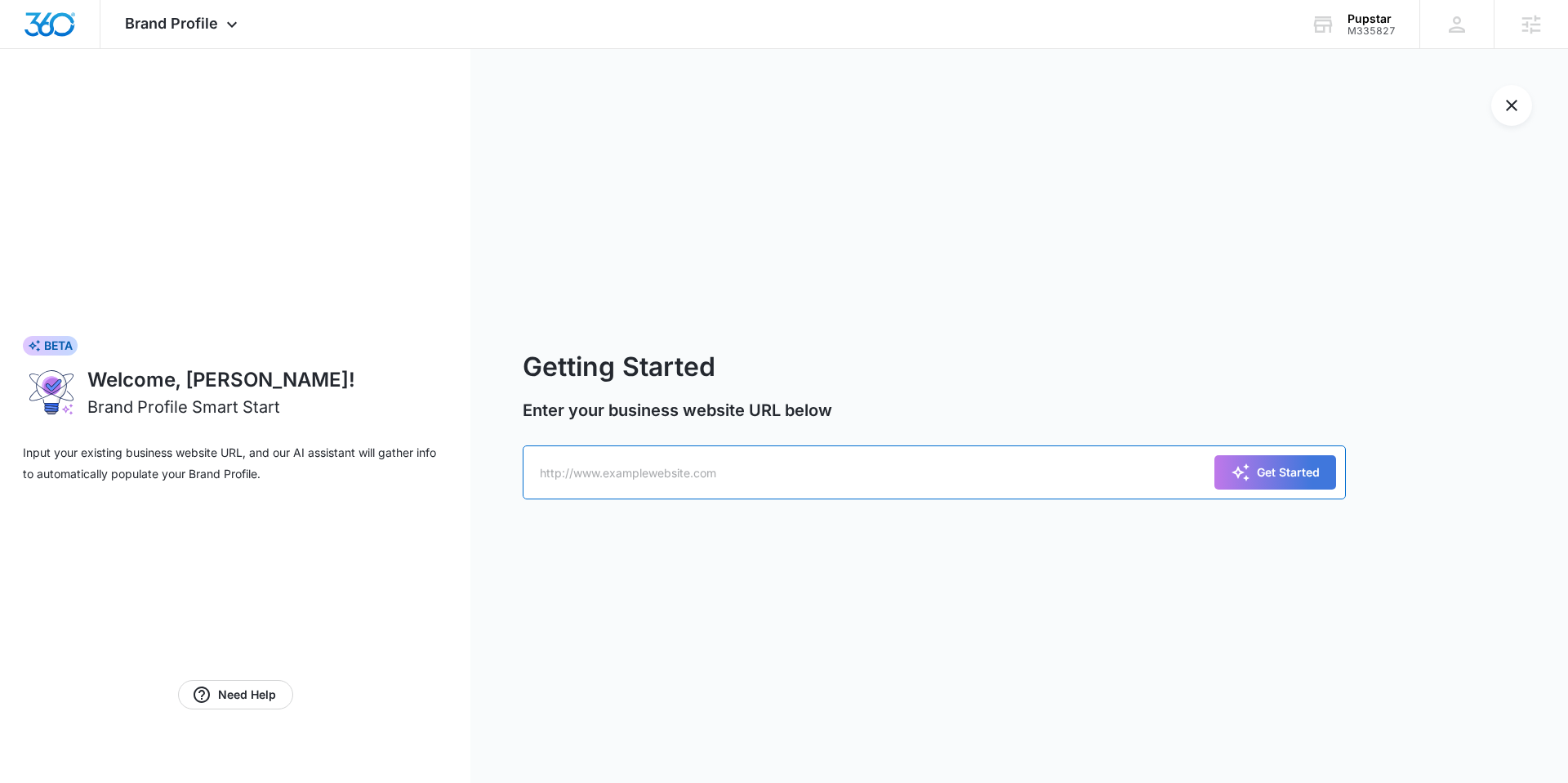
click at [768, 465] on input "text" at bounding box center [934, 472] width 823 height 54
paste input "https://www.thepupstarus.com/"
type input "https://www.thepupstarus.com/"
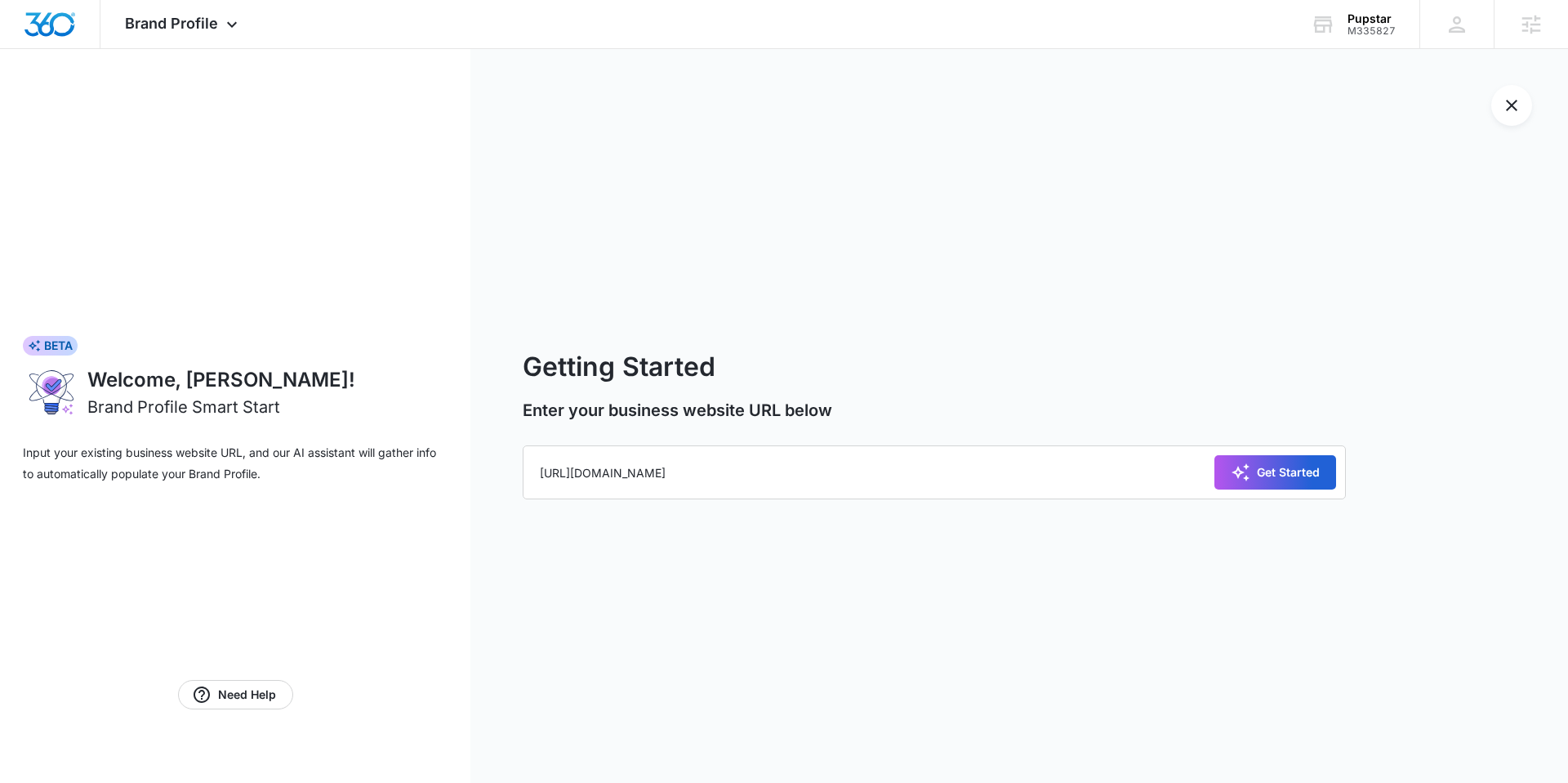
click at [1313, 469] on div "Get Started" at bounding box center [1276, 472] width 89 height 20
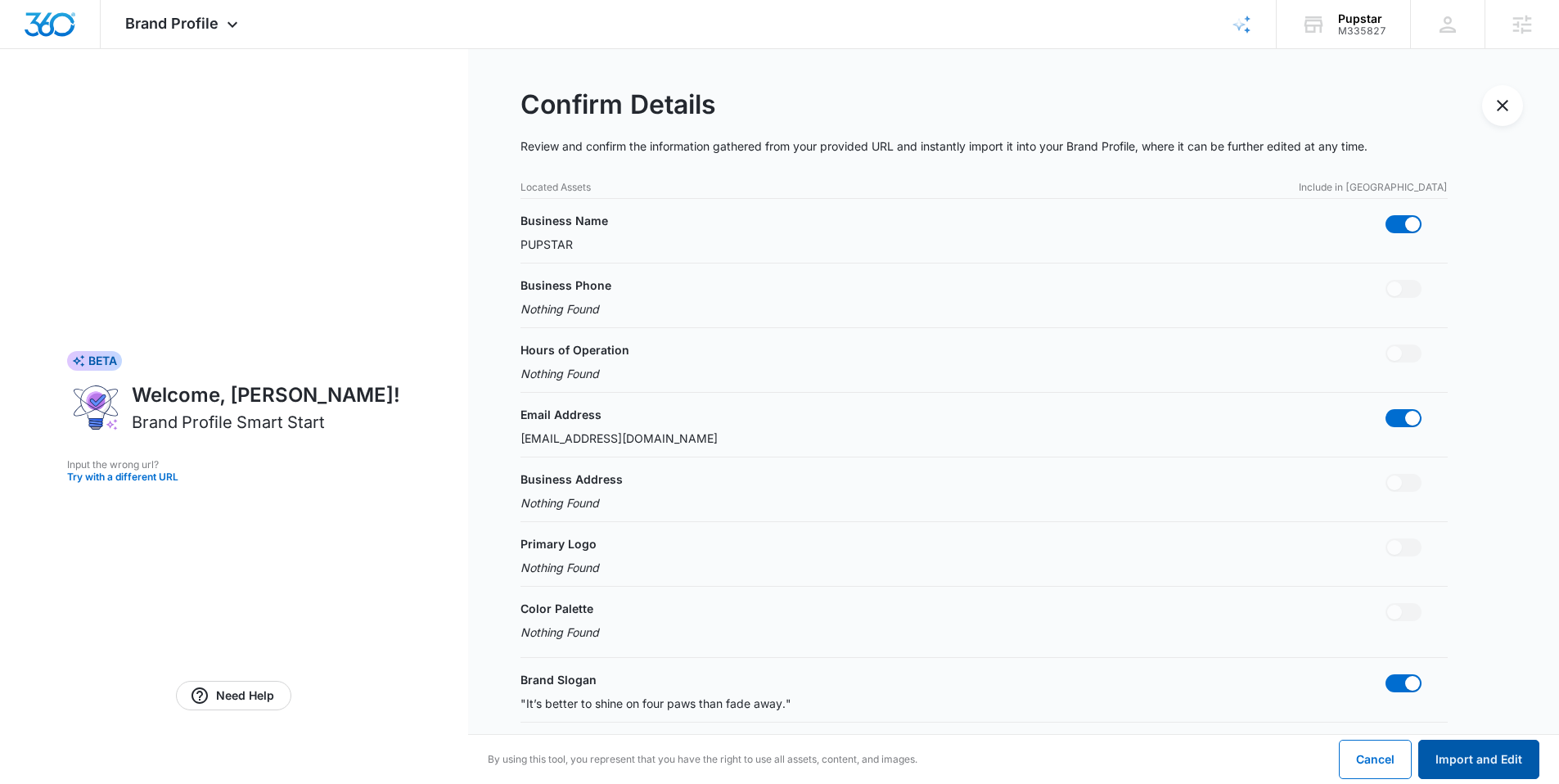
click at [1475, 757] on button "Import and Edit" at bounding box center [1479, 758] width 121 height 39
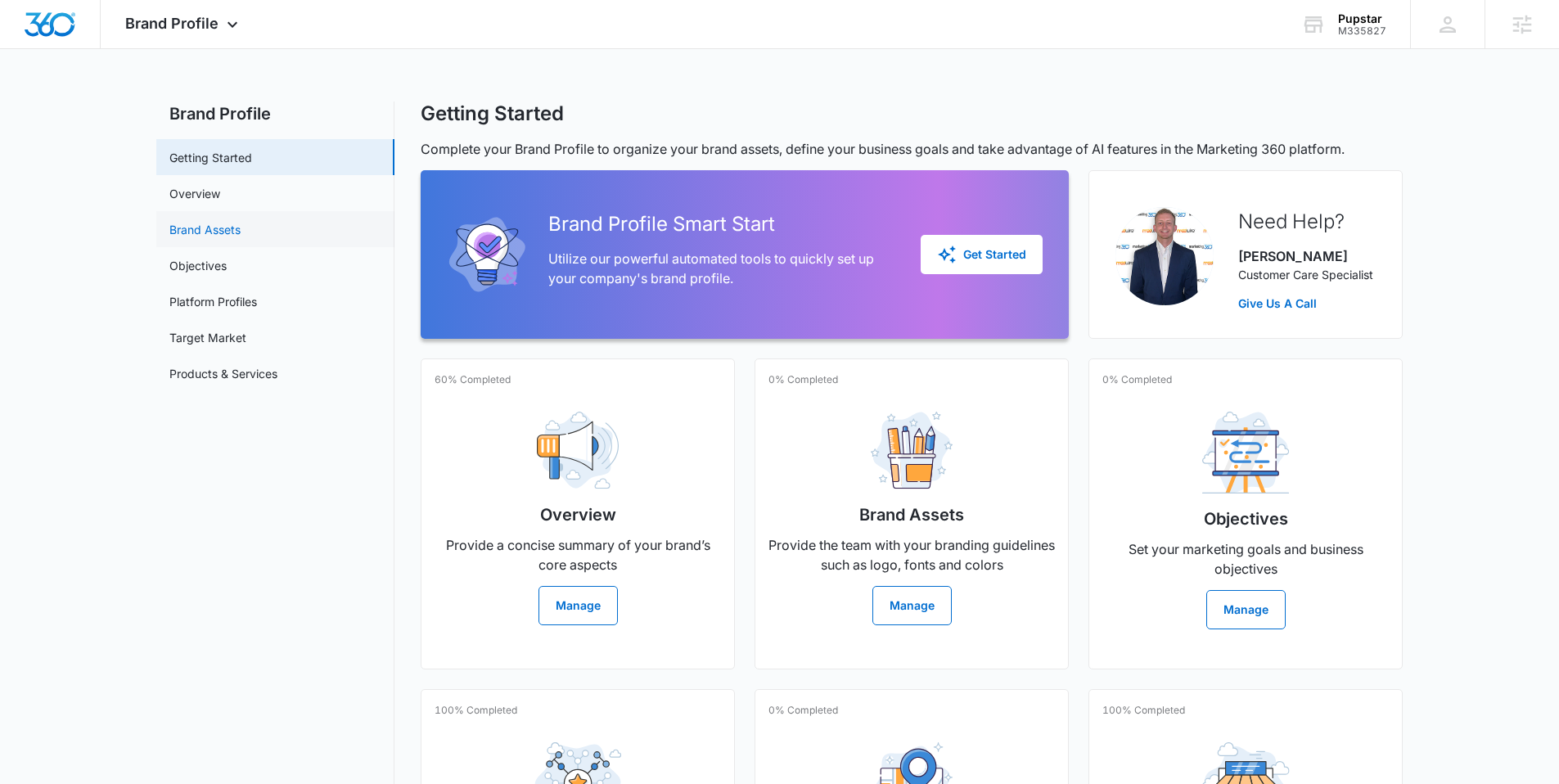
click at [212, 221] on link "Brand Assets" at bounding box center [205, 229] width 71 height 17
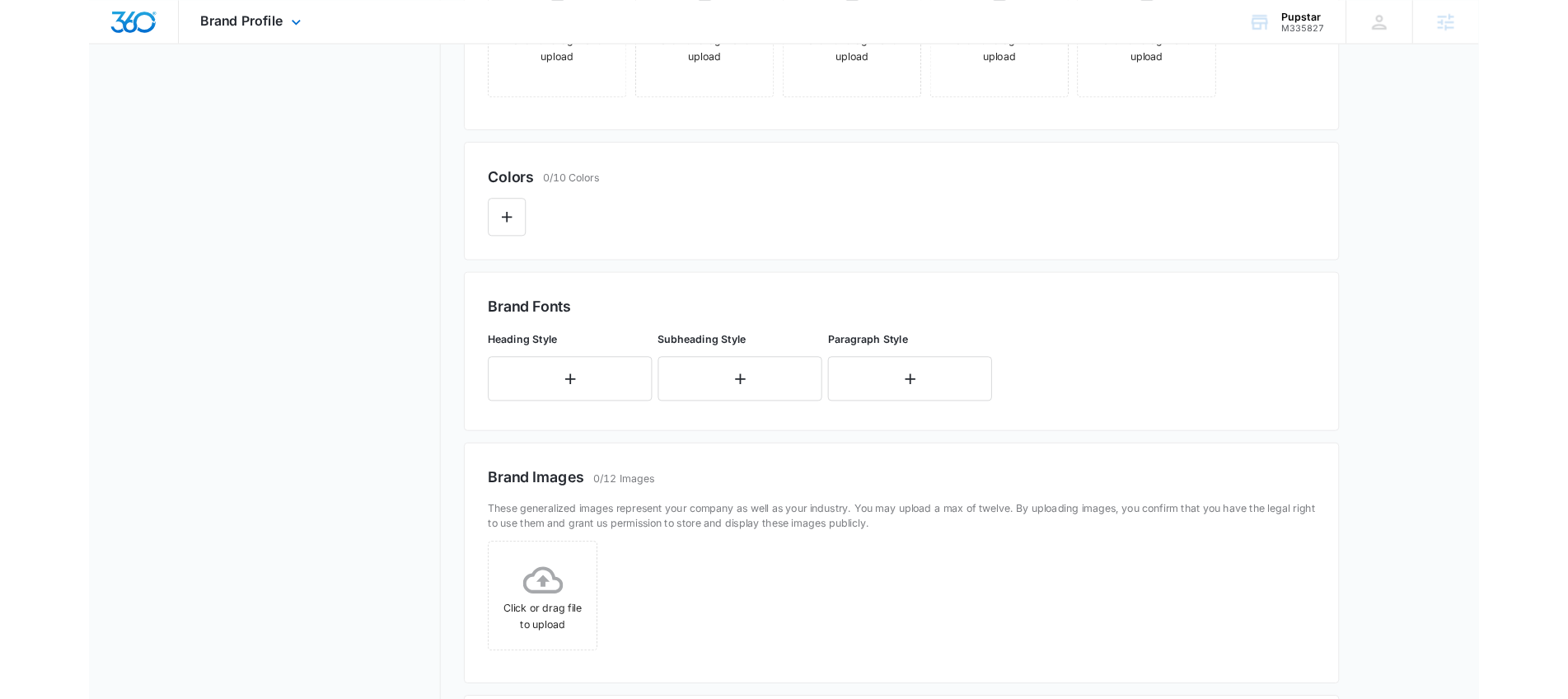
scroll to position [580, 0]
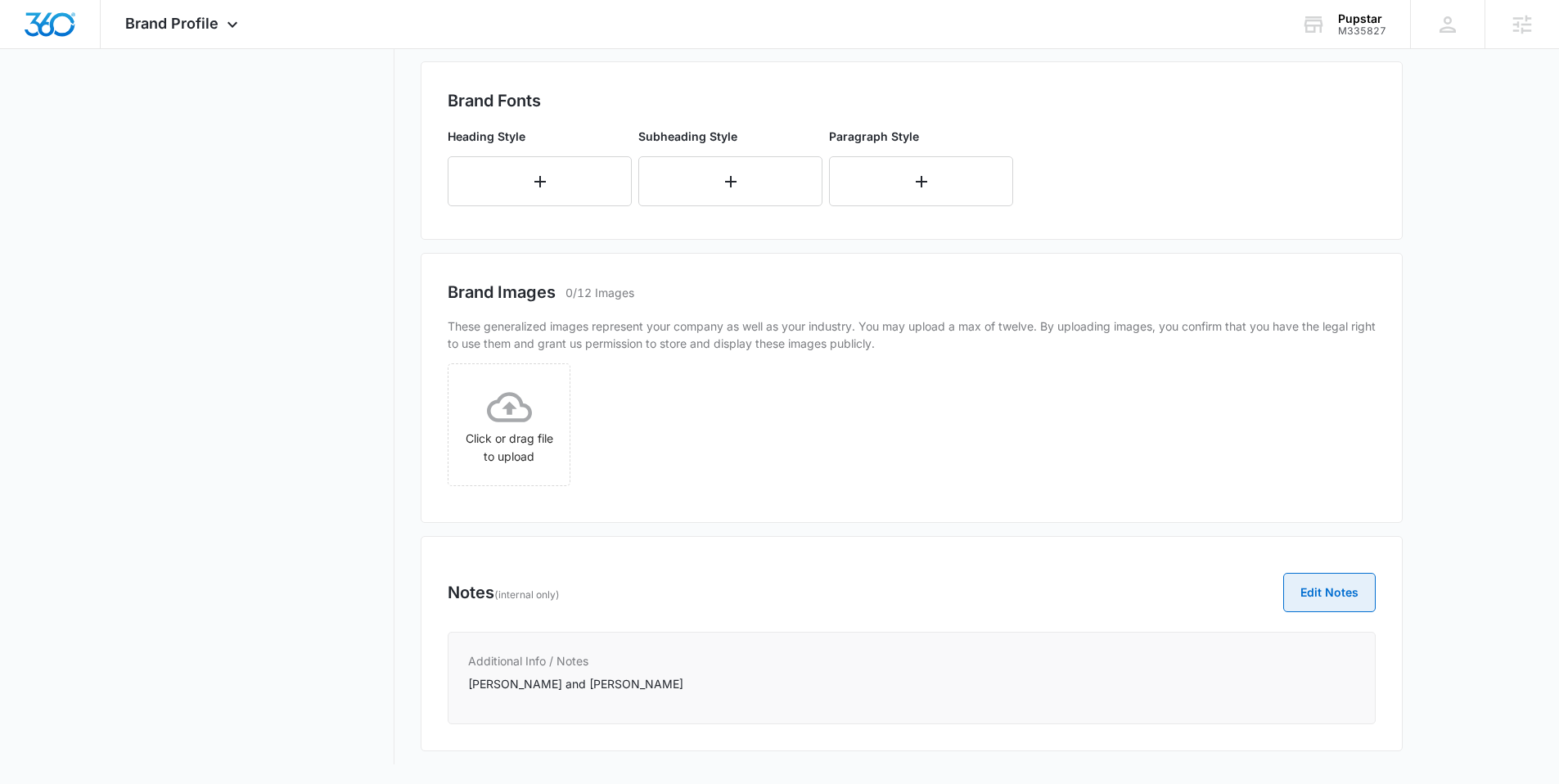
click at [1366, 596] on button "Edit Notes" at bounding box center [1330, 592] width 93 height 39
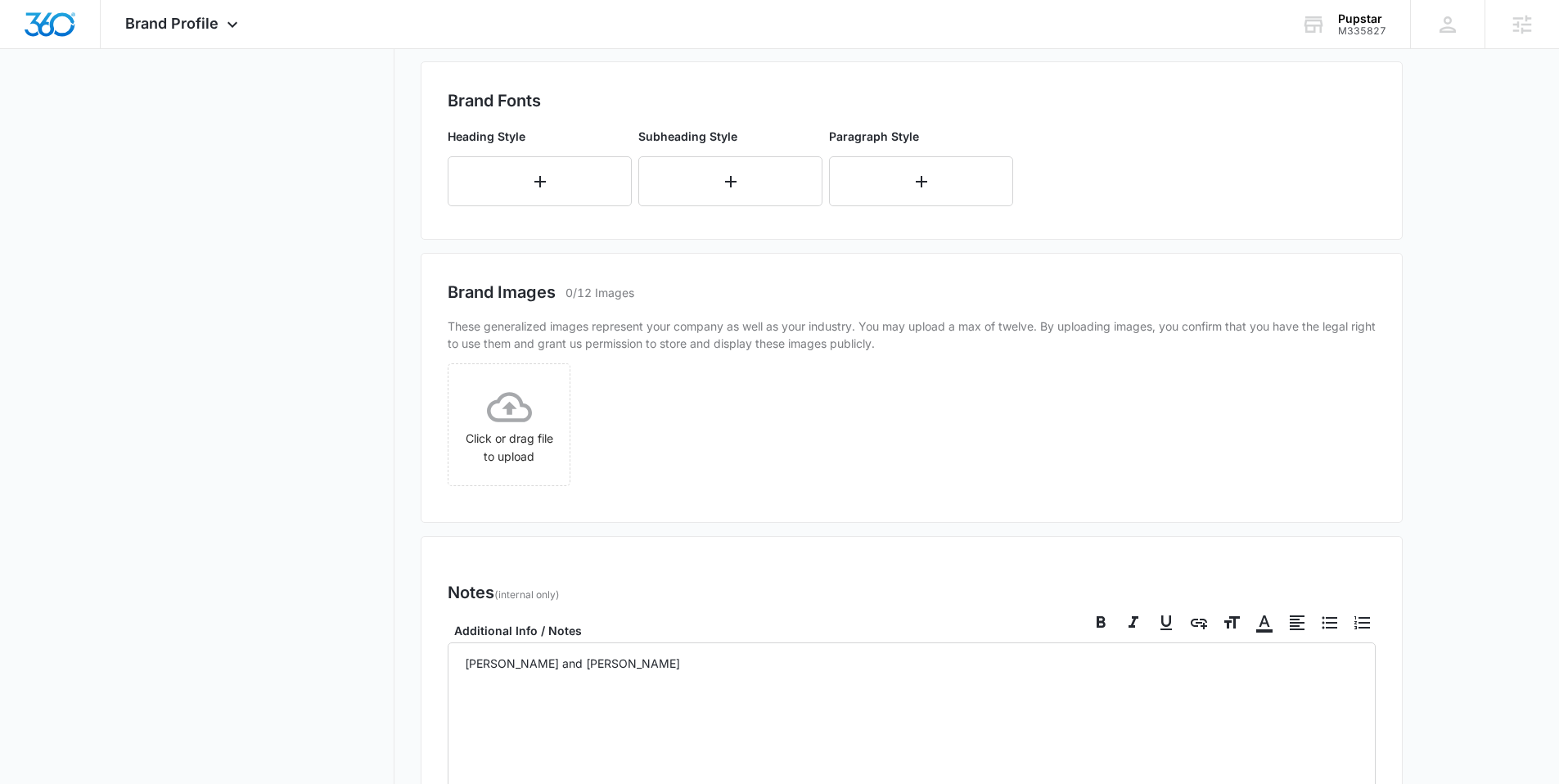
click at [1358, 595] on div "Notes (internal only) Edit Notes" at bounding box center [911, 592] width 928 height 39
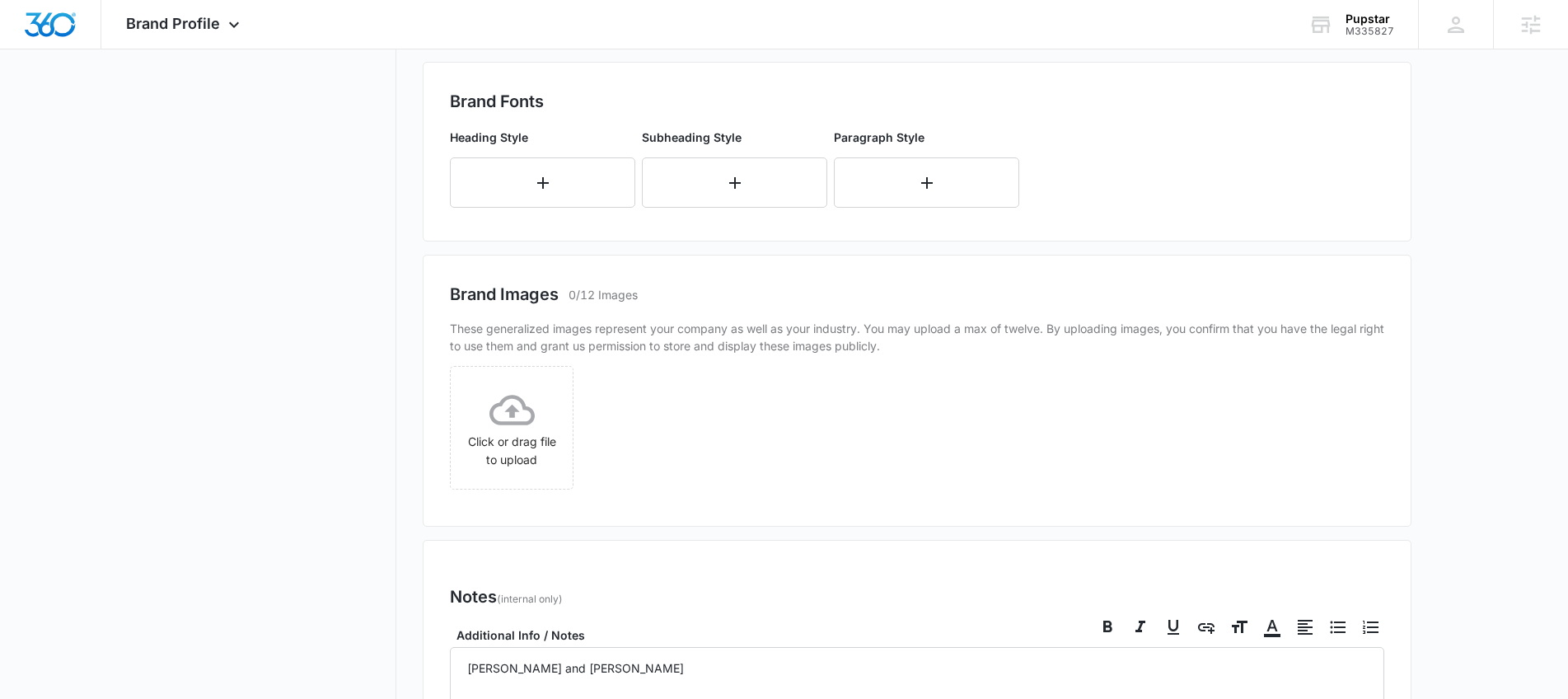
scroll to position [845, 0]
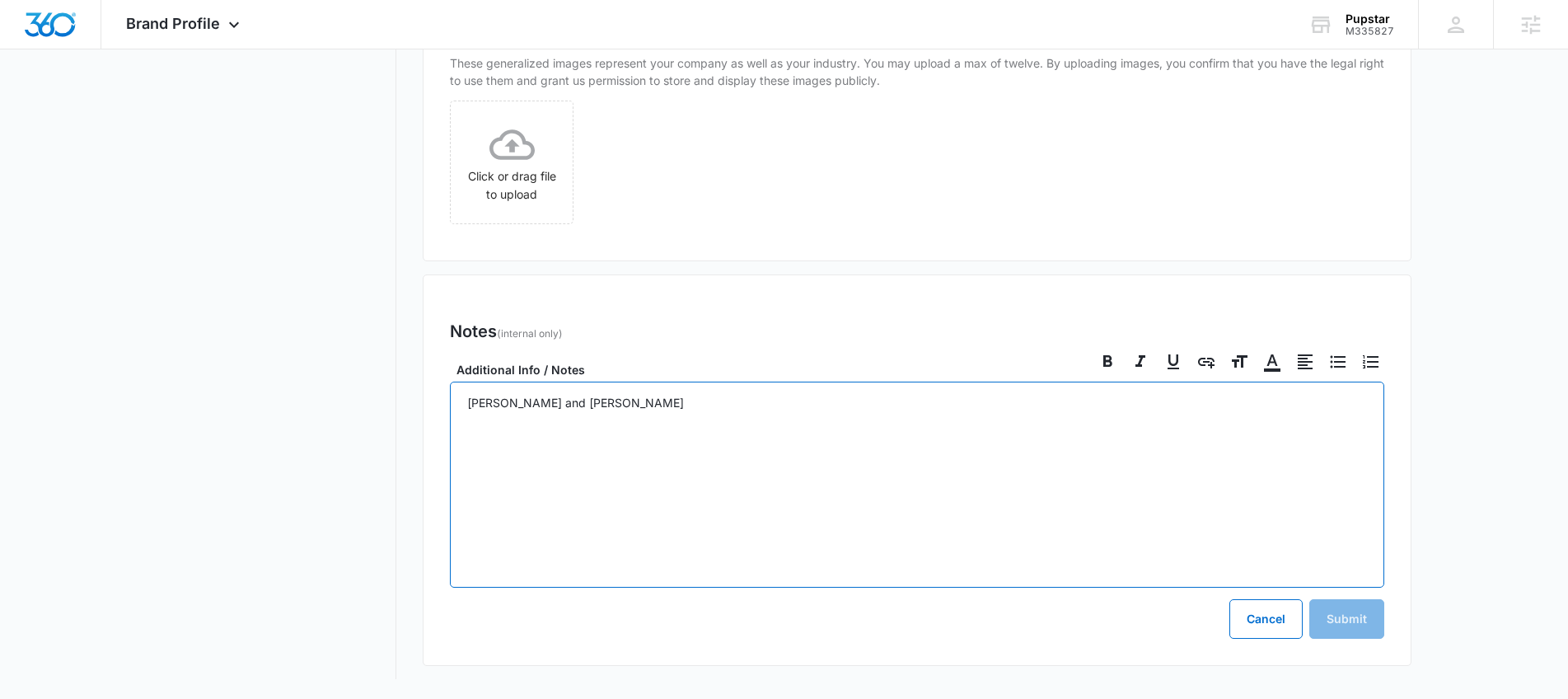
click at [572, 409] on p "Frank and Chelly" at bounding box center [916, 412] width 900 height 34
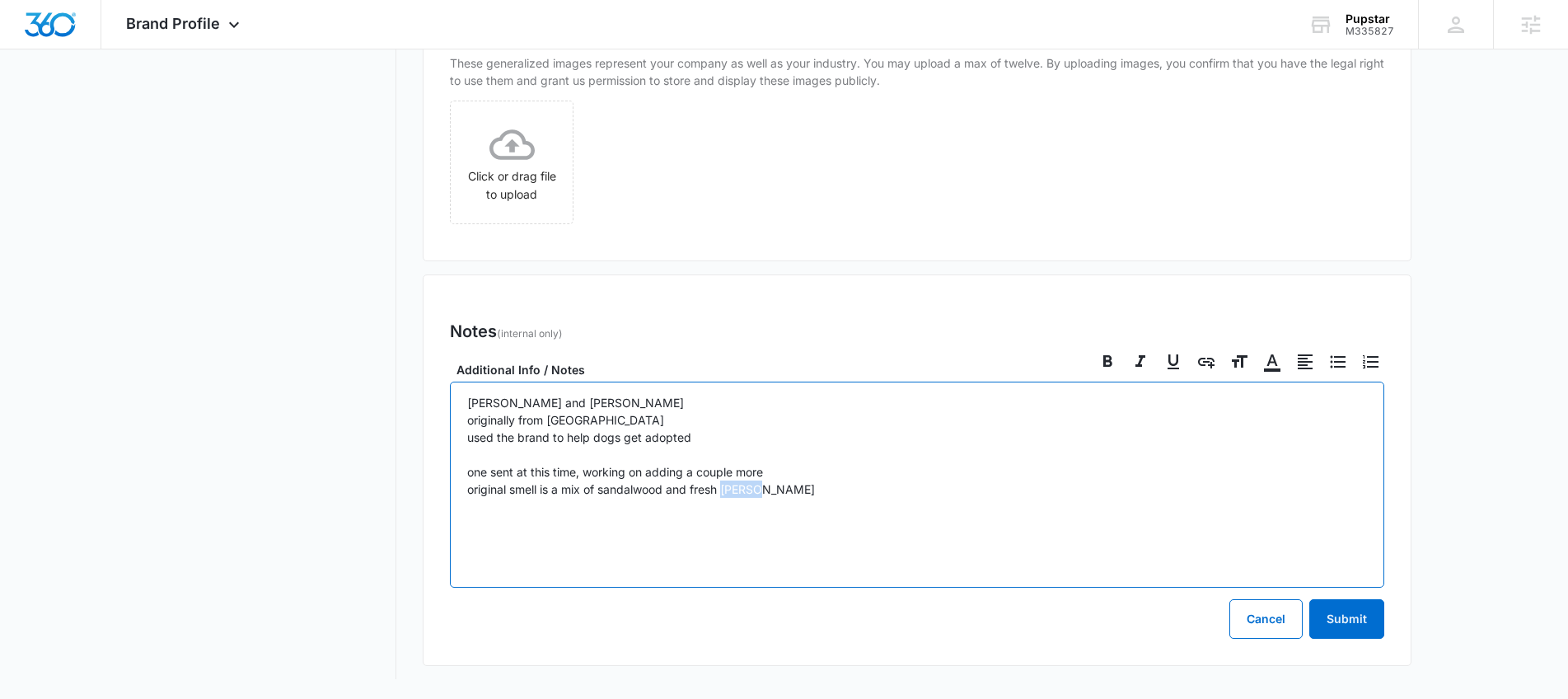
click at [743, 485] on p "Frank and Chelly originally from Venezuela used the brand to help dogs get adop…" at bounding box center [916, 455] width 900 height 121
click at [787, 485] on p "Frank and Chelly originally from Venezuela used the brand to help dogs get adop…" at bounding box center [916, 455] width 900 height 121
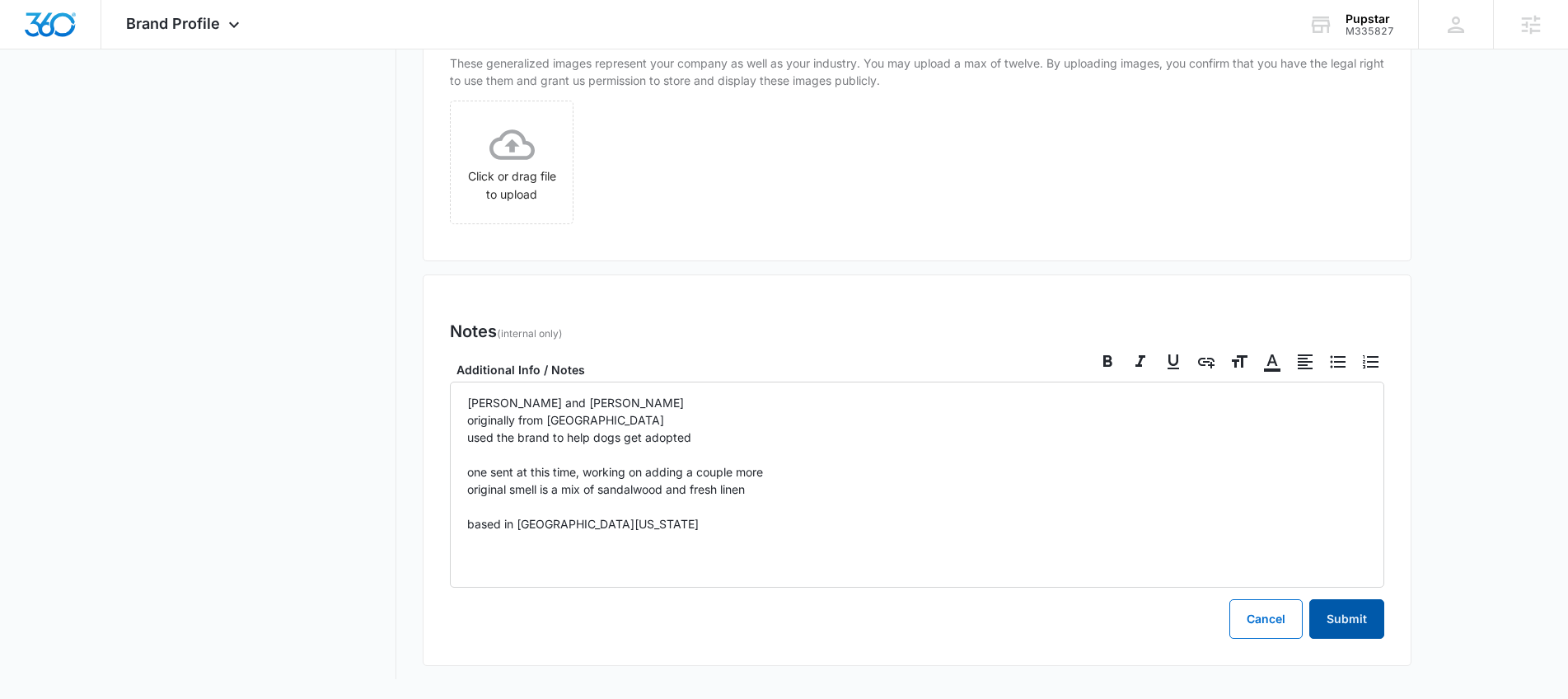
click at [1349, 618] on button "Submit" at bounding box center [1347, 619] width 75 height 39
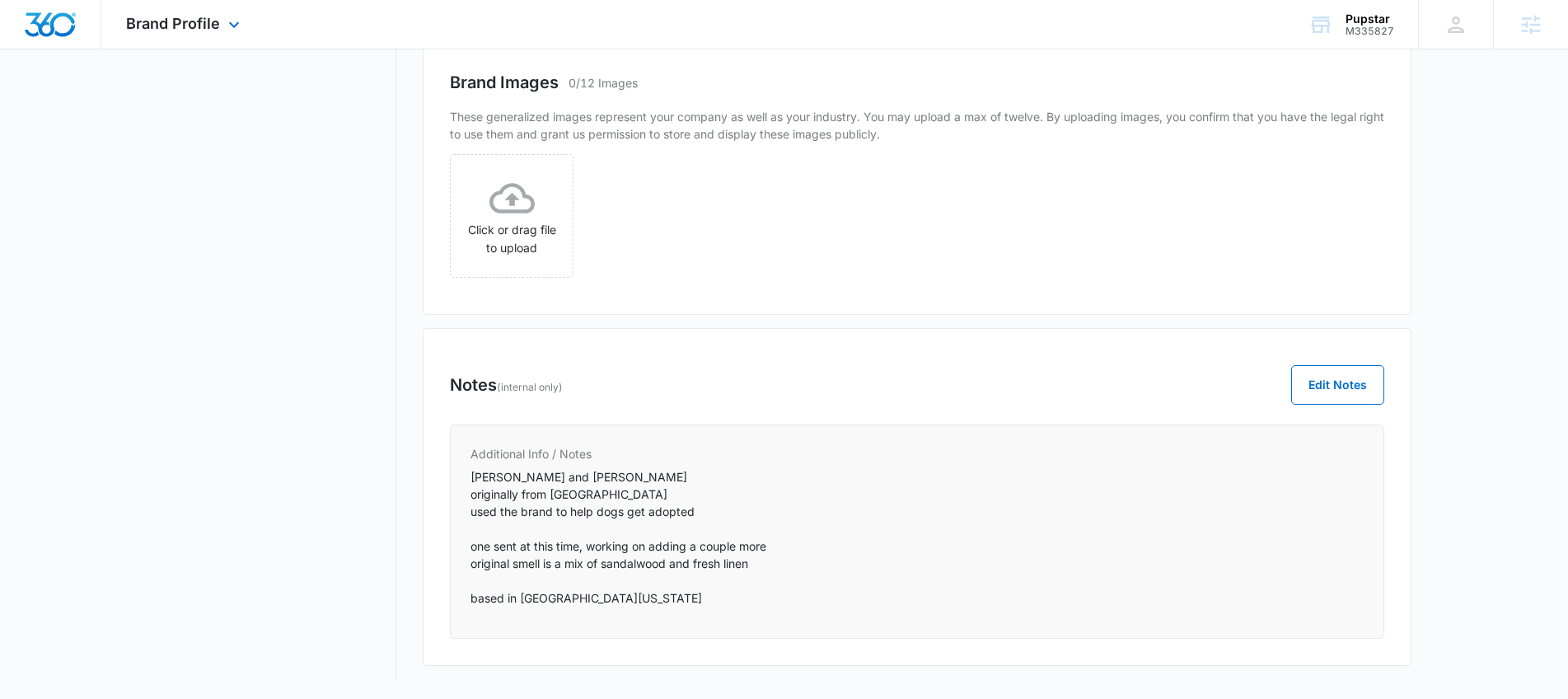
scroll to position [792, 0]
